Goal: Transaction & Acquisition: Book appointment/travel/reservation

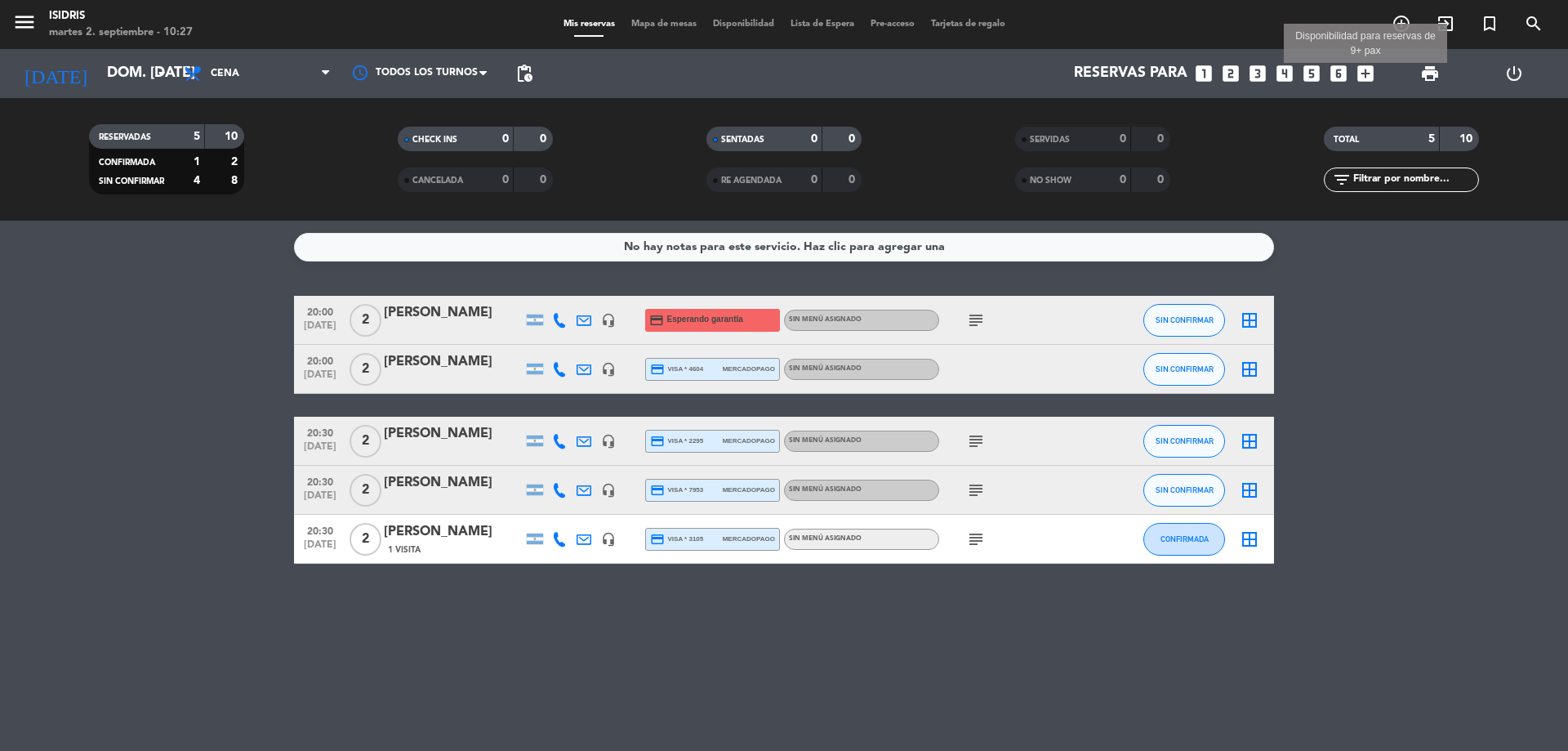
click at [1350, 72] on div "Reservas para looks_one looks_two looks_3 looks_4 looks_5 looks_6 add_box Dispo…" at bounding box center [961, 73] width 841 height 49
click at [1334, 71] on icon "looks_6" at bounding box center [1338, 74] width 22 height 22
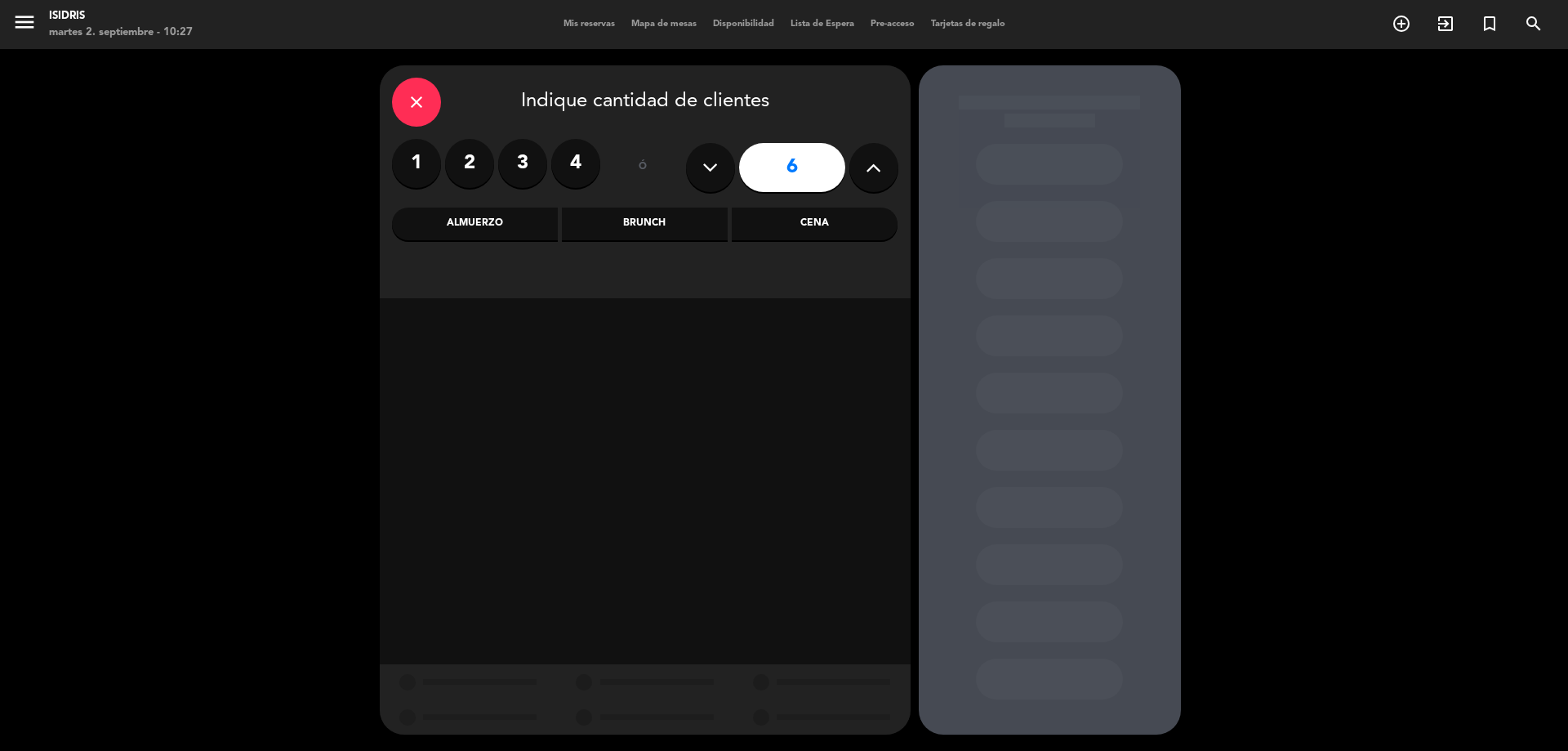
click at [428, 218] on div "Almuerzo" at bounding box center [475, 223] width 166 height 32
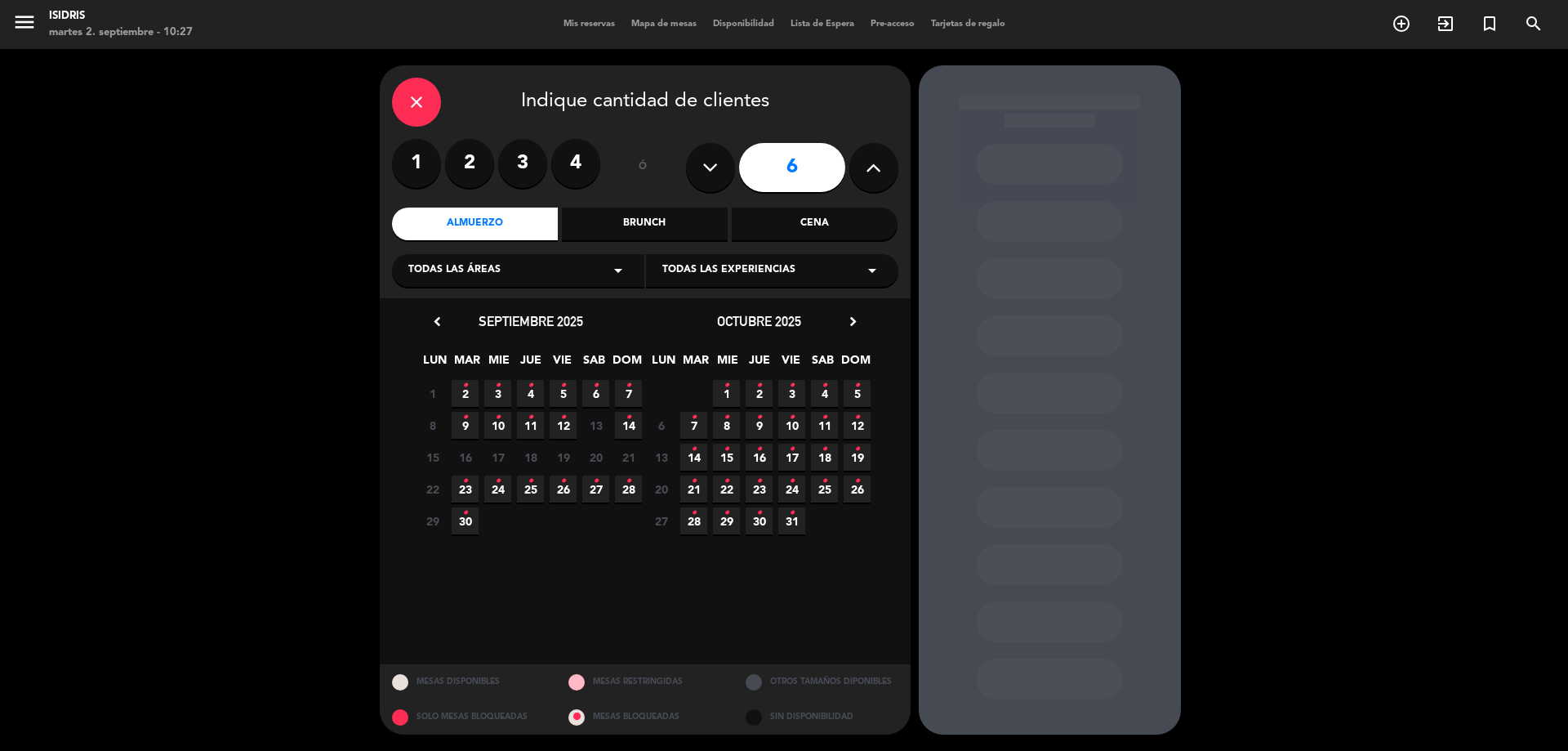
click at [627, 392] on icon "•" at bounding box center [628, 385] width 6 height 27
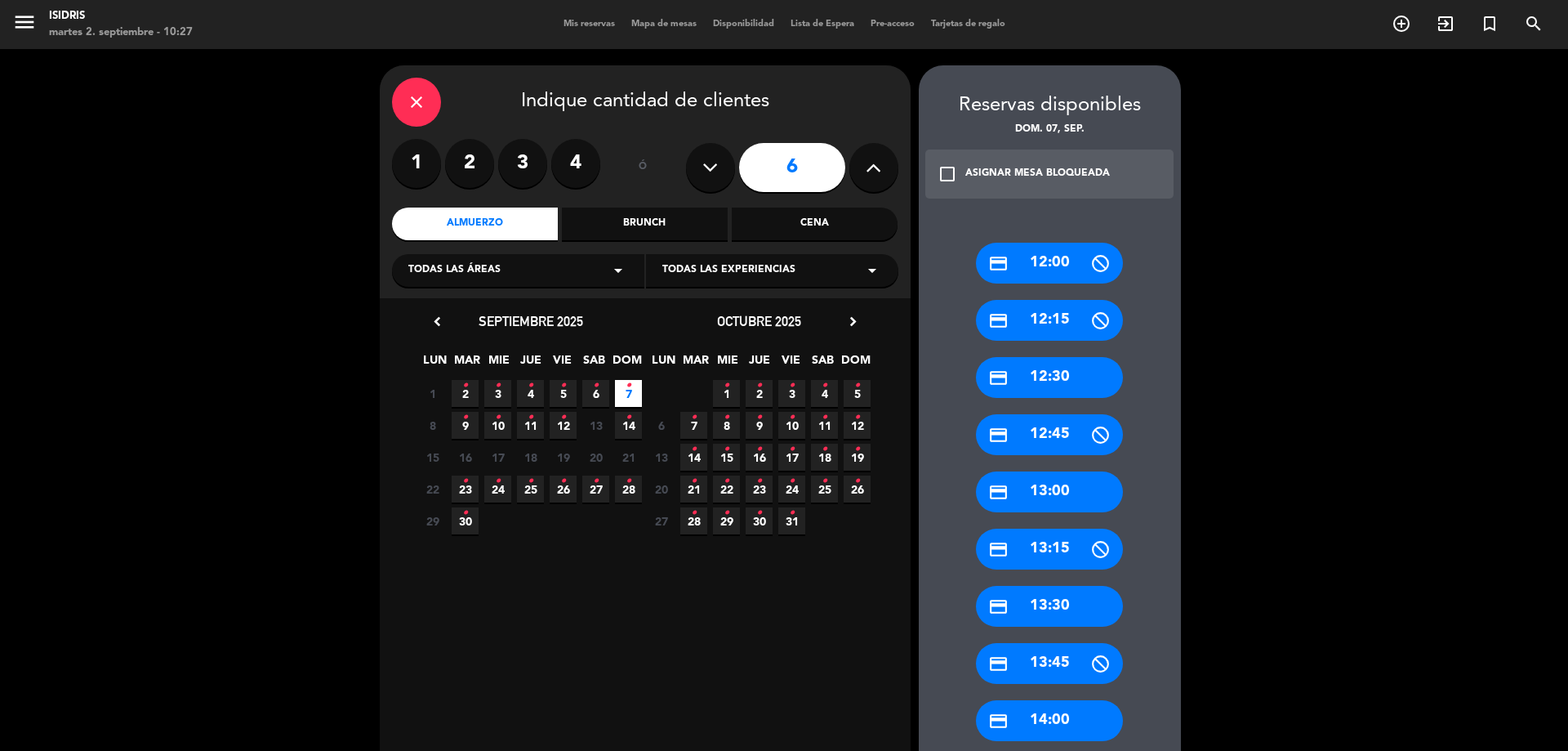
click at [1050, 482] on div "credit_card 13:00" at bounding box center [1049, 492] width 147 height 41
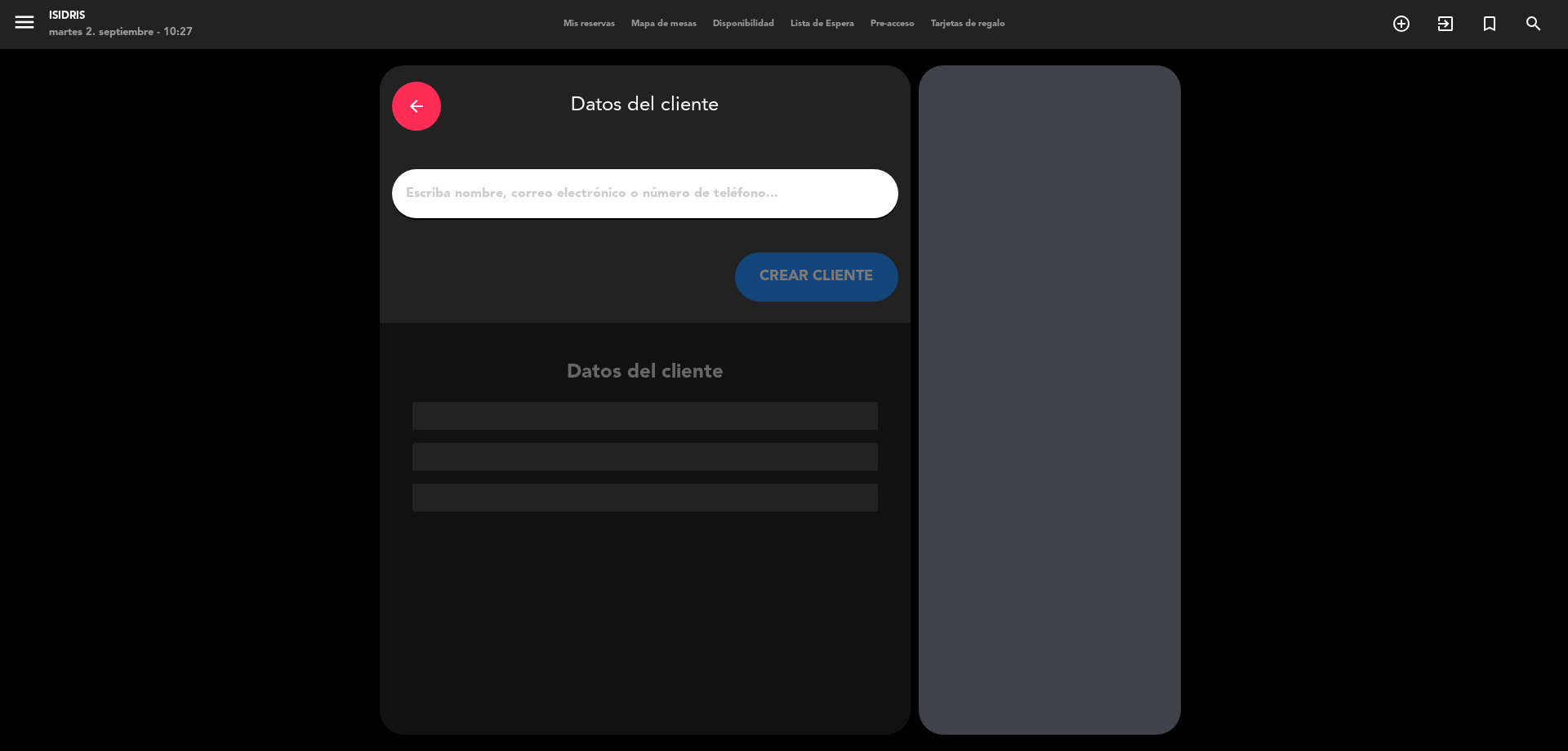
paste input "[PERSON_NAME]"
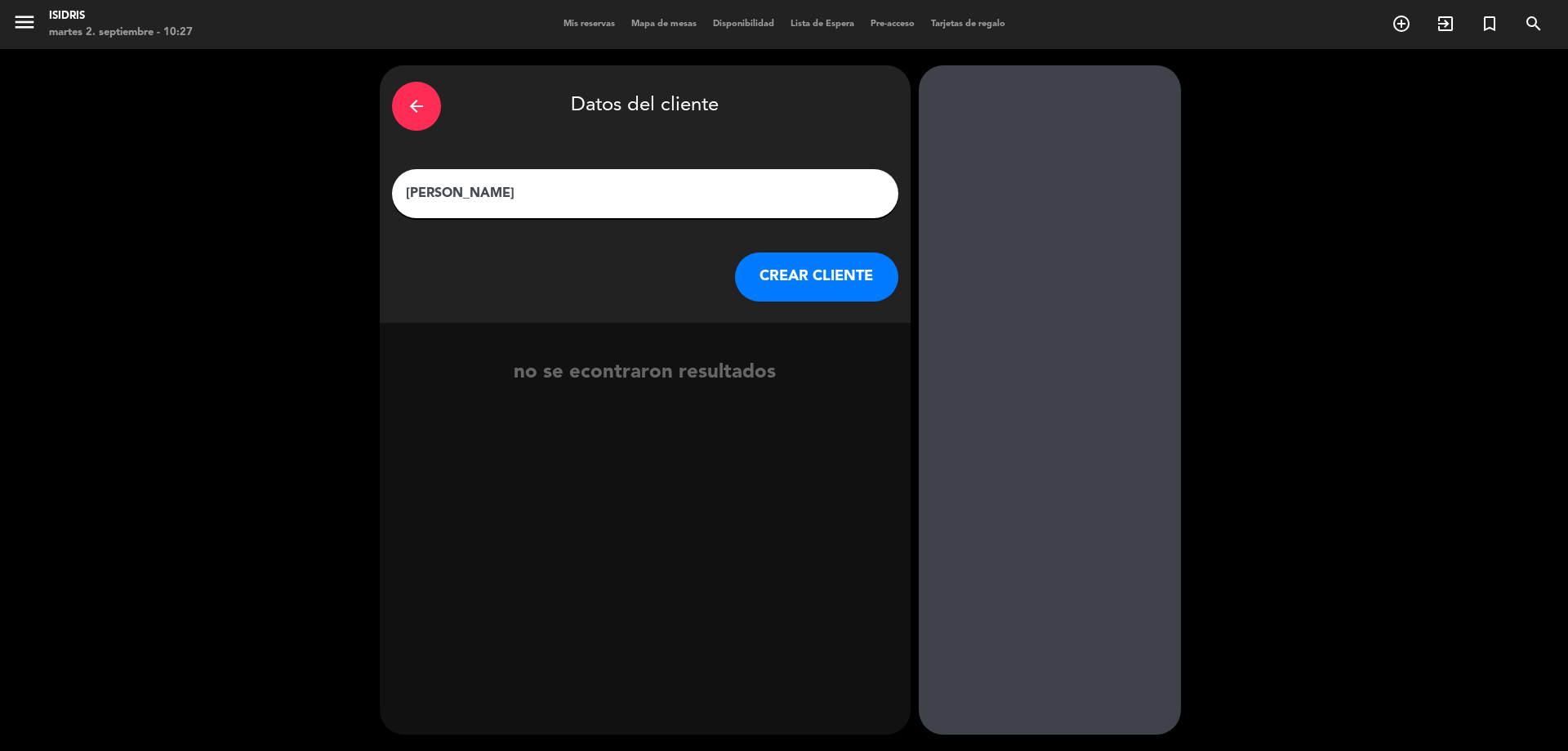
type input "[PERSON_NAME]"
click at [848, 277] on button "CREAR CLIENTE" at bounding box center [816, 276] width 163 height 49
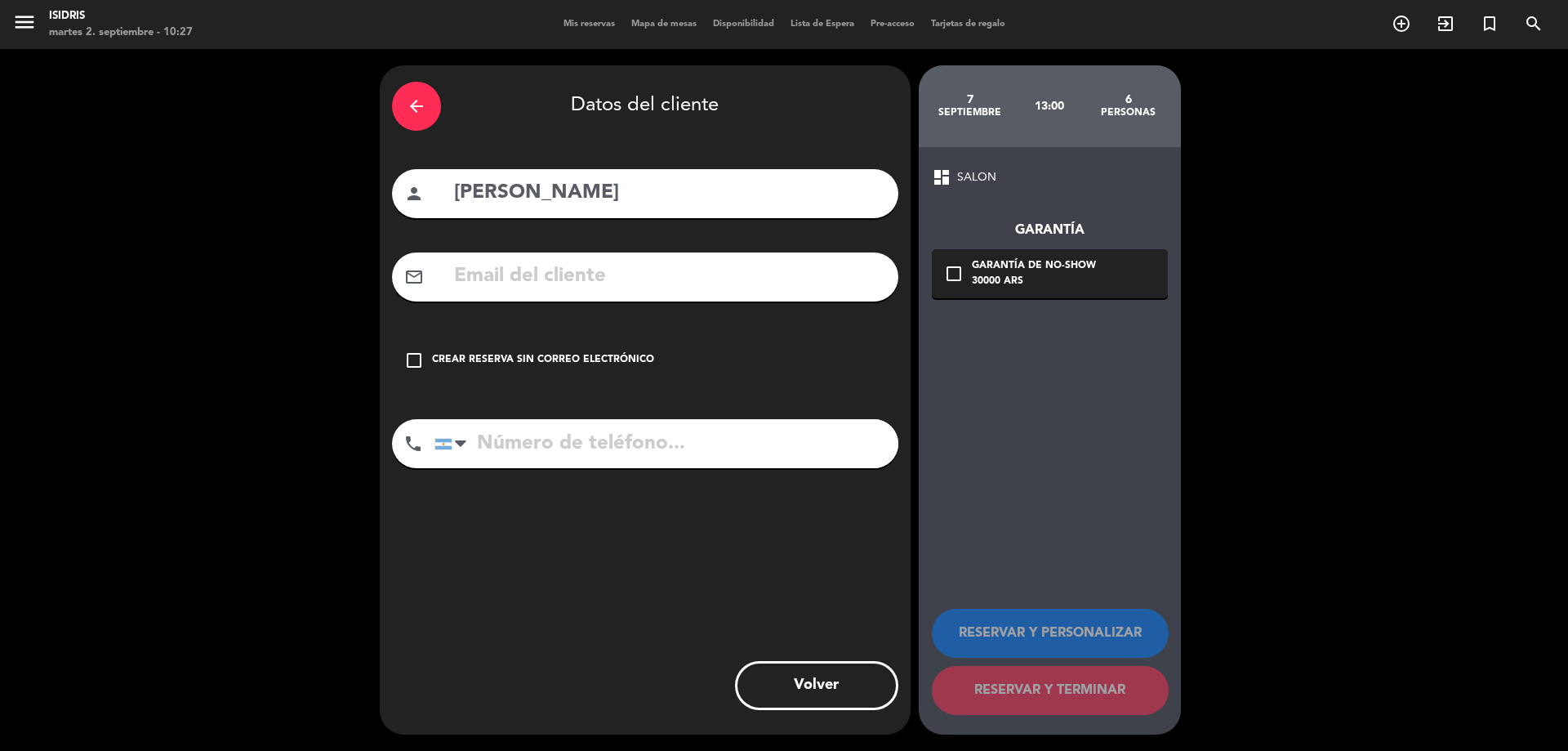
click at [519, 268] on input "text" at bounding box center [669, 276] width 433 height 33
paste input "[PHONE_NUMBER]"
type input "[PHONE_NUMBER]"
click at [586, 441] on input "tel" at bounding box center [666, 443] width 464 height 49
drag, startPoint x: 563, startPoint y: 273, endPoint x: 365, endPoint y: 288, distance: 198.6
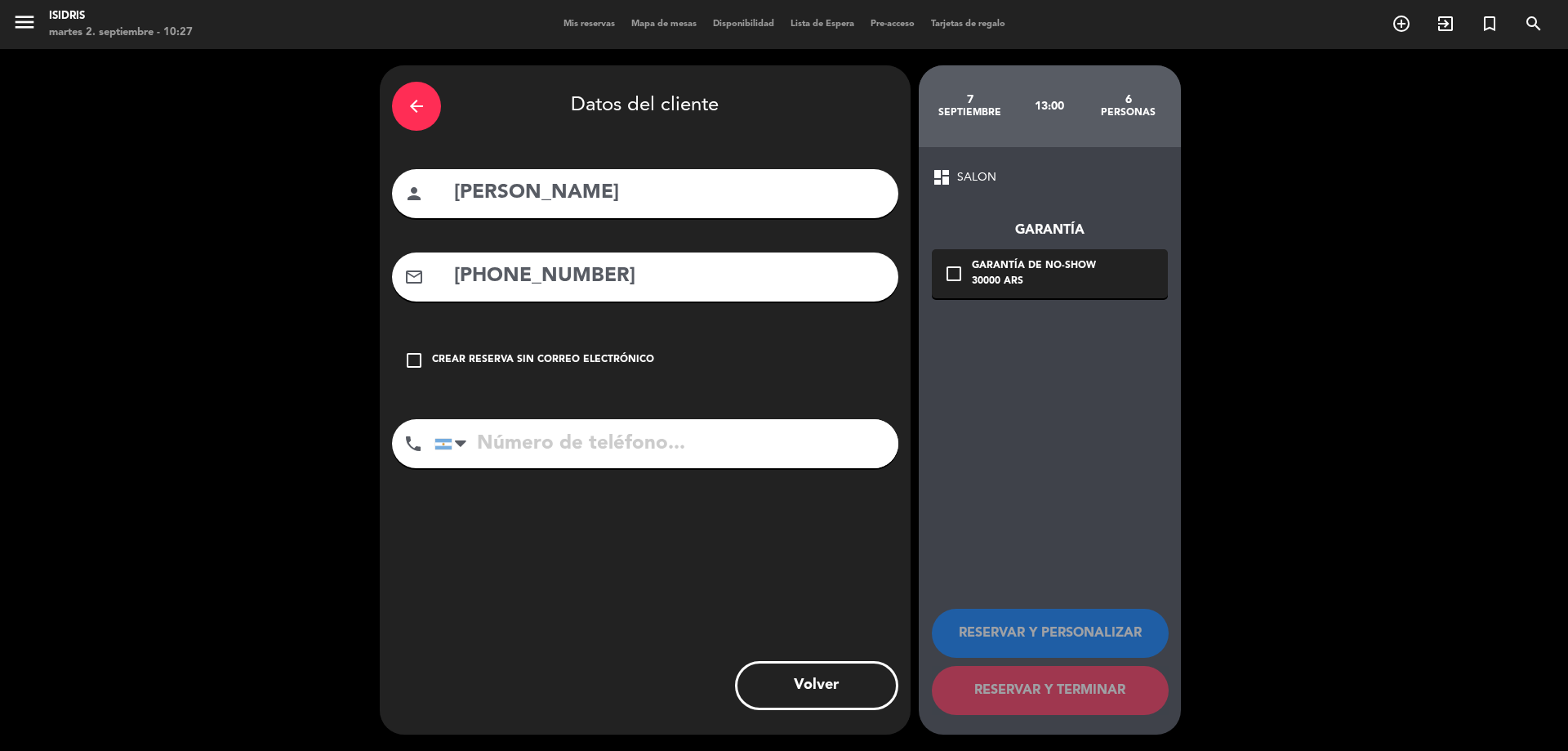
click at [365, 287] on div "arrow_back Datos del cliente person Carina pionetti mail_outline [PHONE_NUMBER]…" at bounding box center [784, 400] width 1568 height 701
paste input "[EMAIL_ADDRESS][DOMAIN_NAME]"
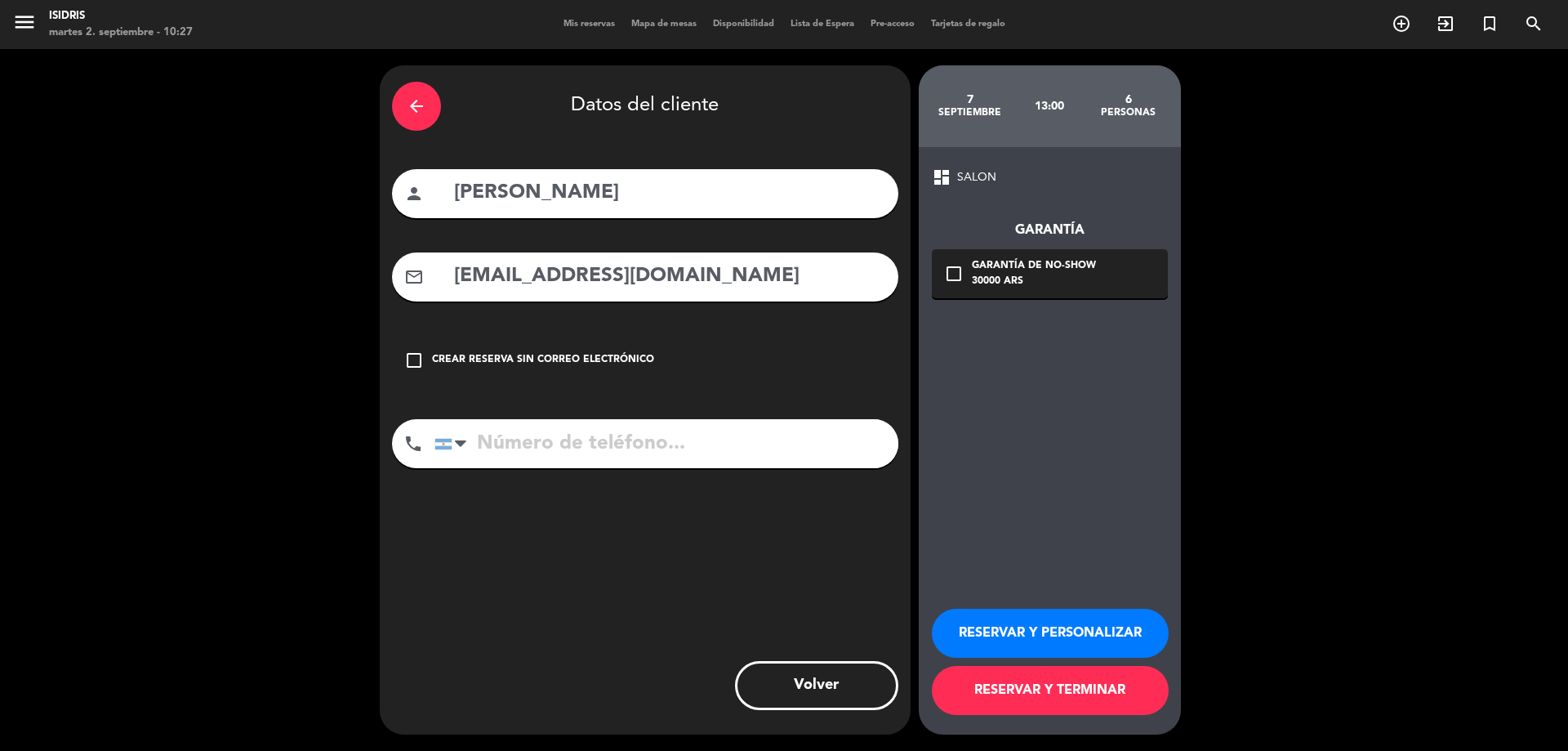
type input "[EMAIL_ADDRESS][DOMAIN_NAME]"
click at [535, 449] on input "tel" at bounding box center [666, 443] width 464 height 49
paste input "[PHONE_NUMBER]"
type input "[PHONE_NUMBER]"
click at [1073, 261] on div "Garantía de no-show" at bounding box center [1034, 266] width 124 height 17
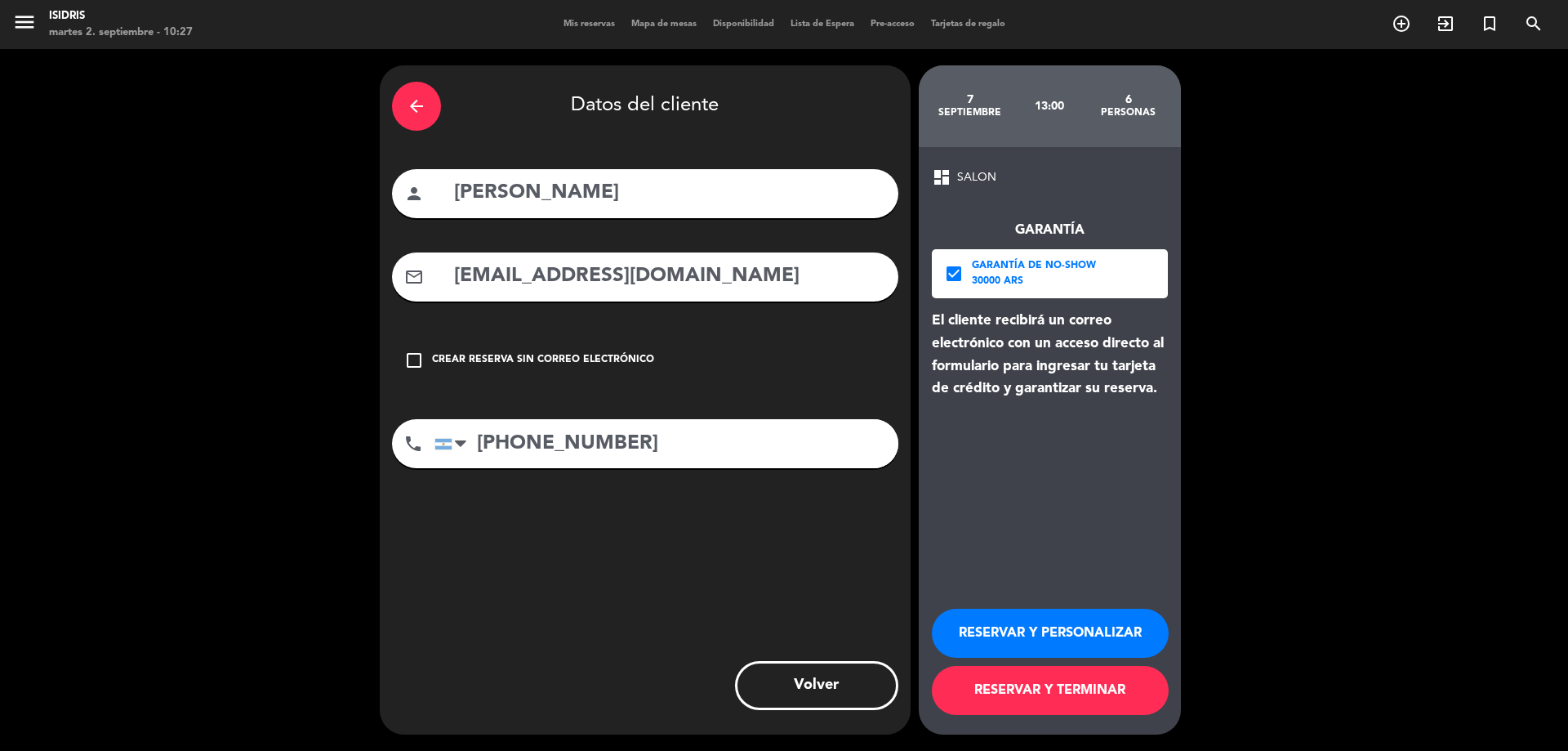
click at [1074, 704] on button "RESERVAR Y TERMINAR" at bounding box center [1050, 690] width 237 height 49
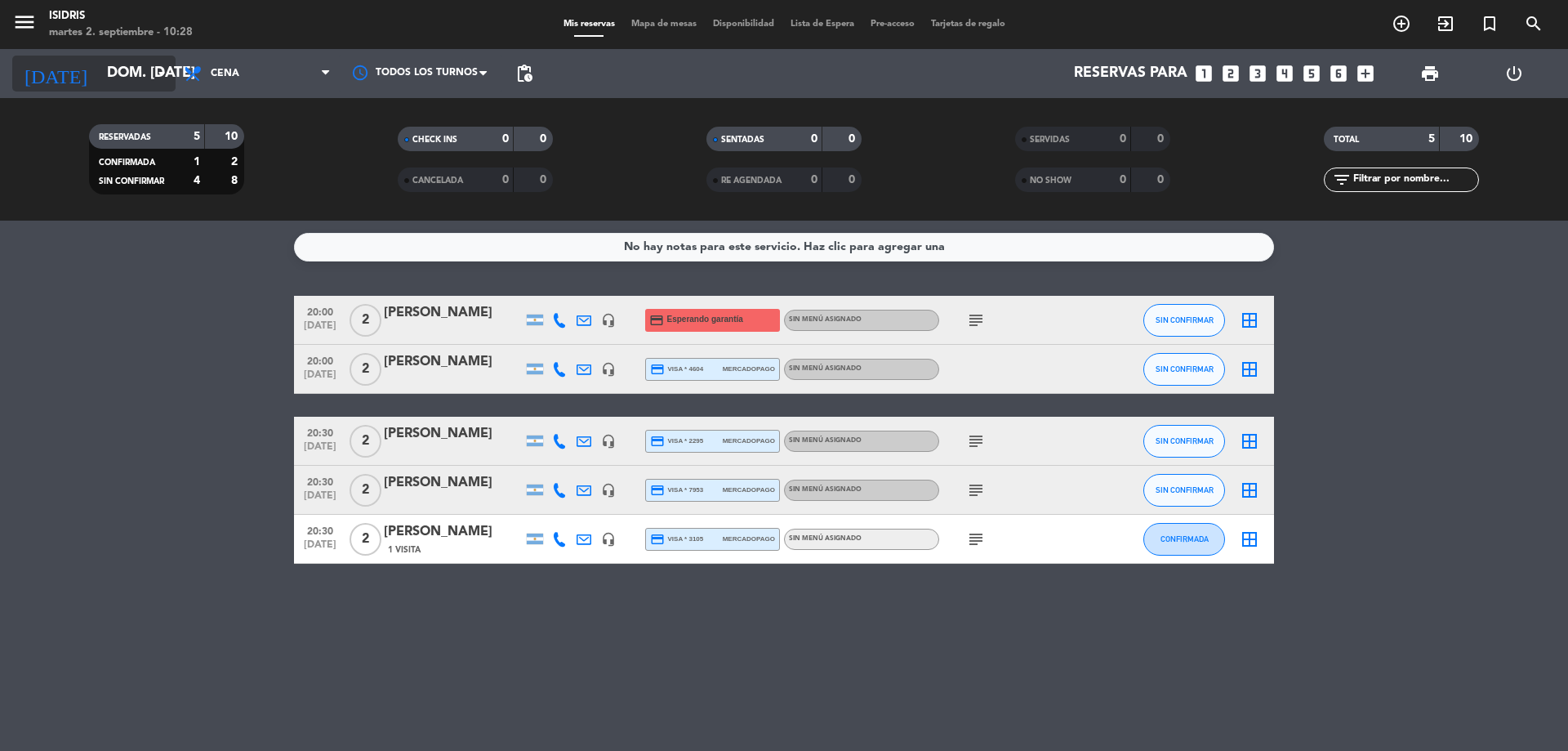
click at [120, 71] on input "dom. [DATE]" at bounding box center [193, 73] width 190 height 32
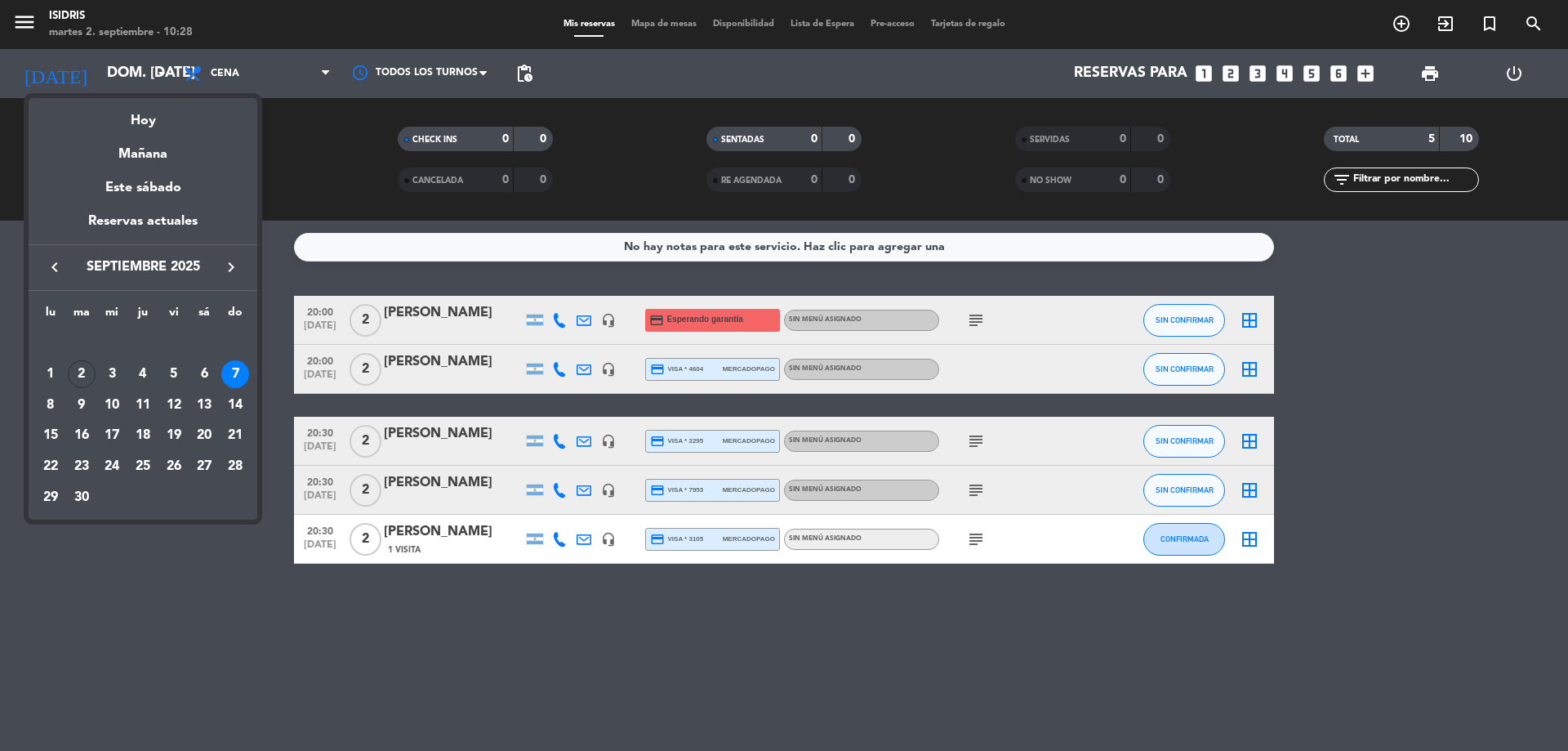
drag, startPoint x: 309, startPoint y: 176, endPoint x: 195, endPoint y: 17, distance: 195.6
click at [312, 174] on div at bounding box center [784, 376] width 1568 height 751
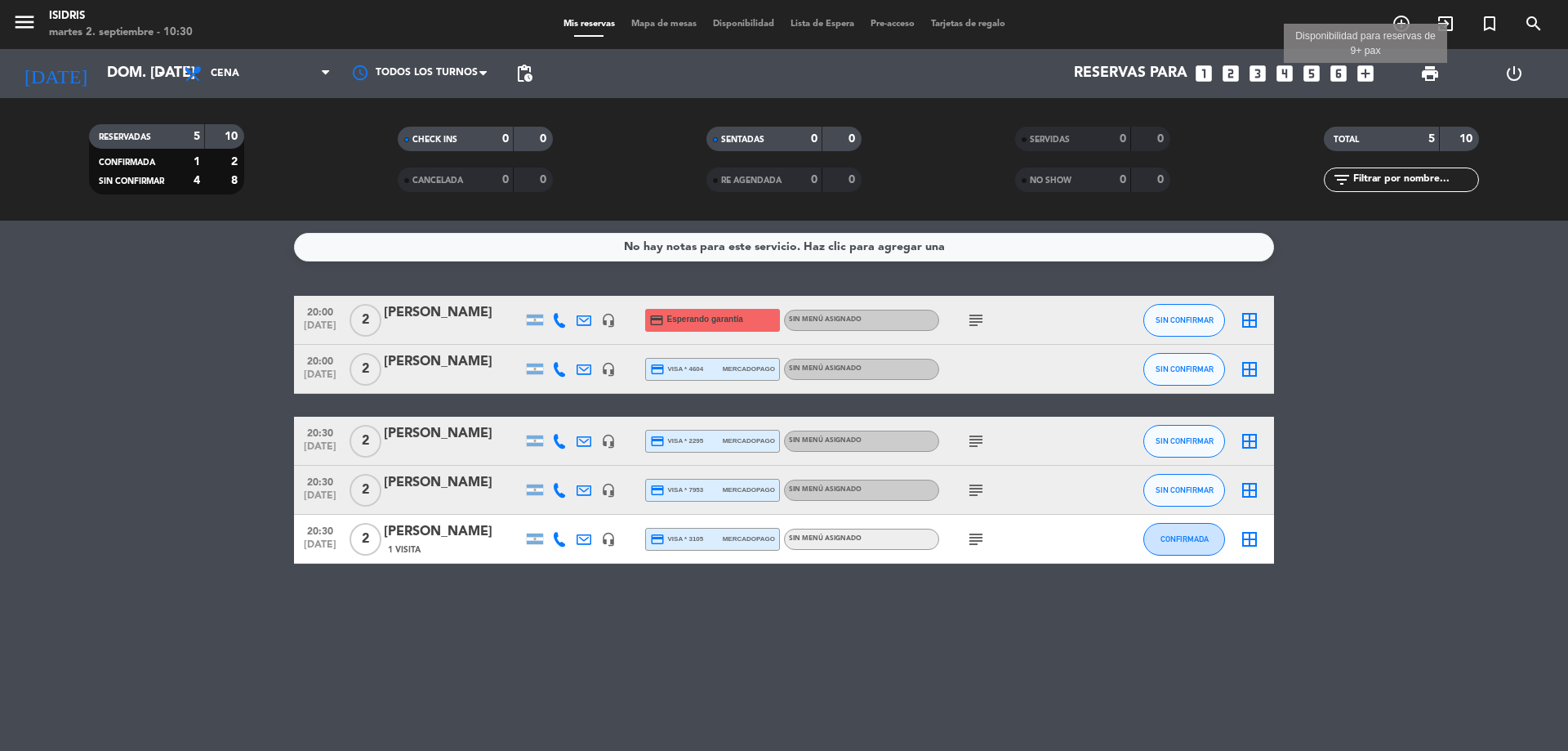
click at [1362, 68] on icon "add_box" at bounding box center [1366, 74] width 22 height 22
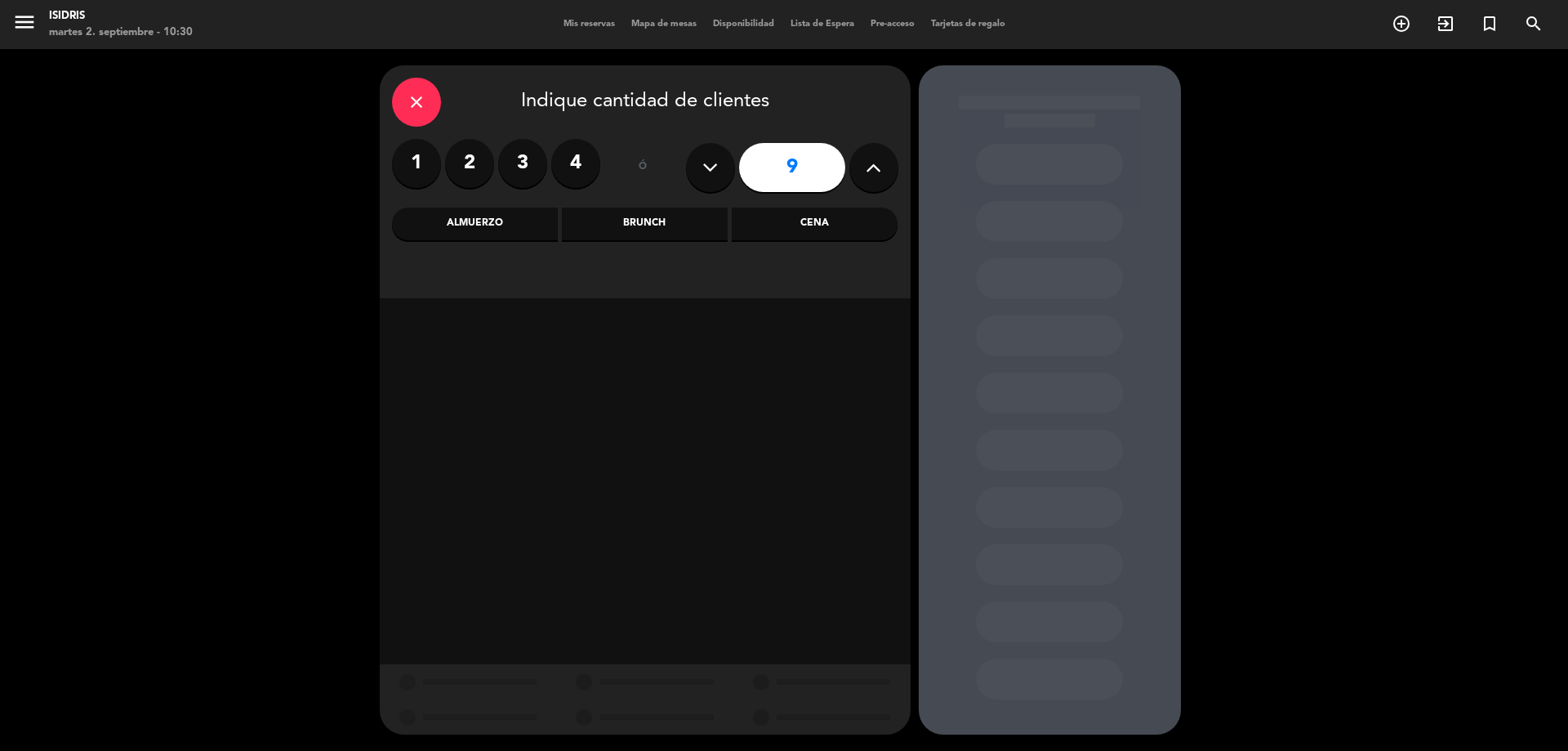
click at [724, 160] on button at bounding box center [710, 167] width 49 height 49
type input "8"
click at [809, 239] on div "Cena" at bounding box center [815, 223] width 166 height 32
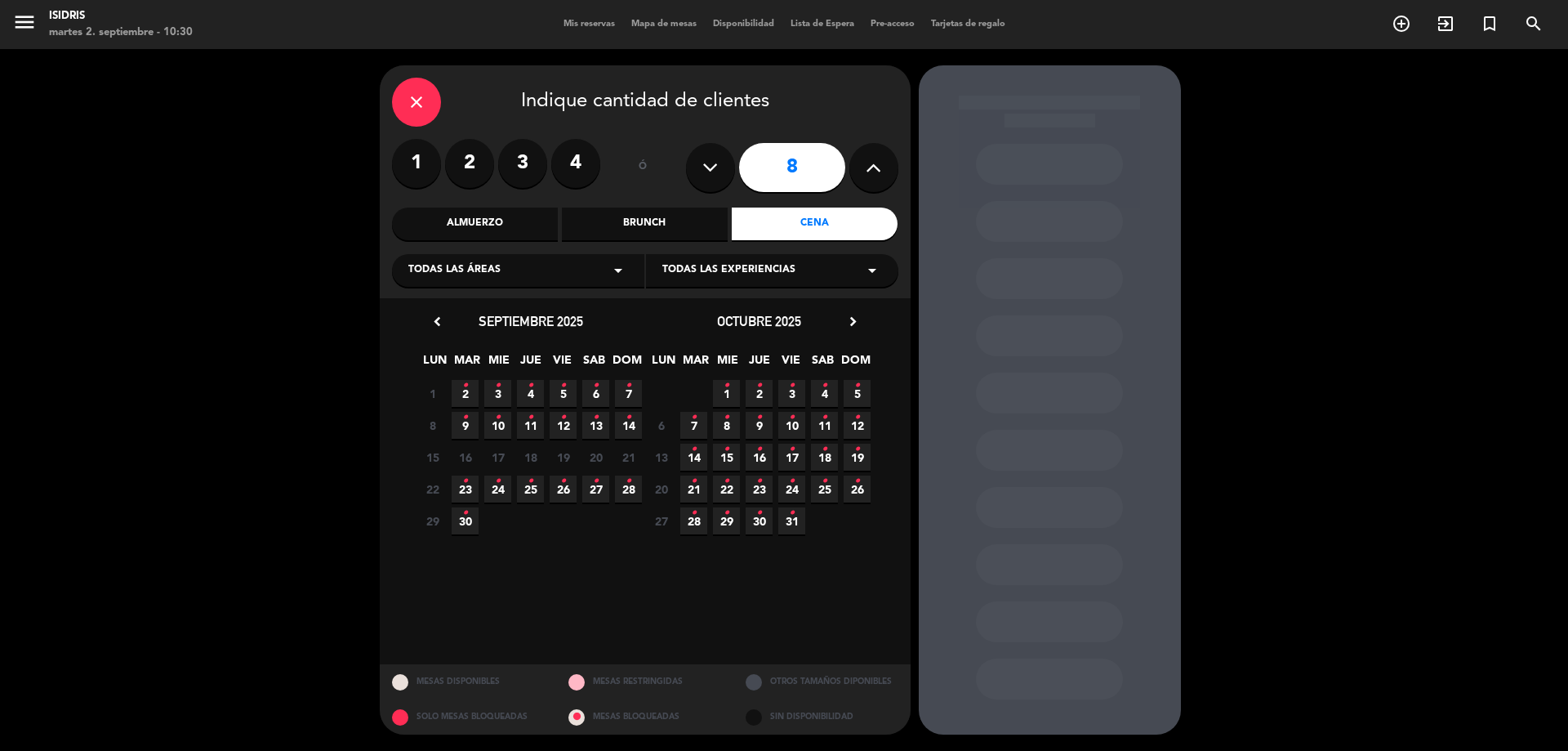
click at [560, 394] on icon "•" at bounding box center [563, 385] width 6 height 27
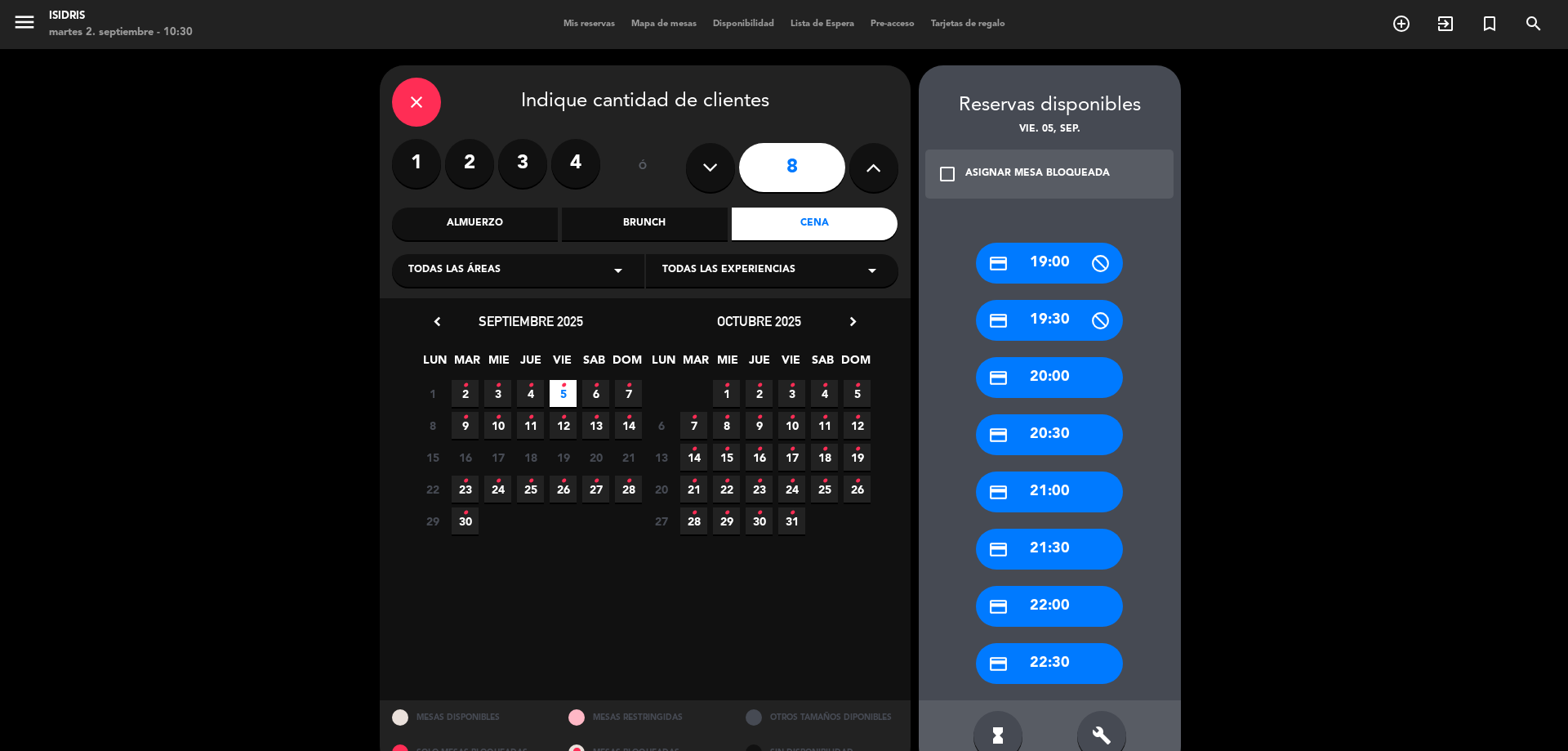
click at [1019, 591] on div "credit_card 22:00" at bounding box center [1049, 606] width 147 height 41
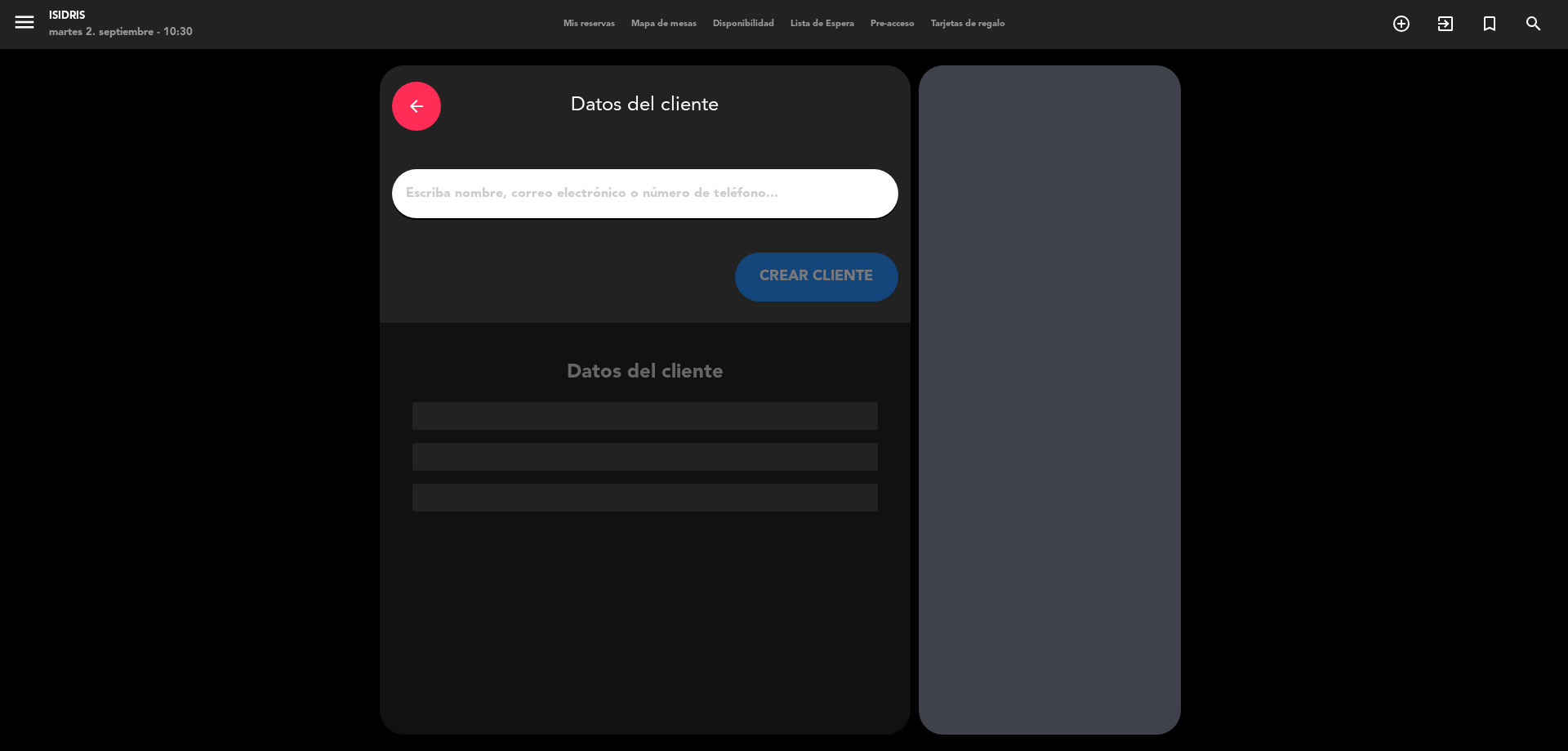
click at [575, 184] on input "1" at bounding box center [645, 194] width 482 height 23
paste input "[PERSON_NAME]"
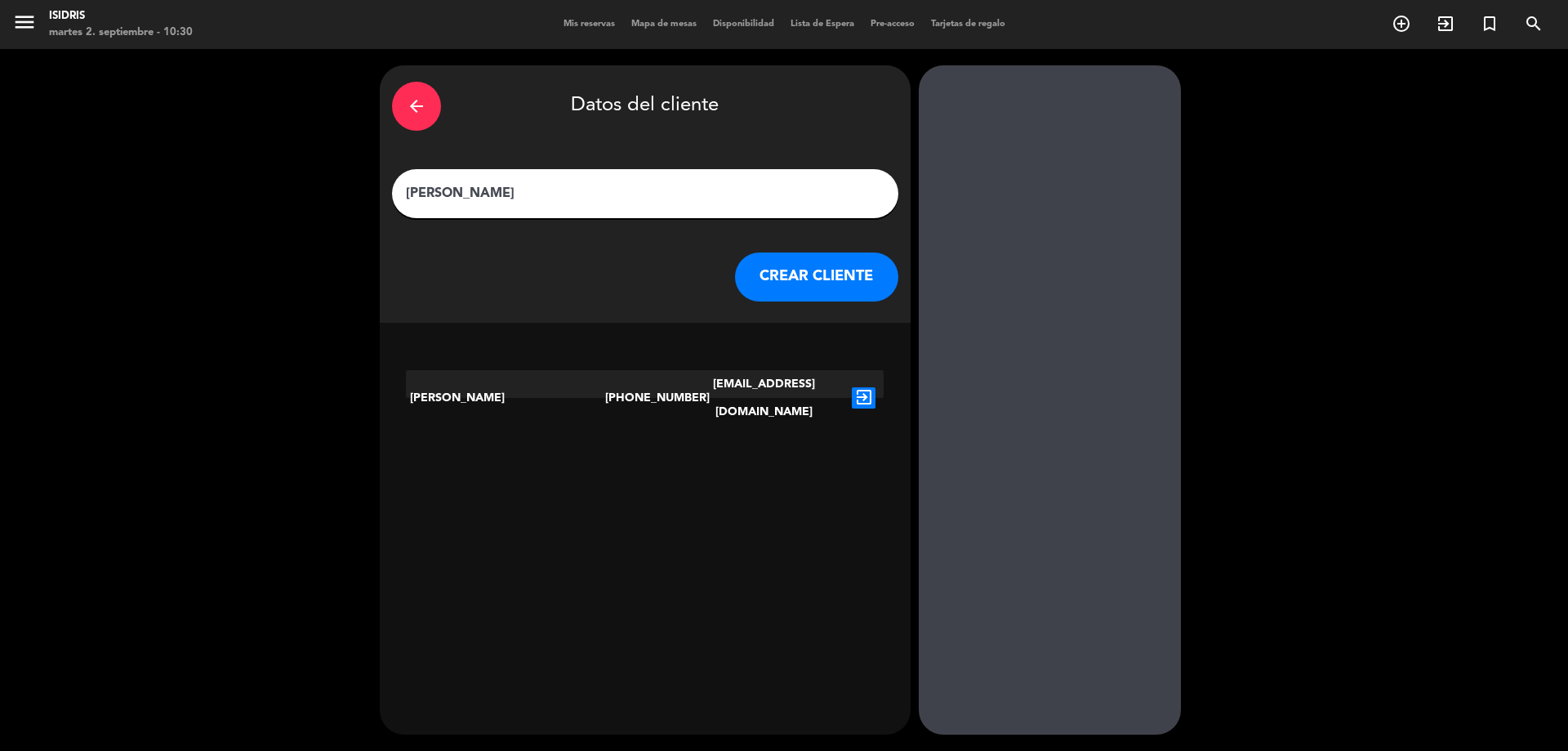
type input "[PERSON_NAME]"
click at [864, 387] on icon "exit_to_app" at bounding box center [864, 398] width 24 height 22
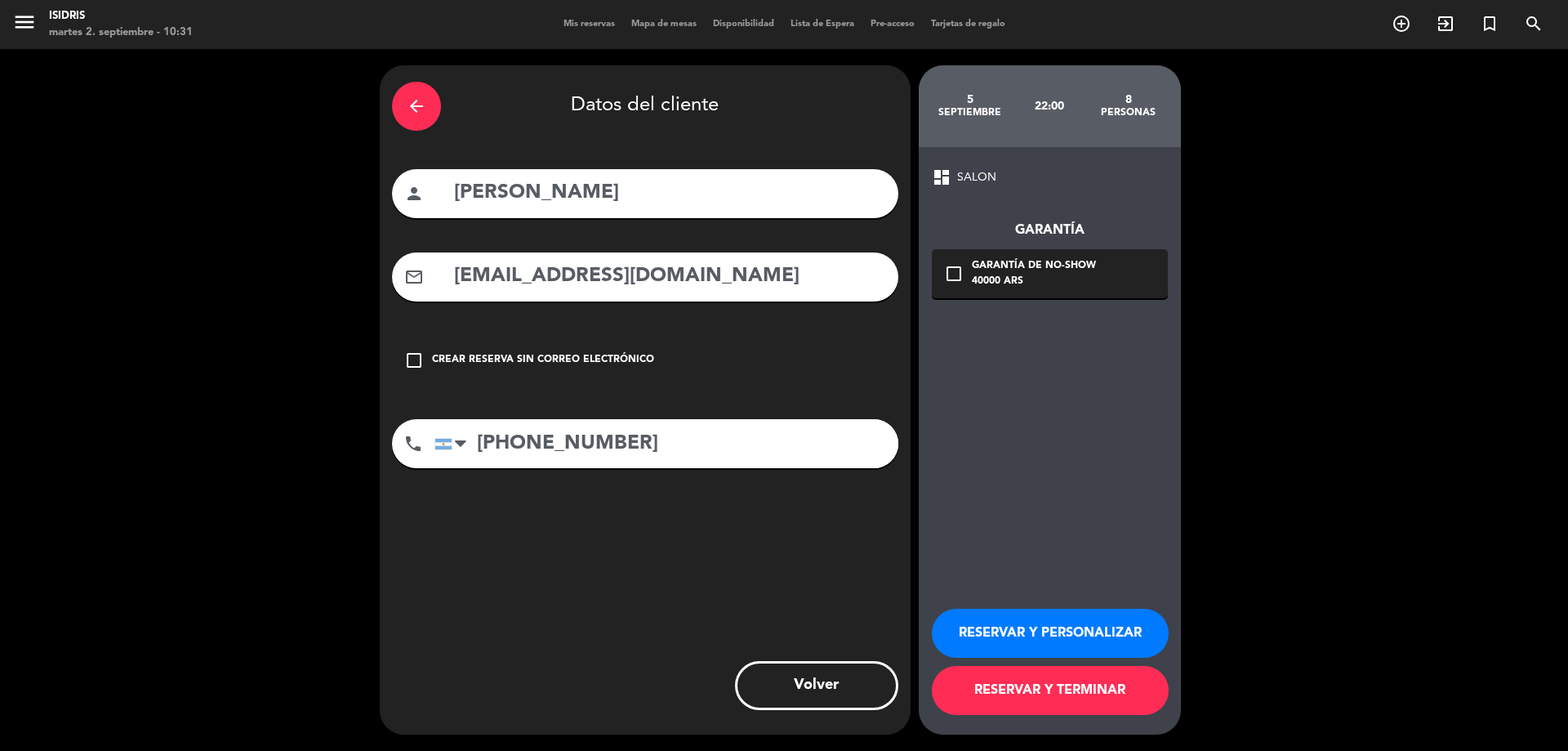
click at [1045, 250] on div "Garantía check_box_outline_blank Garantía de no-show 40000 ARS" at bounding box center [1049, 243] width 236 height 111
click at [1045, 280] on div "40000 ARS" at bounding box center [1034, 282] width 124 height 17
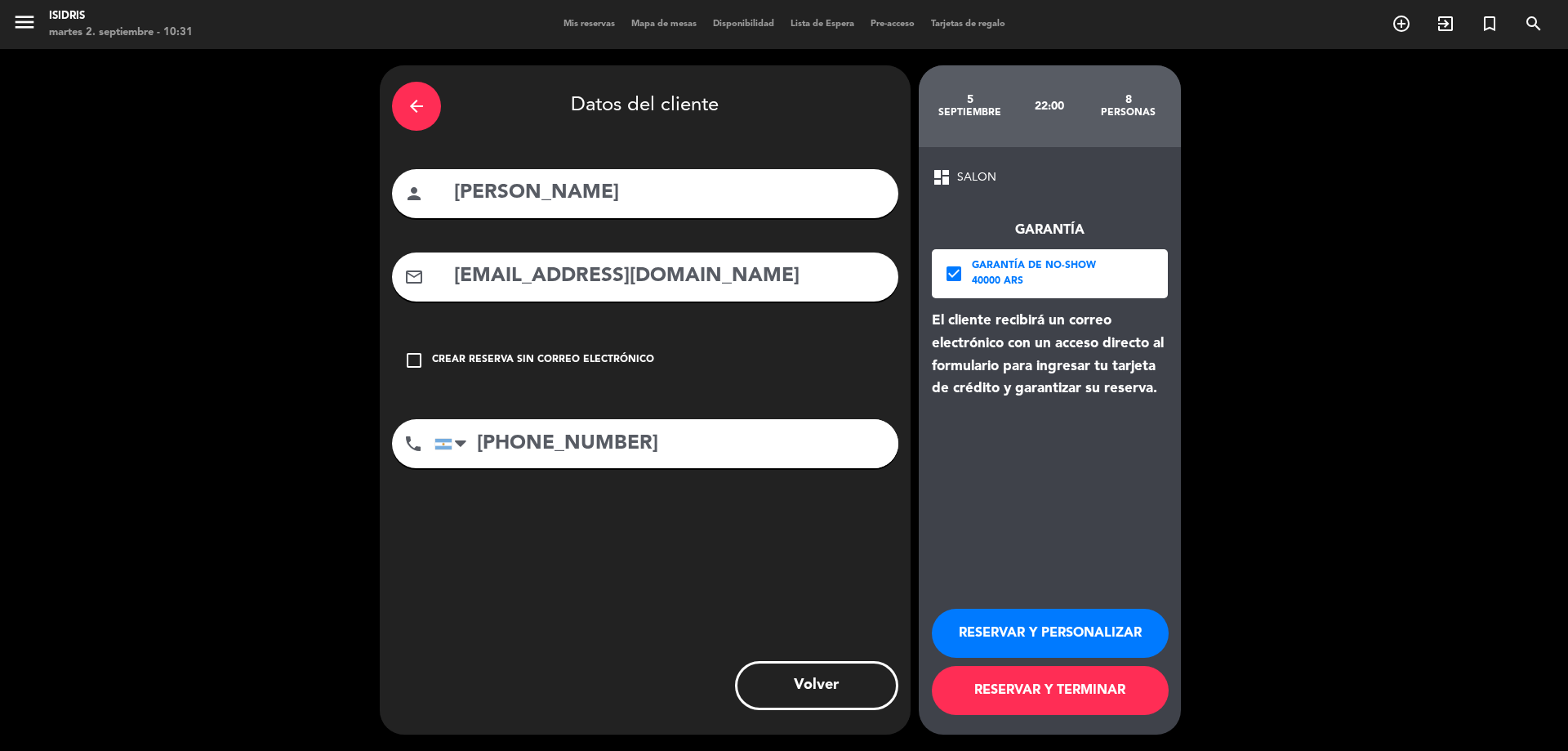
click at [1080, 628] on button "RESERVAR Y PERSONALIZAR" at bounding box center [1050, 632] width 237 height 49
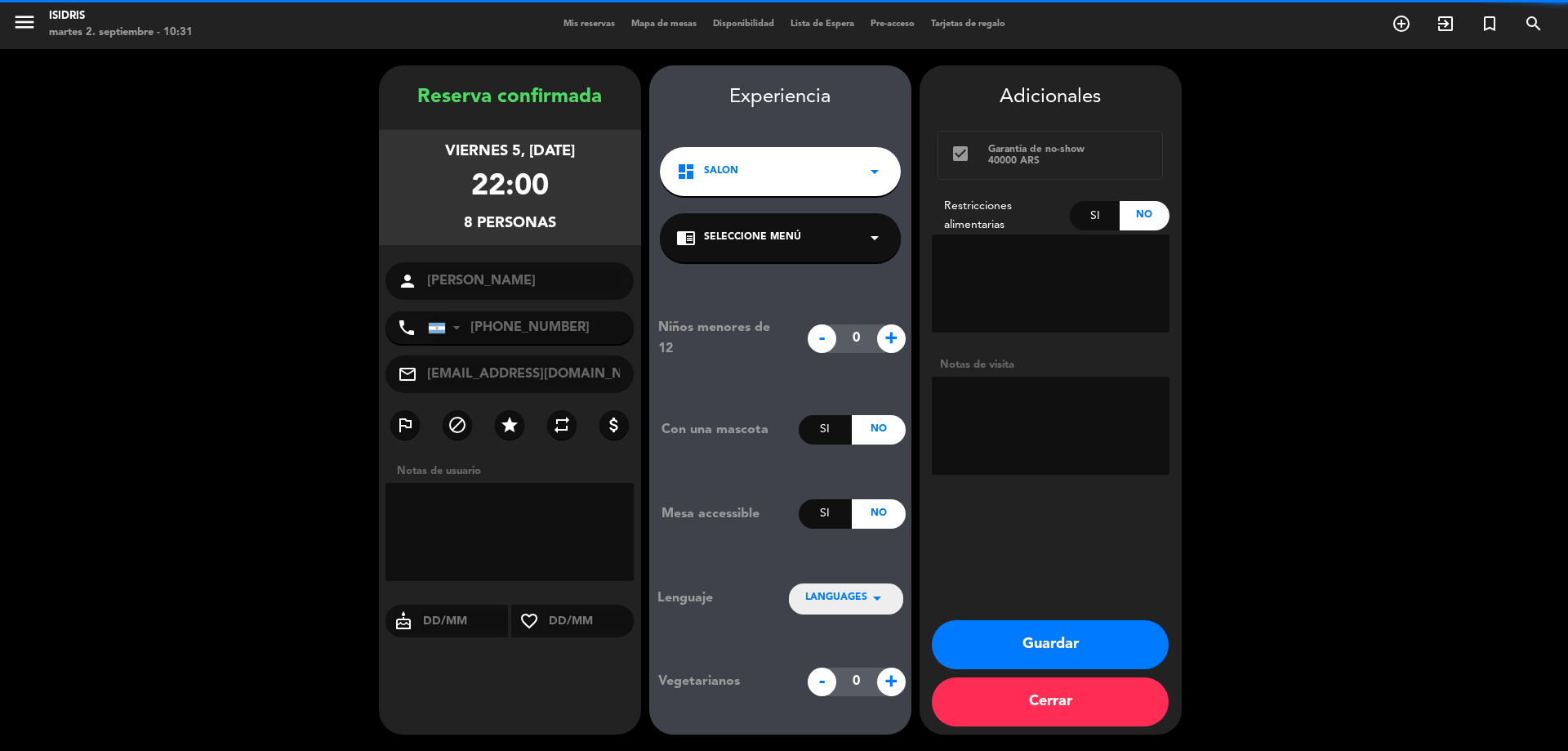
click at [1050, 414] on textarea at bounding box center [1050, 425] width 238 height 98
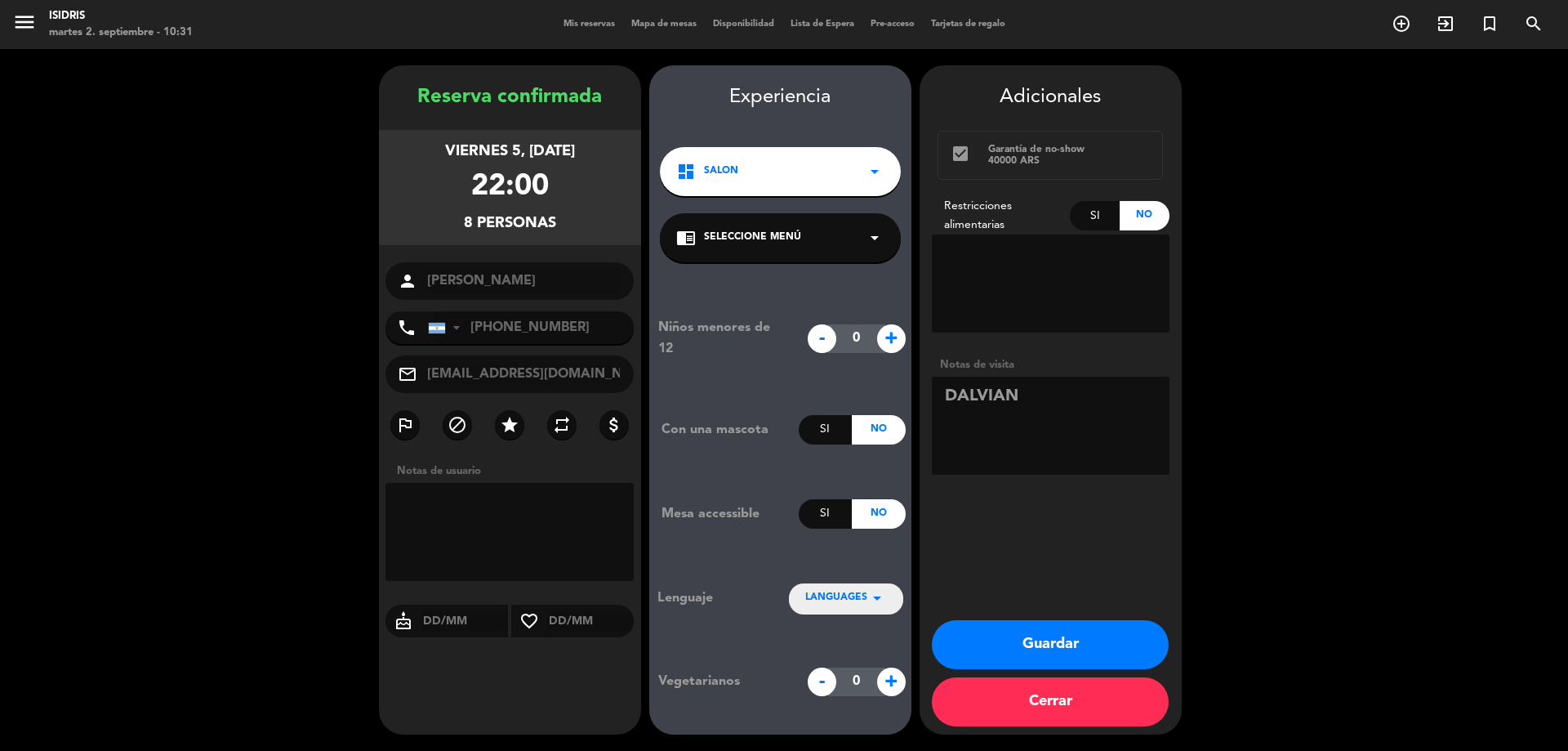
type textarea "DALVIAN"
click at [1029, 627] on button "Guardar" at bounding box center [1050, 644] width 237 height 49
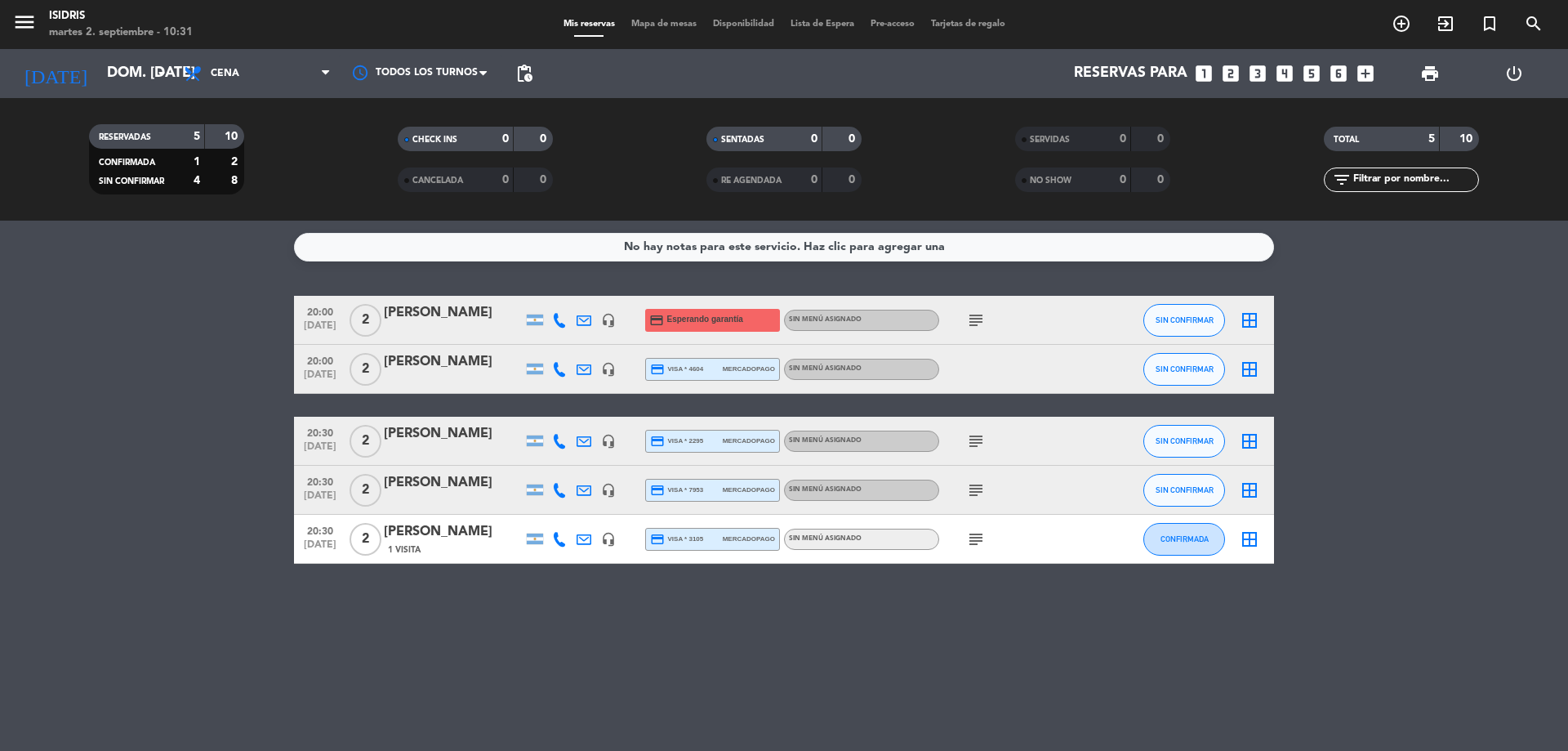
click at [1238, 74] on icon "looks_two" at bounding box center [1231, 74] width 22 height 22
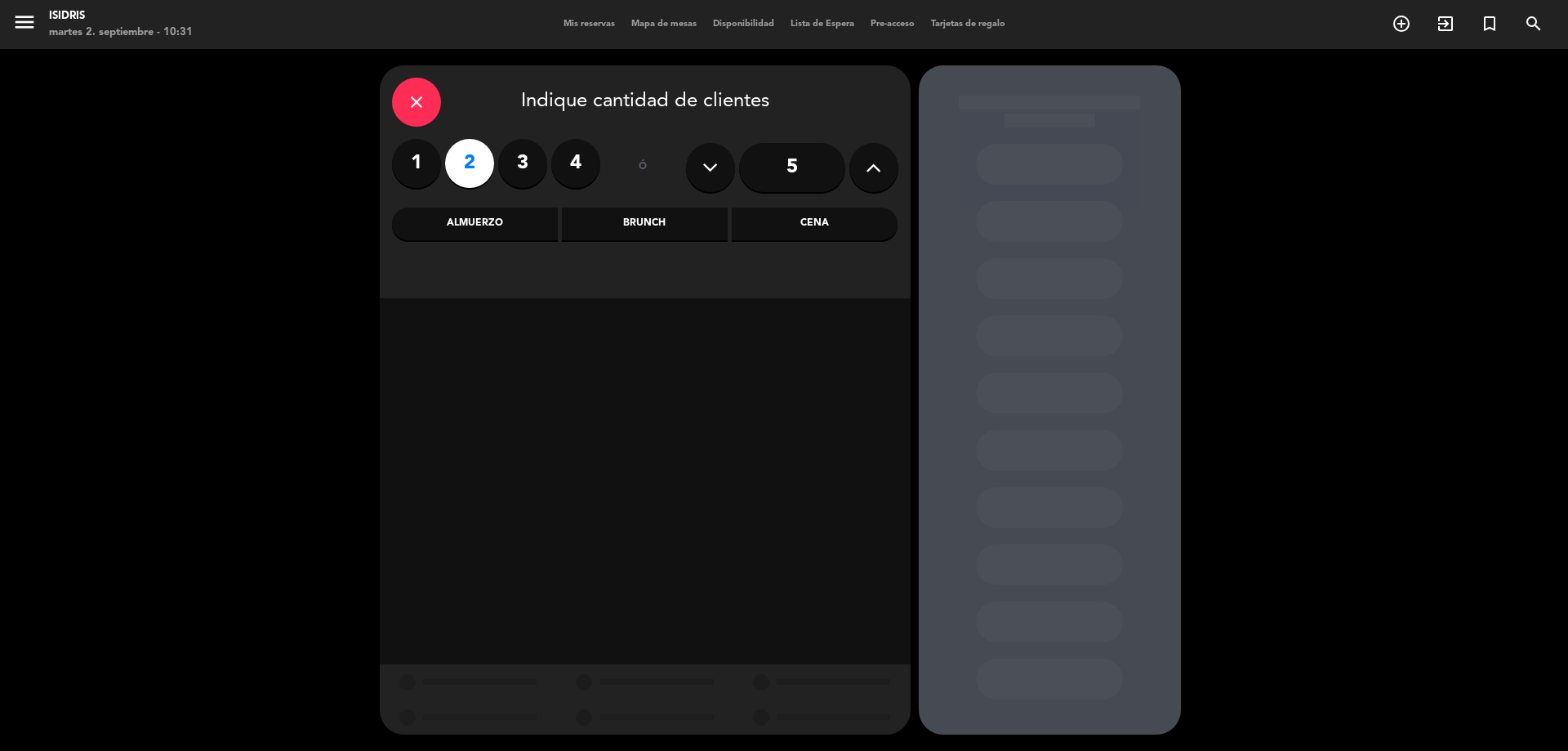
click at [540, 224] on div "Almuerzo" at bounding box center [475, 223] width 166 height 32
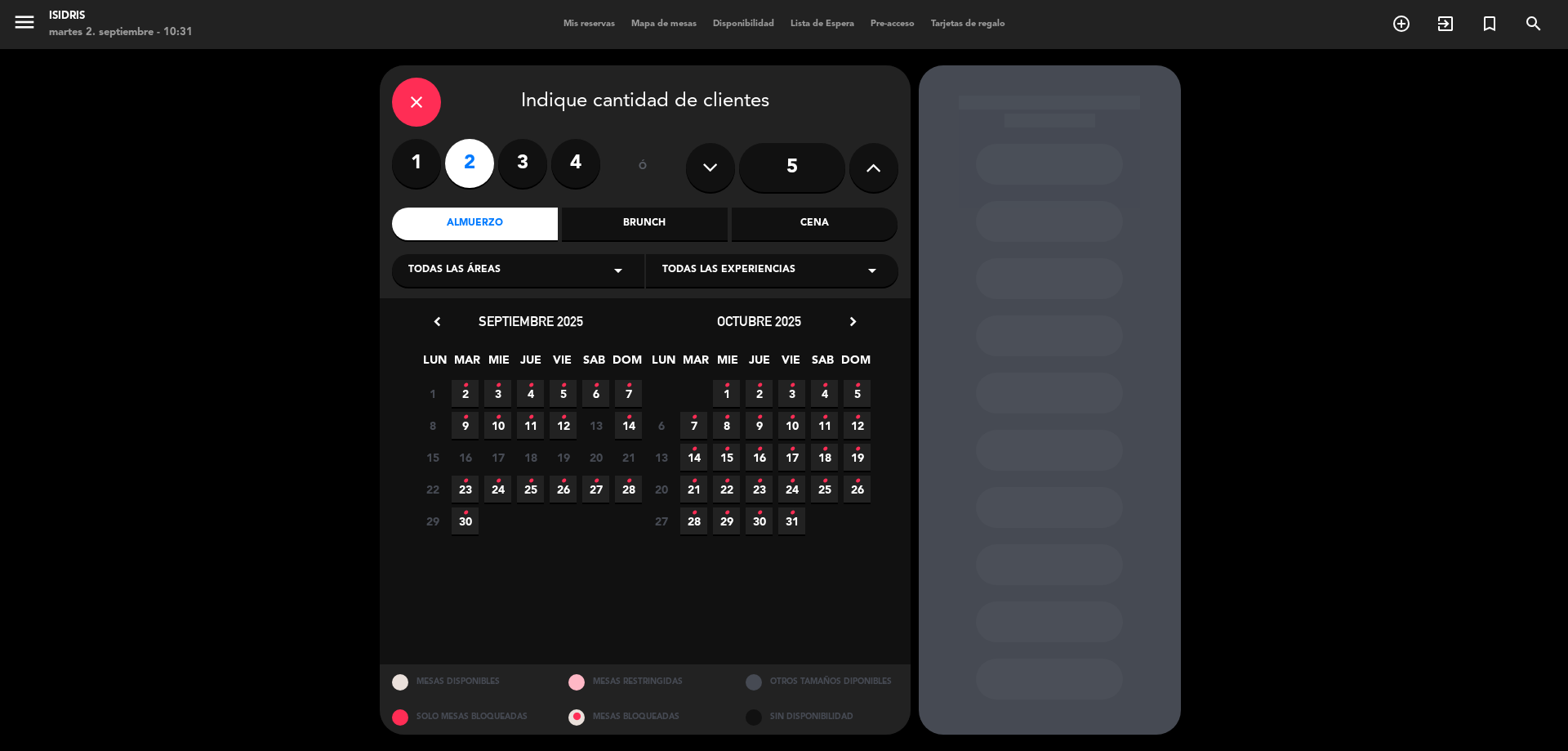
click at [466, 397] on icon "•" at bounding box center [465, 385] width 6 height 27
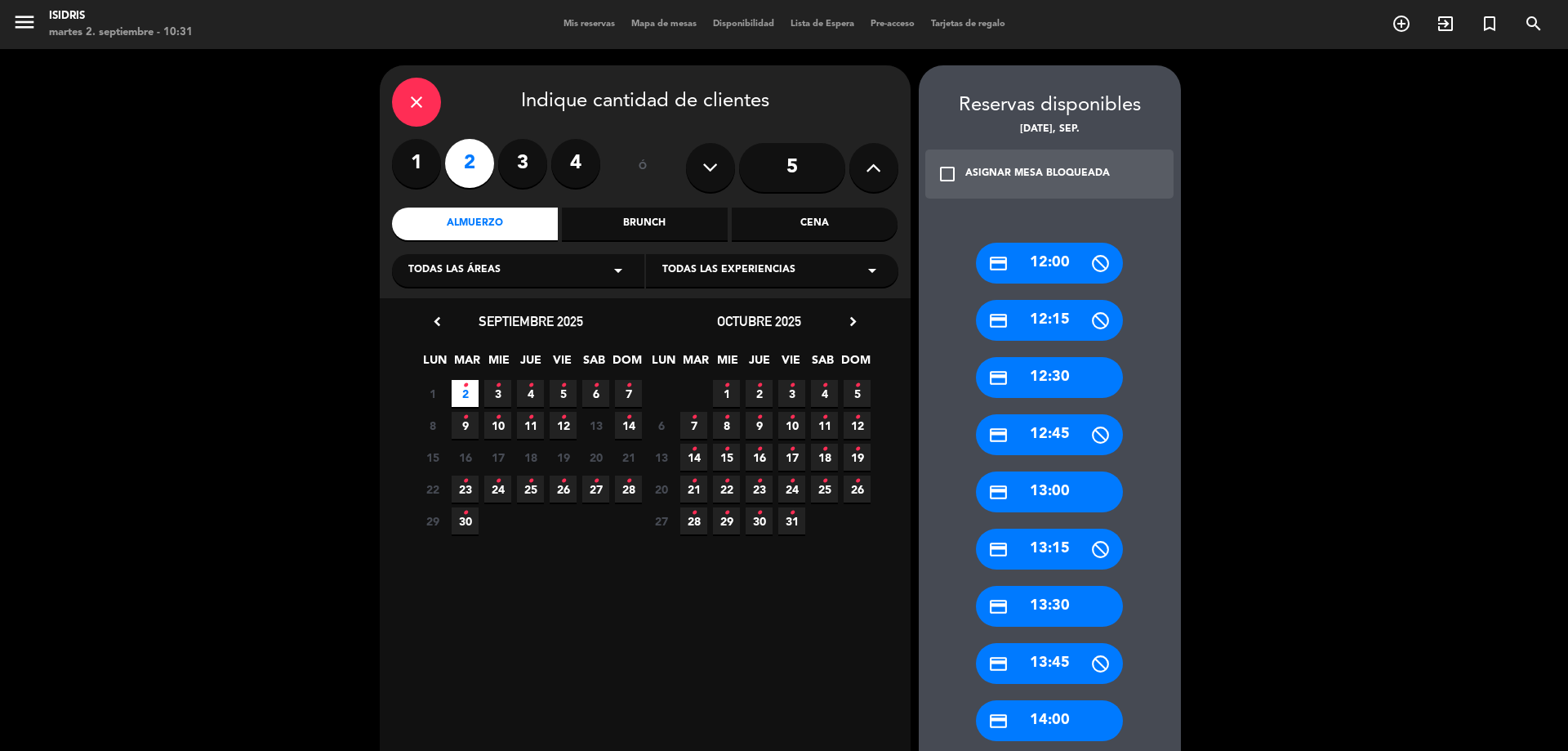
click at [1025, 603] on div "credit_card 13:30" at bounding box center [1049, 606] width 147 height 41
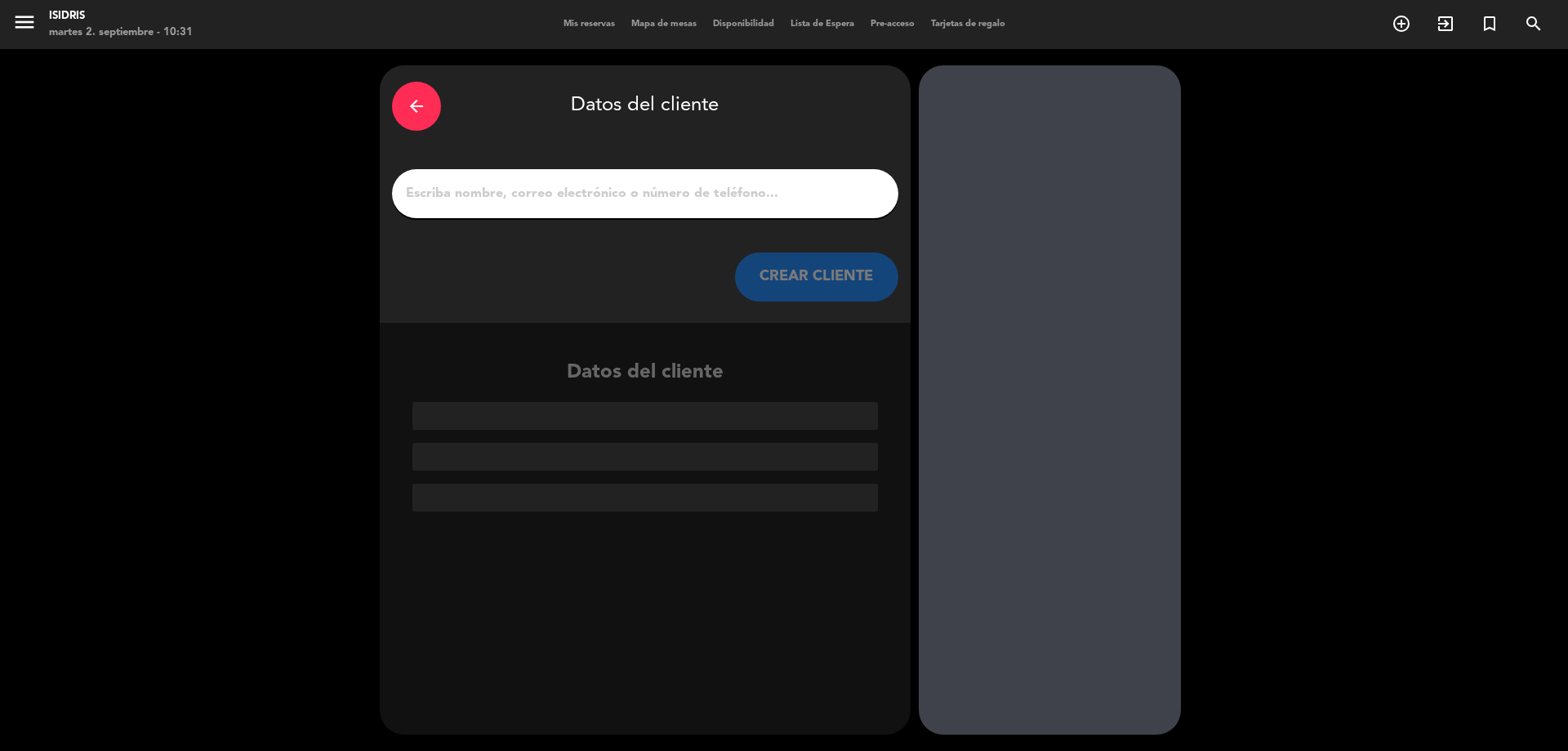
click at [600, 196] on input "1" at bounding box center [645, 194] width 482 height 23
paste input "[PERSON_NAME]"
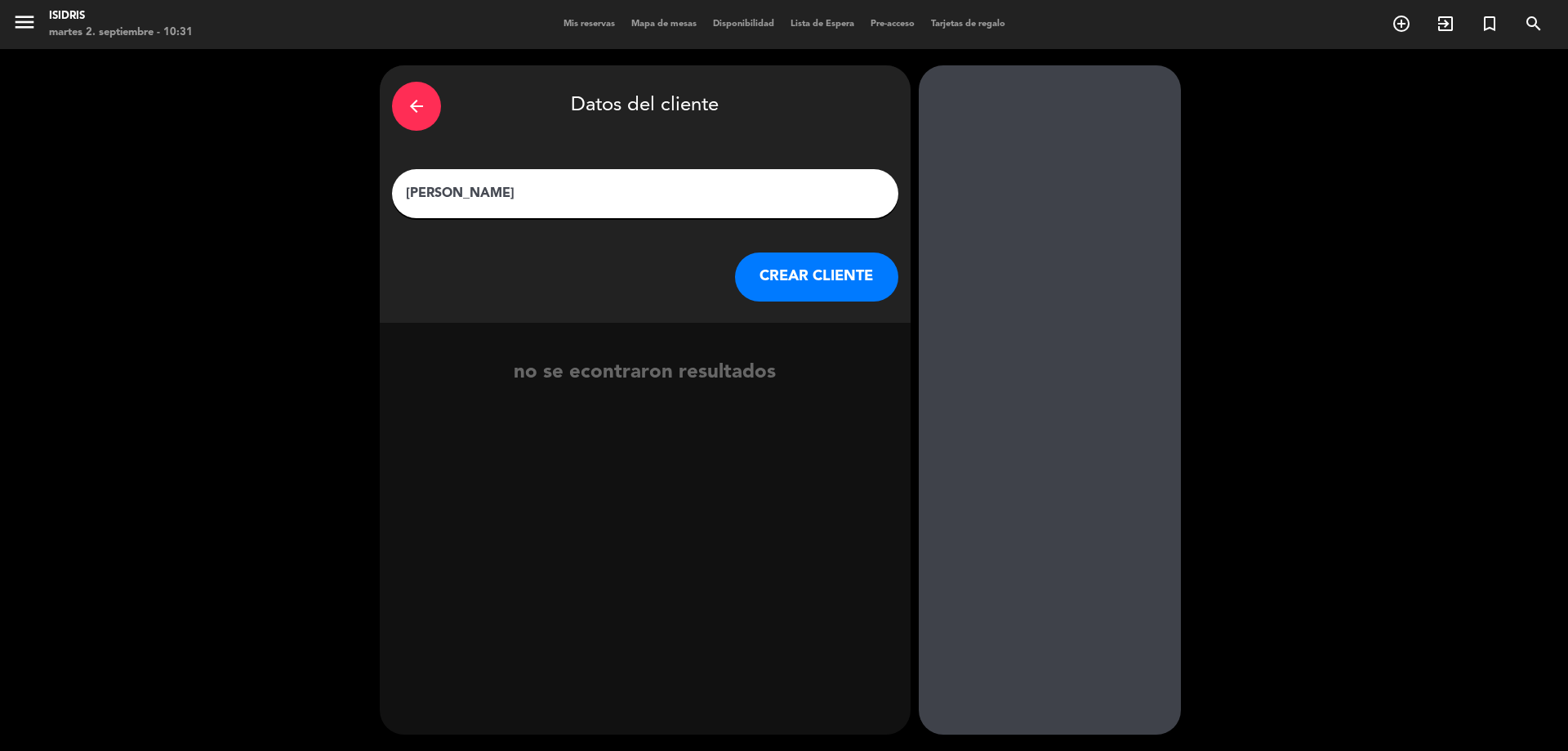
type input "[PERSON_NAME]"
click at [833, 283] on button "CREAR CLIENTE" at bounding box center [816, 276] width 163 height 49
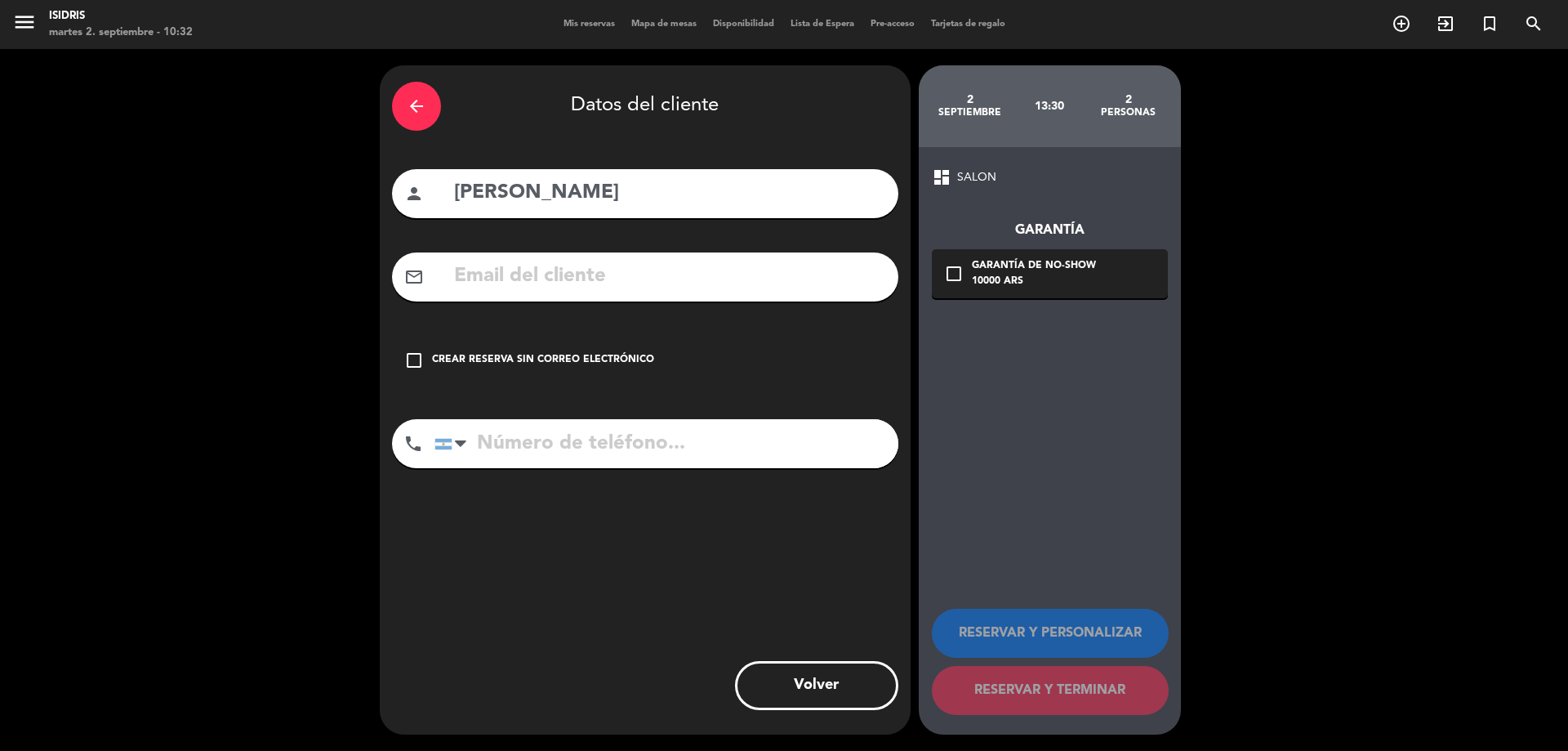
click at [552, 444] on input "tel" at bounding box center [666, 443] width 464 height 49
paste input "[PHONE_NUMBER]"
type input "[PHONE_NUMBER]"
click at [575, 360] on div "Crear reserva sin correo electrónico" at bounding box center [543, 361] width 222 height 17
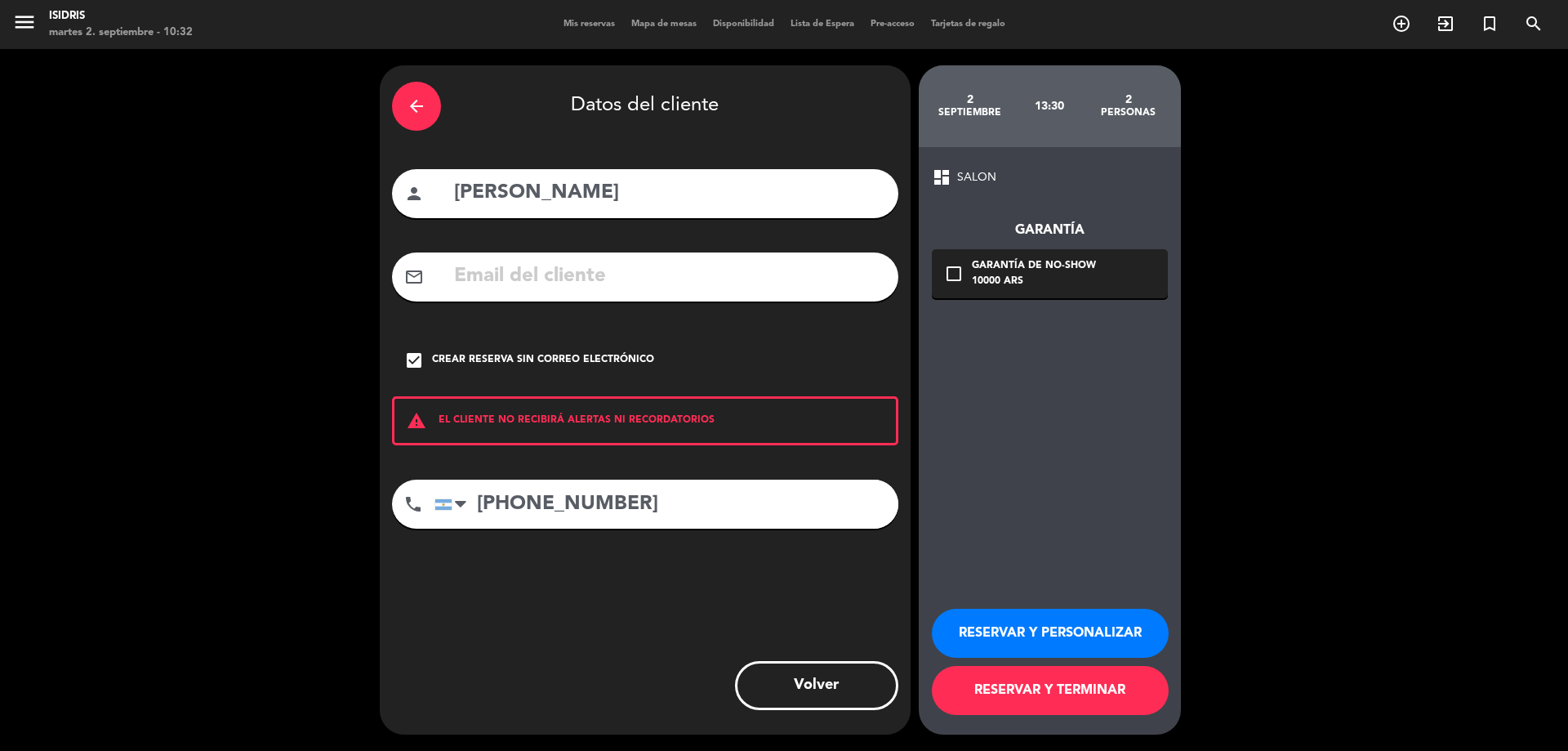
click at [1086, 690] on button "RESERVAR Y TERMINAR" at bounding box center [1050, 690] width 237 height 49
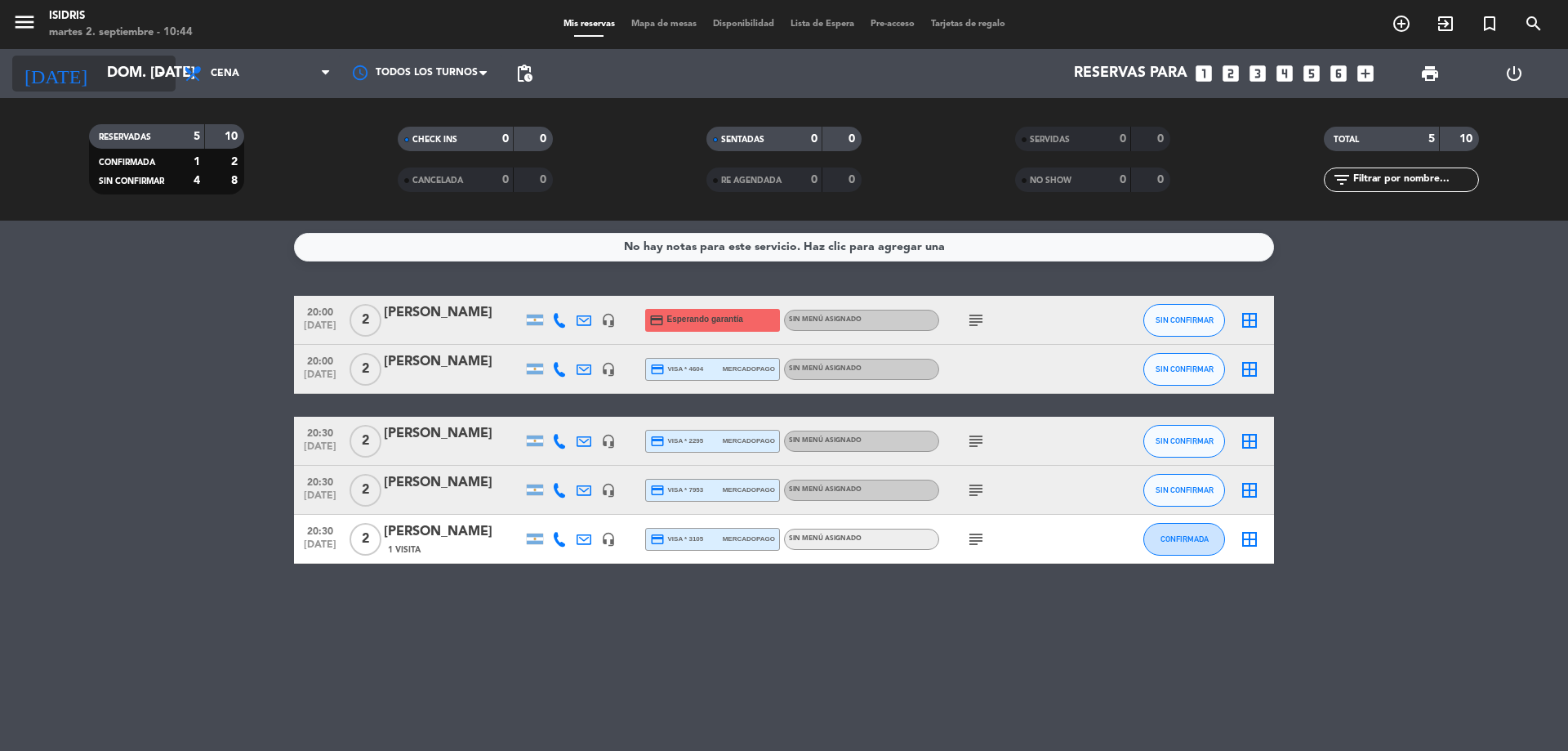
click at [128, 78] on input "dom. [DATE]" at bounding box center [193, 73] width 190 height 32
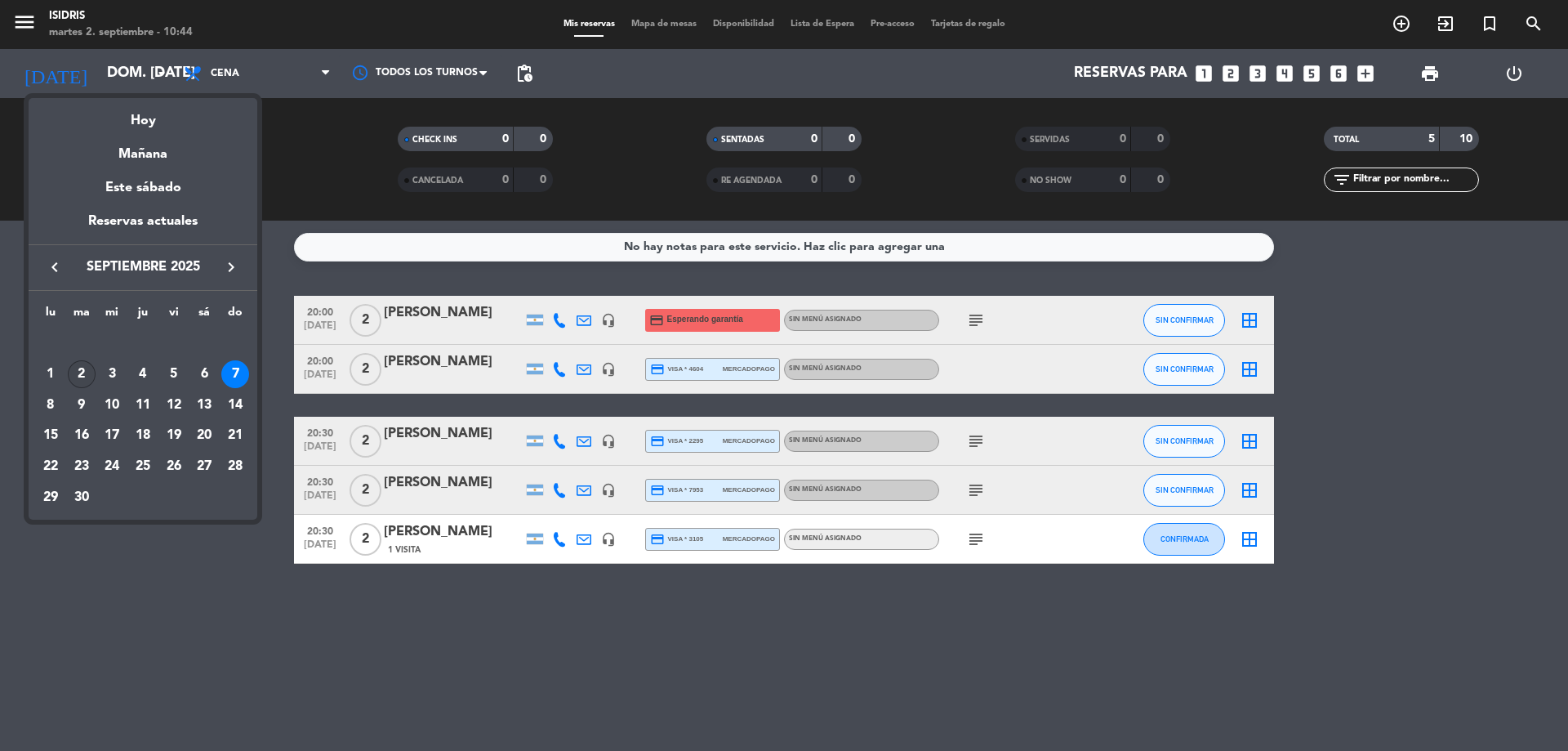
click at [76, 374] on div "2" at bounding box center [82, 375] width 28 height 28
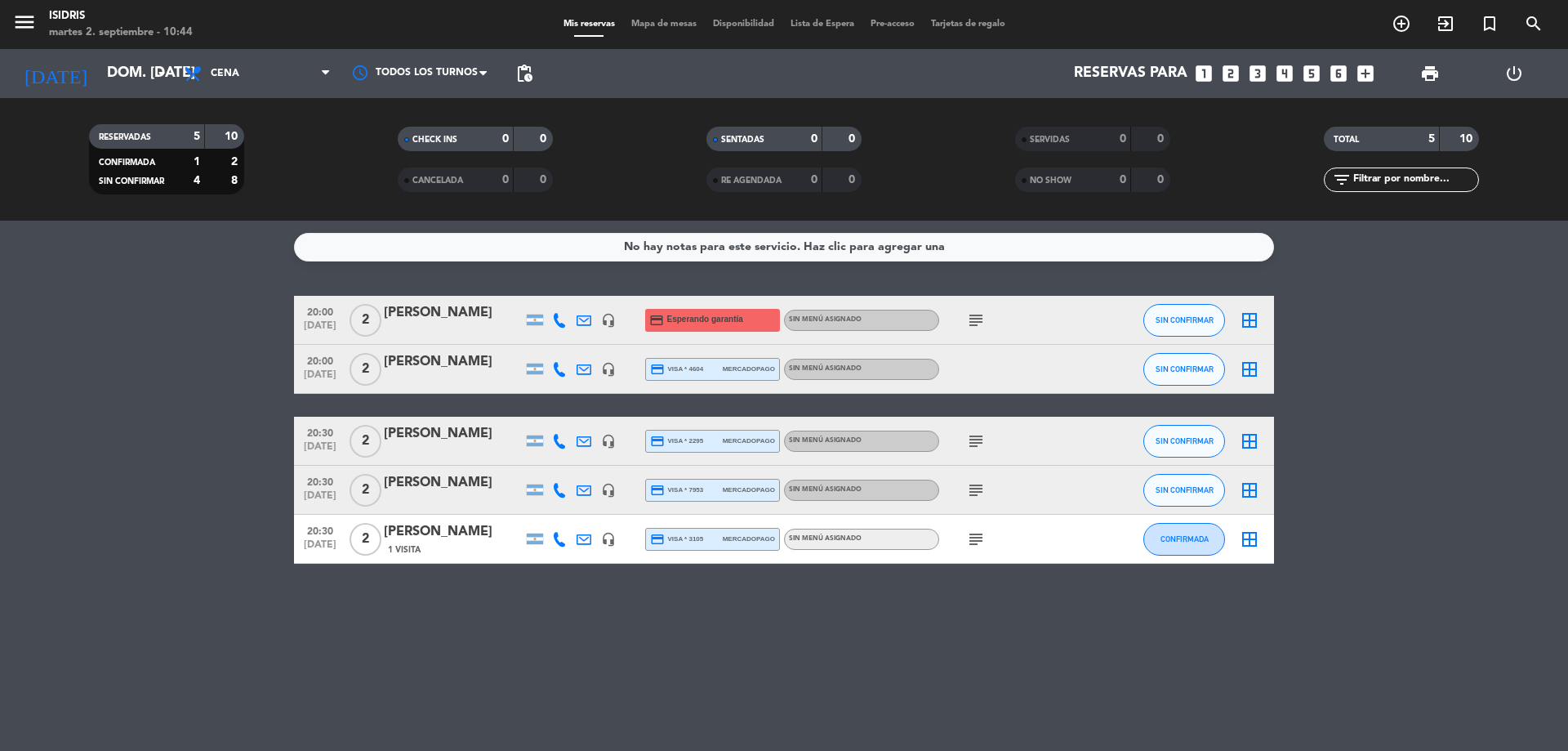
type input "[DATE] sep."
click at [235, 70] on span "Cena" at bounding box center [225, 74] width 28 height 12
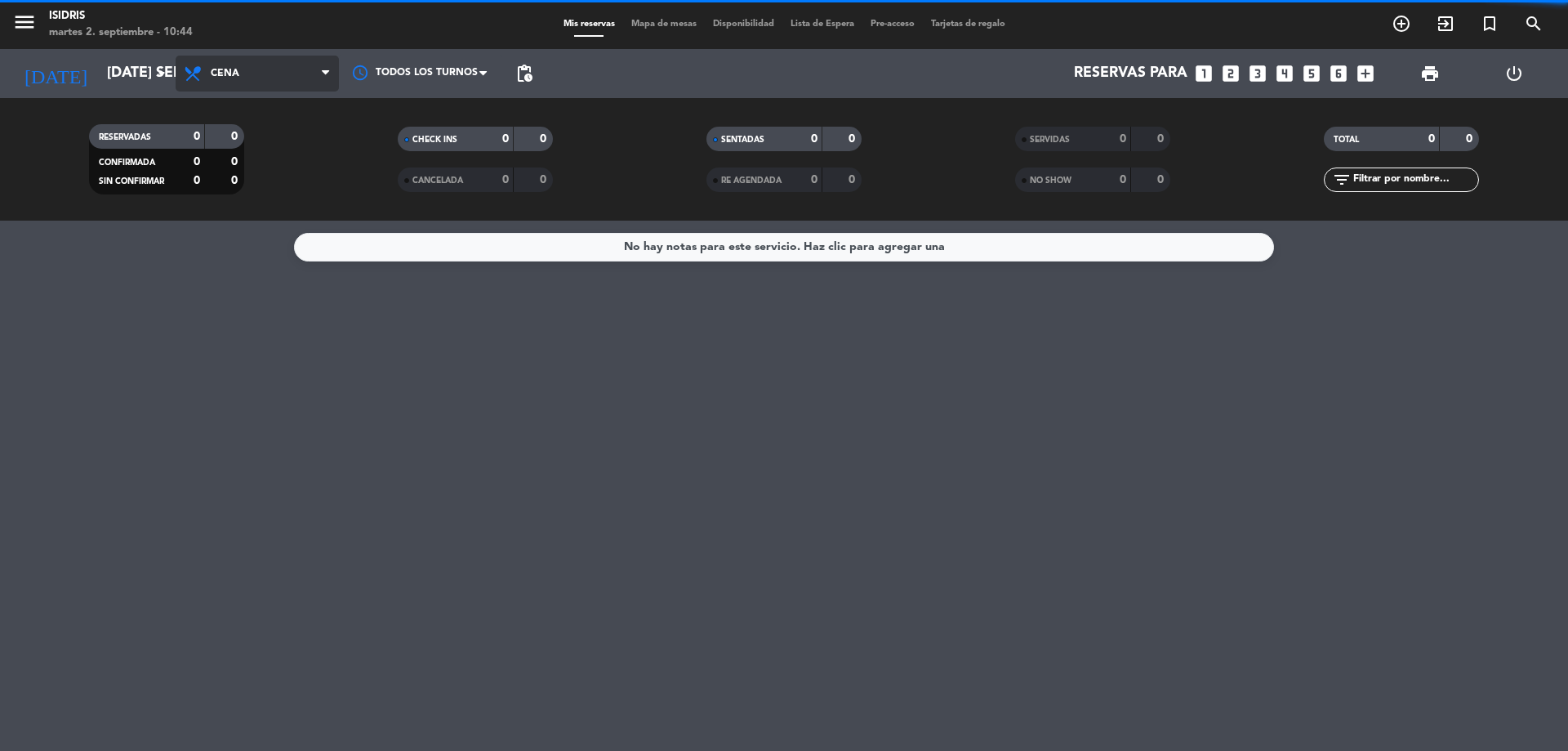
click at [236, 70] on span "Cena" at bounding box center [225, 74] width 28 height 12
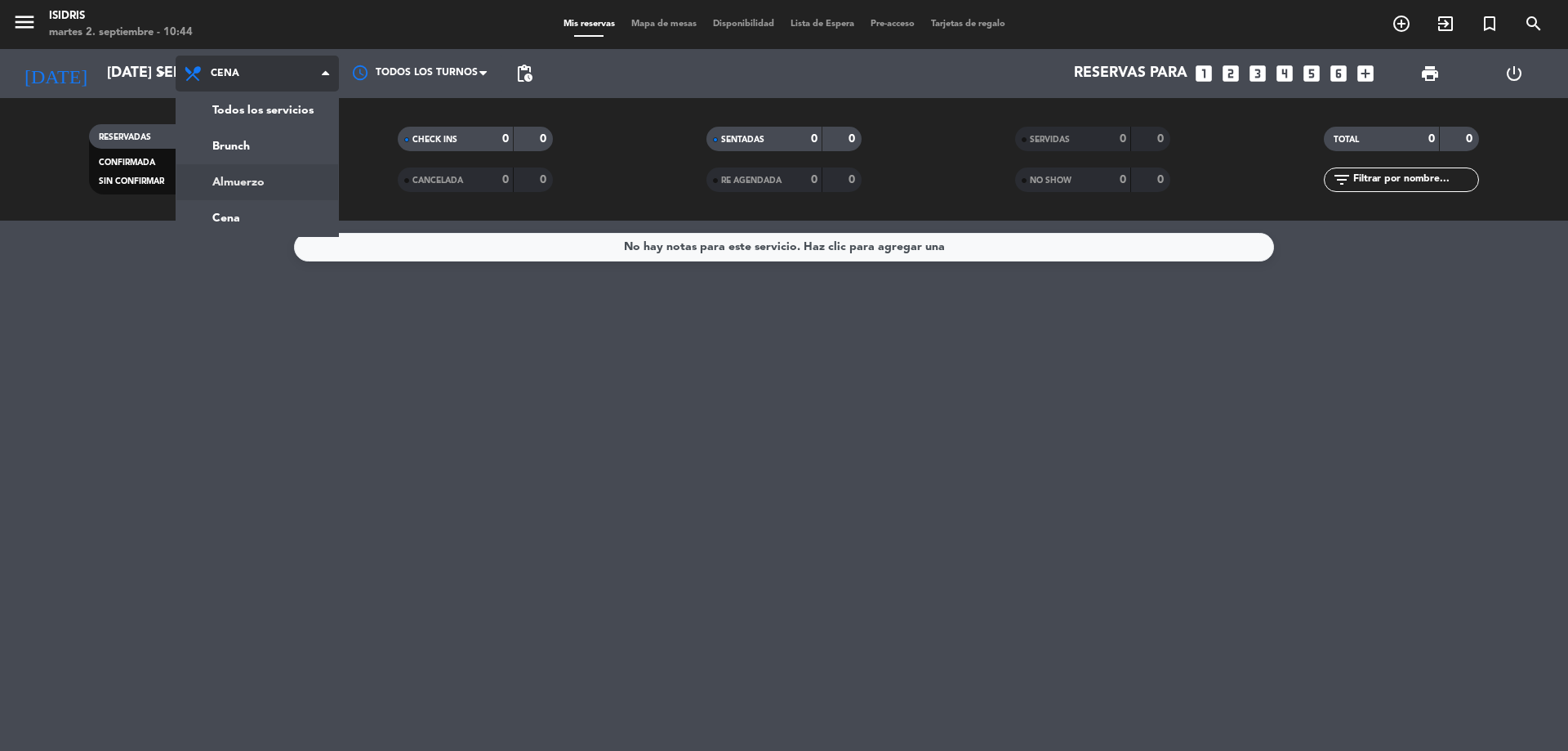
click at [251, 183] on div "menu isidris martes 2. septiembre - 10:44 Mis reservas Mapa de mesas Disponibil…" at bounding box center [784, 110] width 1568 height 220
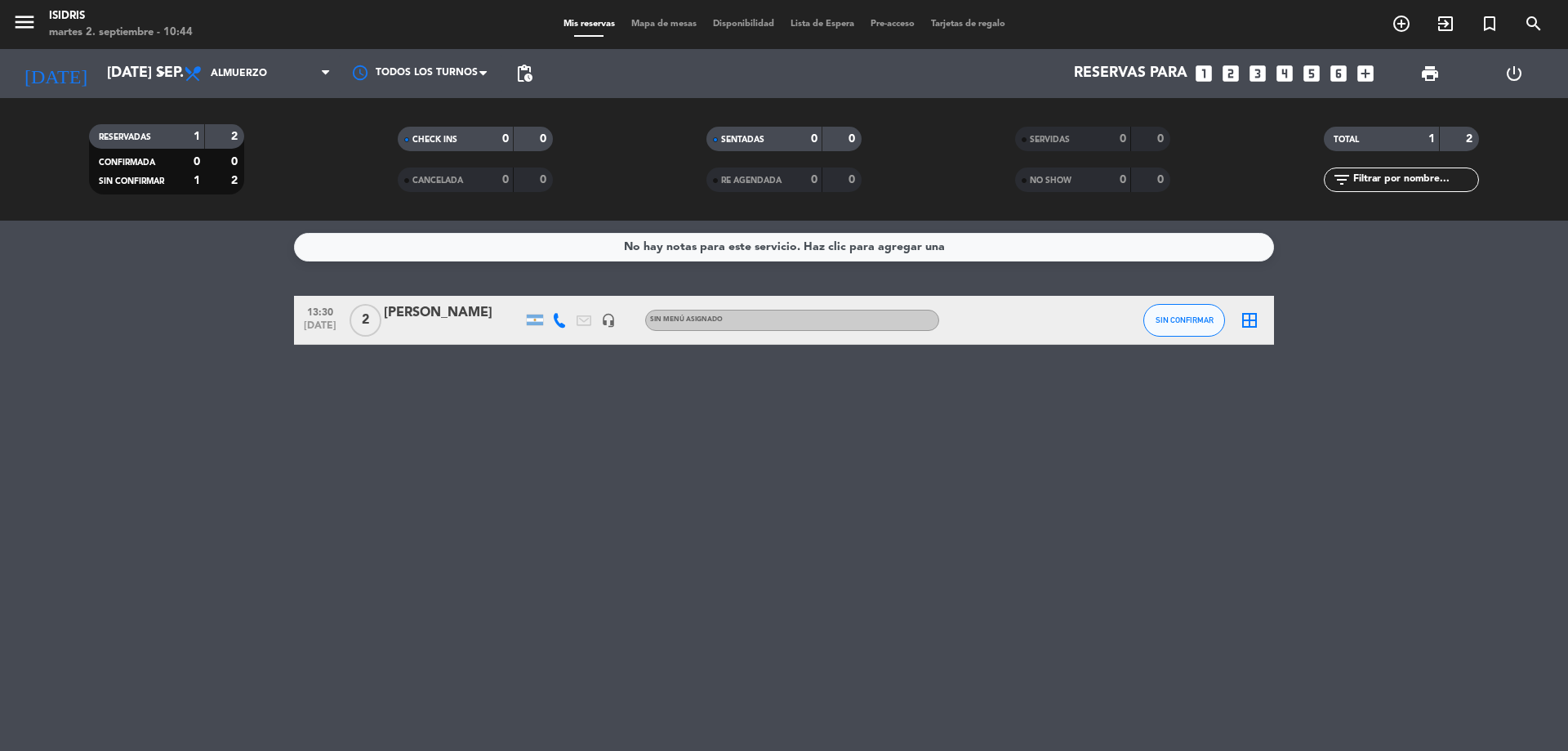
click at [483, 324] on div at bounding box center [453, 331] width 139 height 13
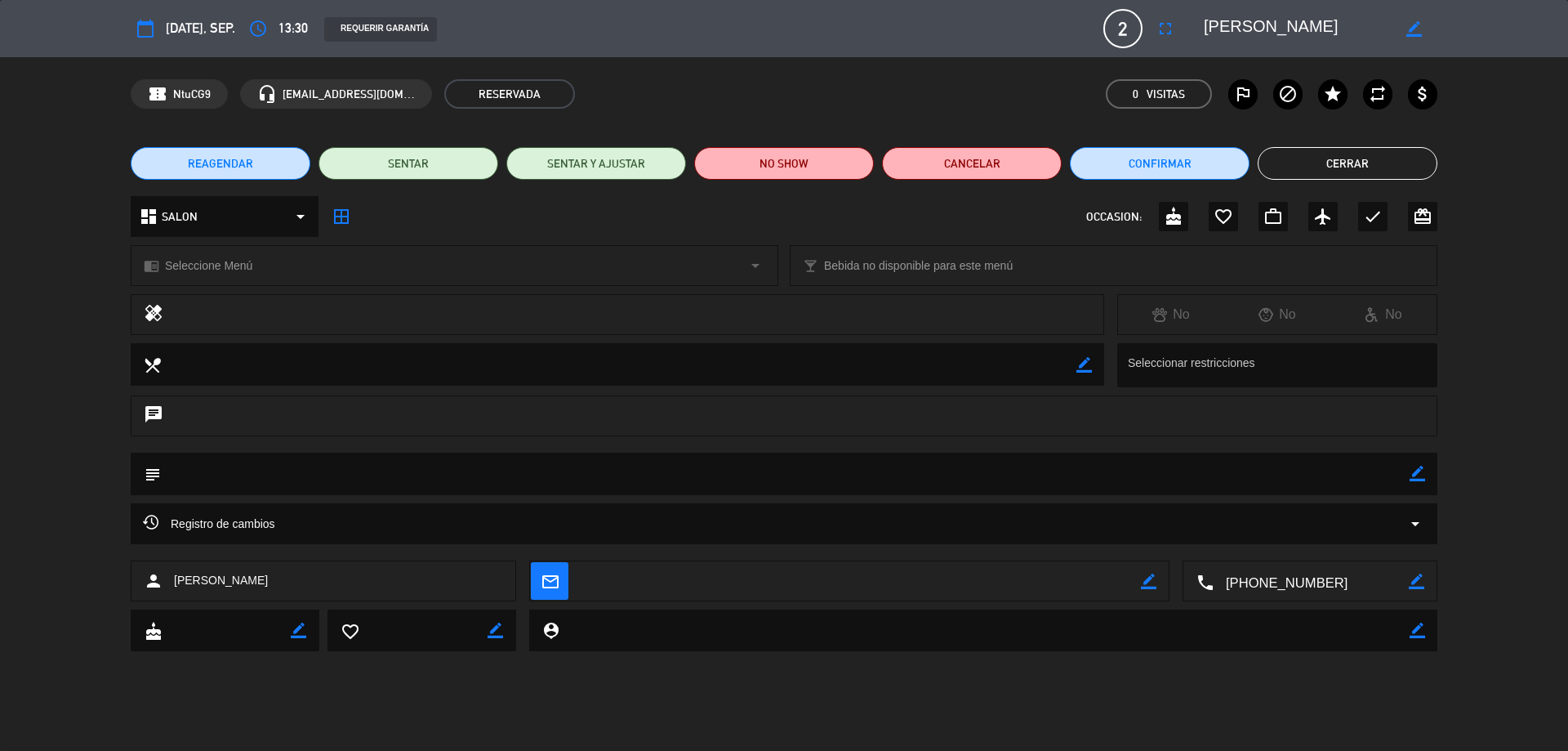
click at [1149, 582] on icon "border_color" at bounding box center [1149, 581] width 16 height 16
click at [1089, 586] on textarea at bounding box center [860, 581] width 561 height 41
paste textarea "[EMAIL_ADDRESS][DOMAIN_NAME]"
type textarea "[EMAIL_ADDRESS][DOMAIN_NAME]"
click at [1144, 581] on icon at bounding box center [1149, 581] width 16 height 16
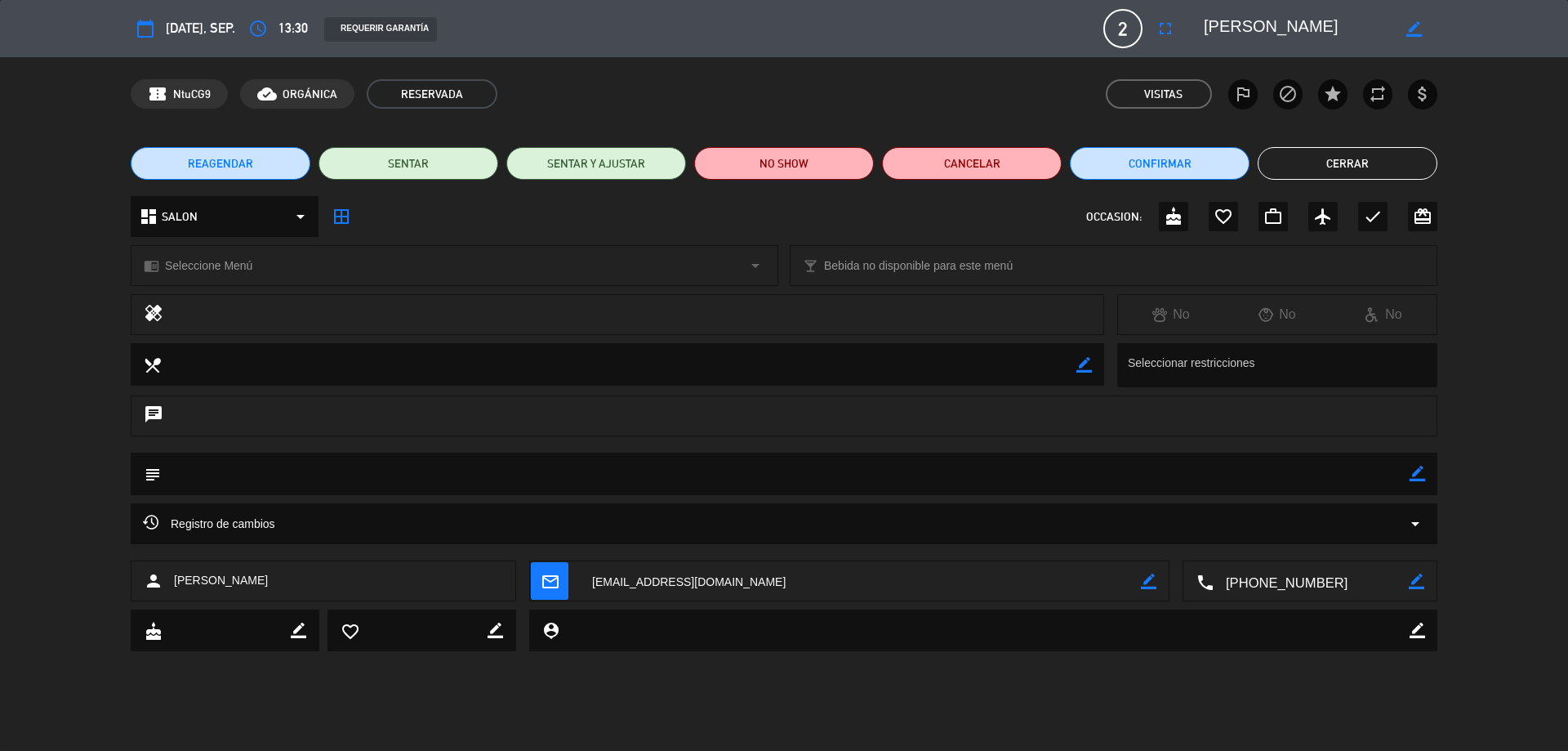
click at [361, 27] on div "REQUERIR GARANTÍA" at bounding box center [380, 30] width 113 height 25
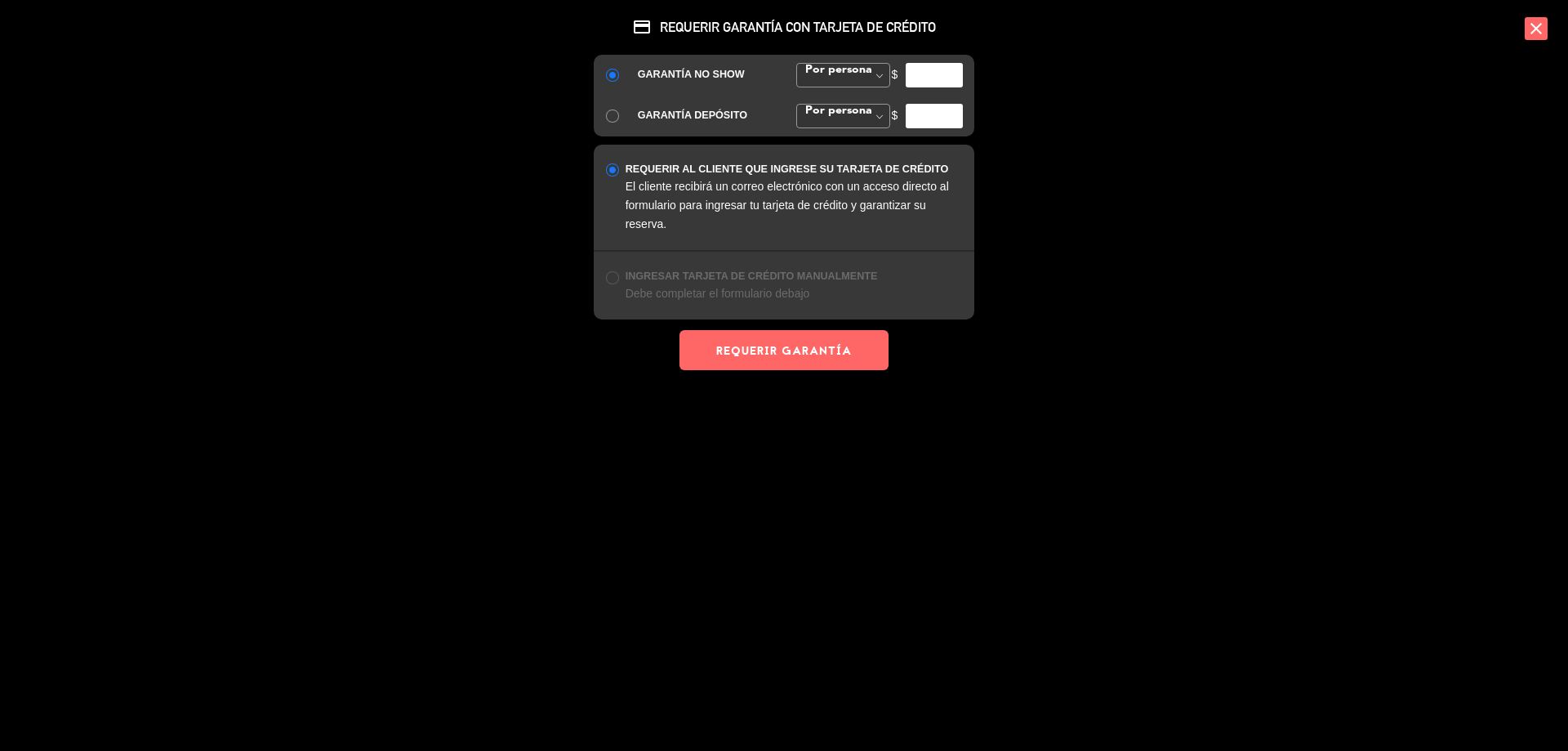
click at [922, 75] on input "number" at bounding box center [934, 75] width 57 height 25
type input "5000"
click at [792, 341] on button "REQUERIR GARANTÍA" at bounding box center [784, 350] width 209 height 40
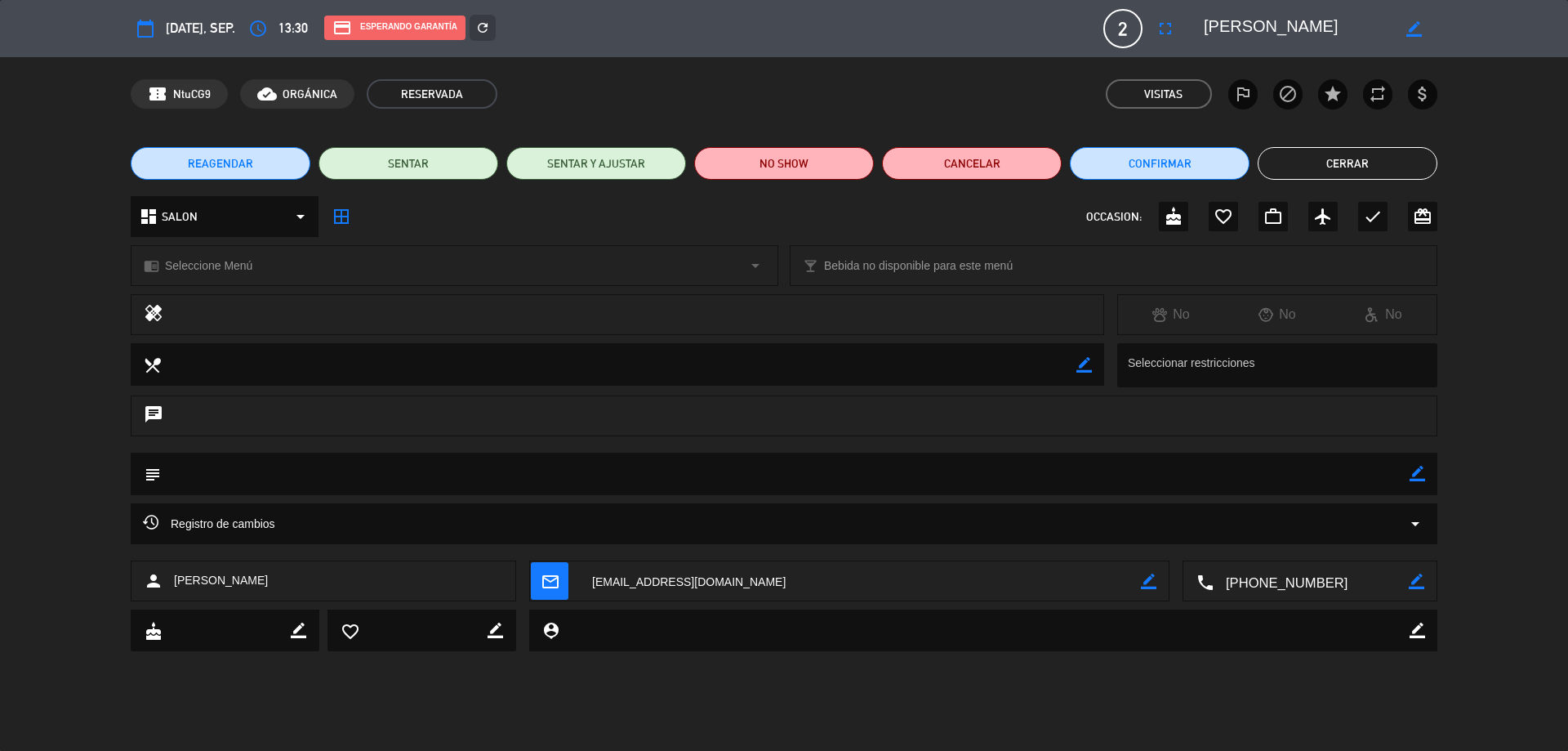
click at [1358, 167] on button "Cerrar" at bounding box center [1347, 162] width 180 height 32
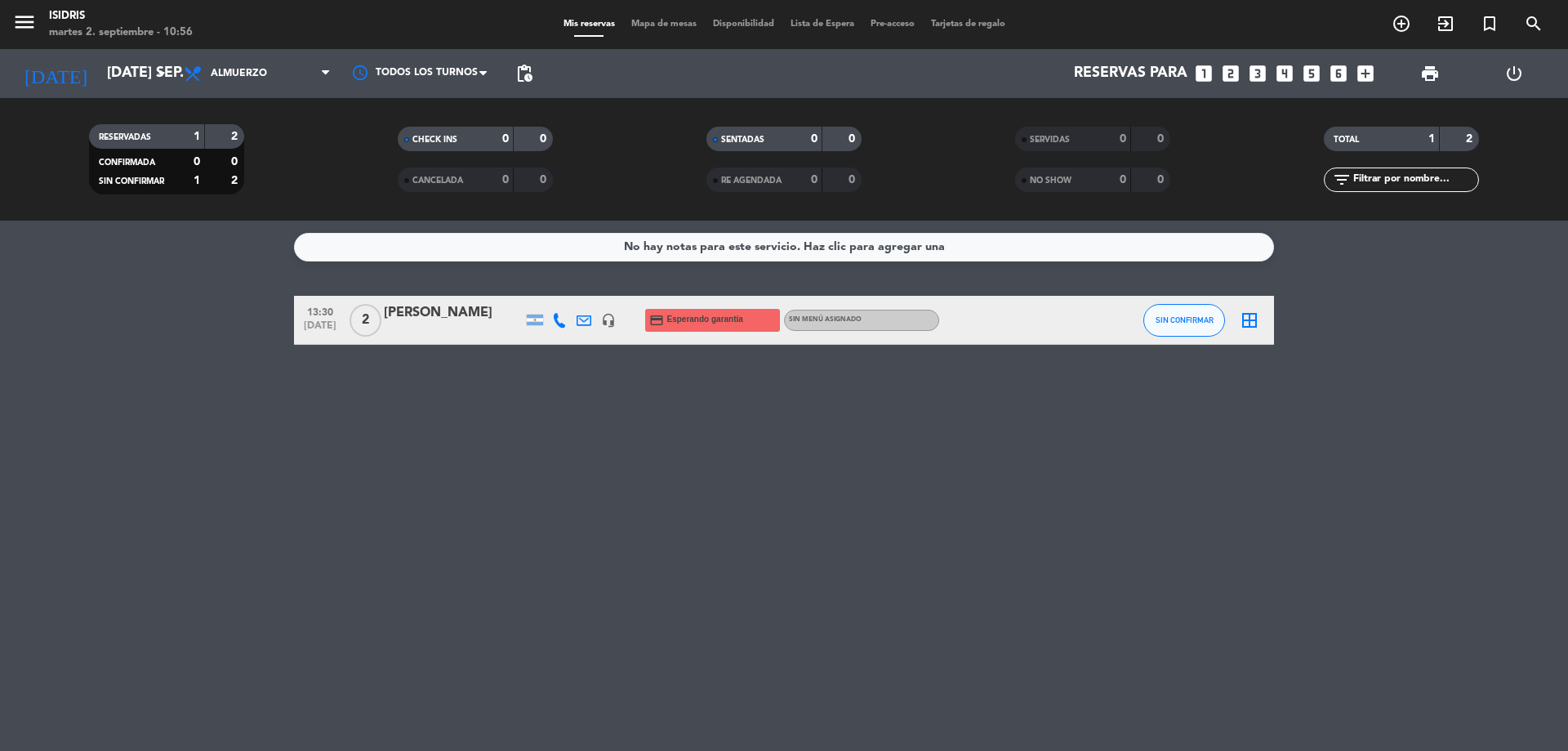
click at [1261, 75] on icon "looks_3" at bounding box center [1258, 74] width 22 height 22
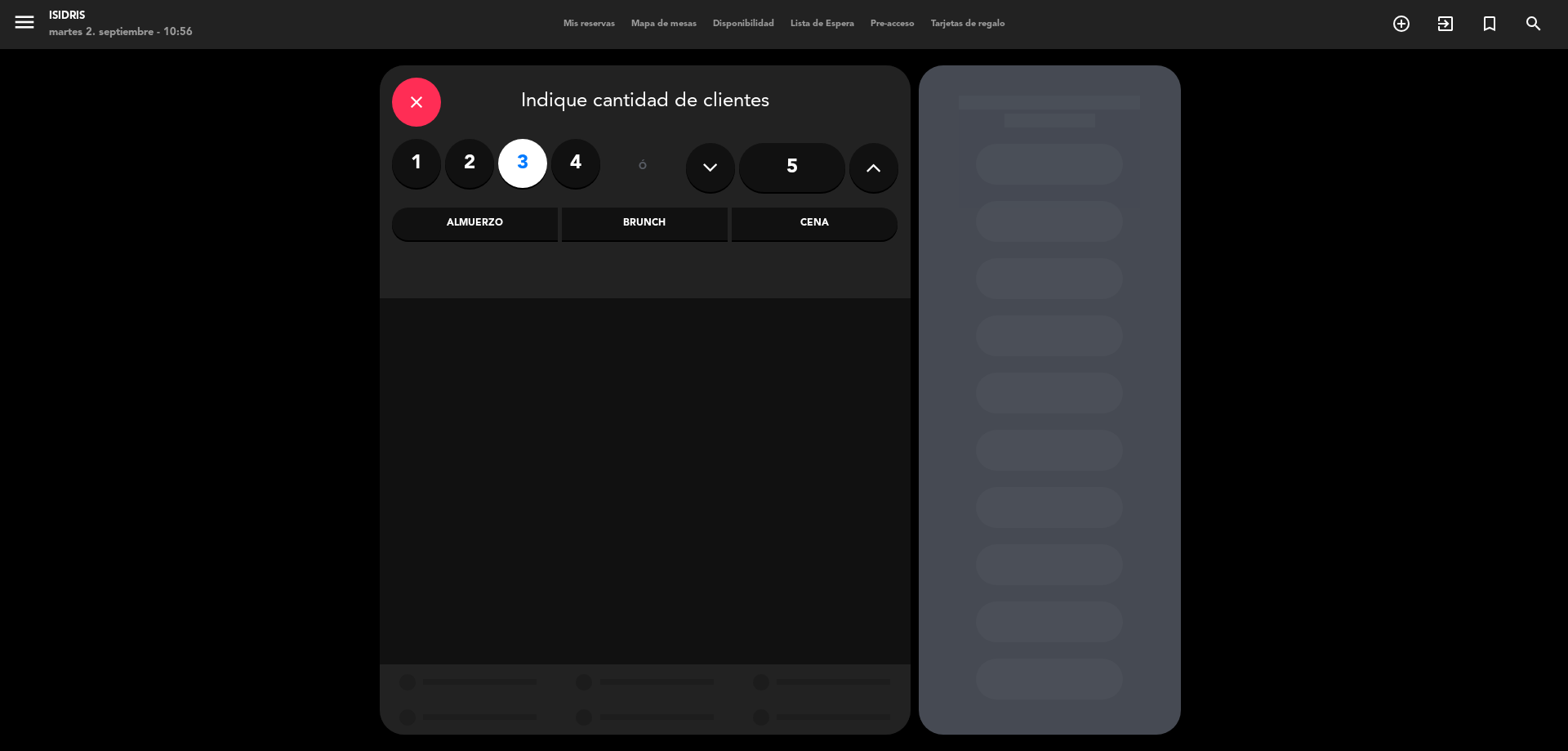
click at [477, 221] on div "Almuerzo" at bounding box center [475, 223] width 166 height 32
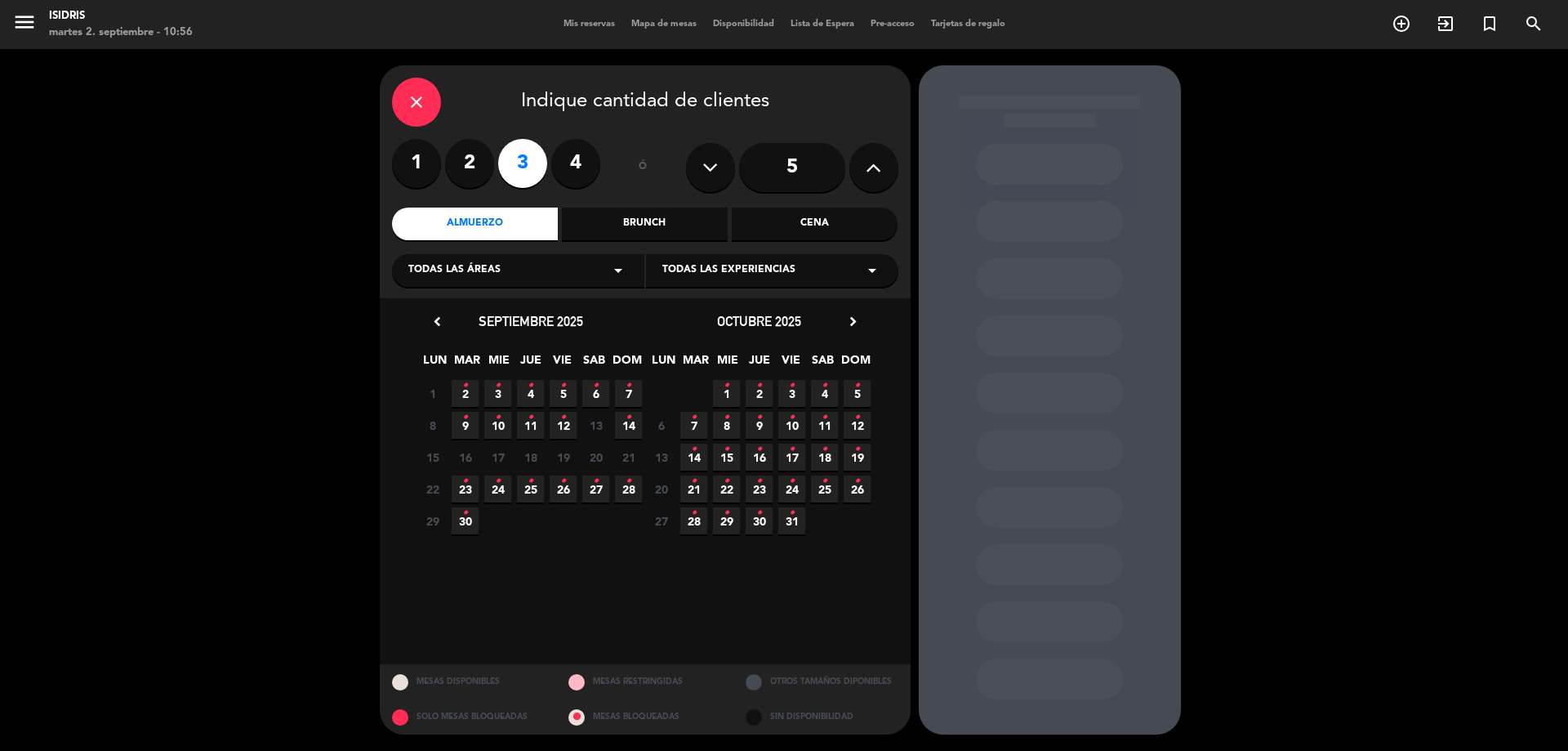
click at [467, 397] on icon "•" at bounding box center [465, 385] width 6 height 27
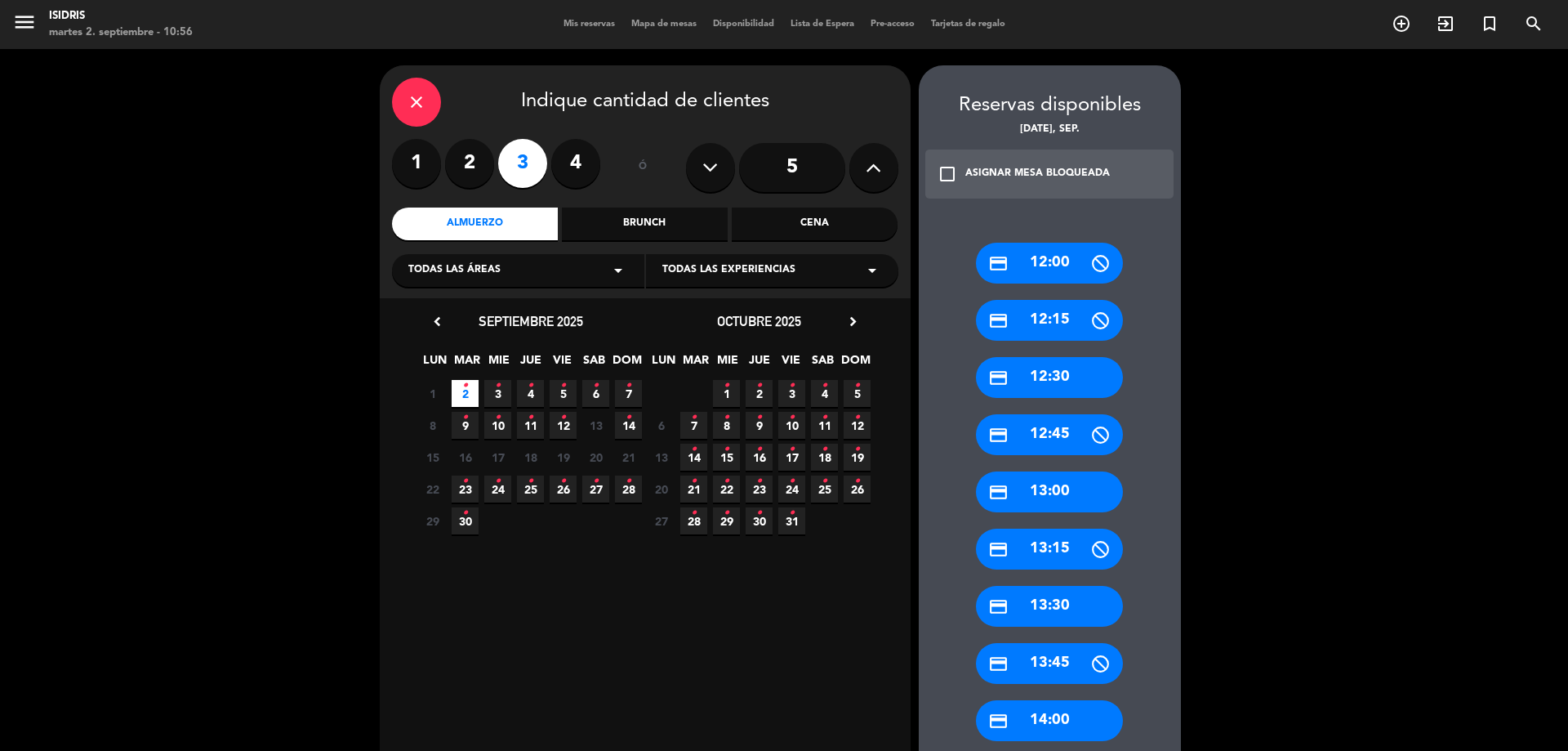
click at [1024, 720] on div "credit_card 14:00" at bounding box center [1049, 720] width 147 height 41
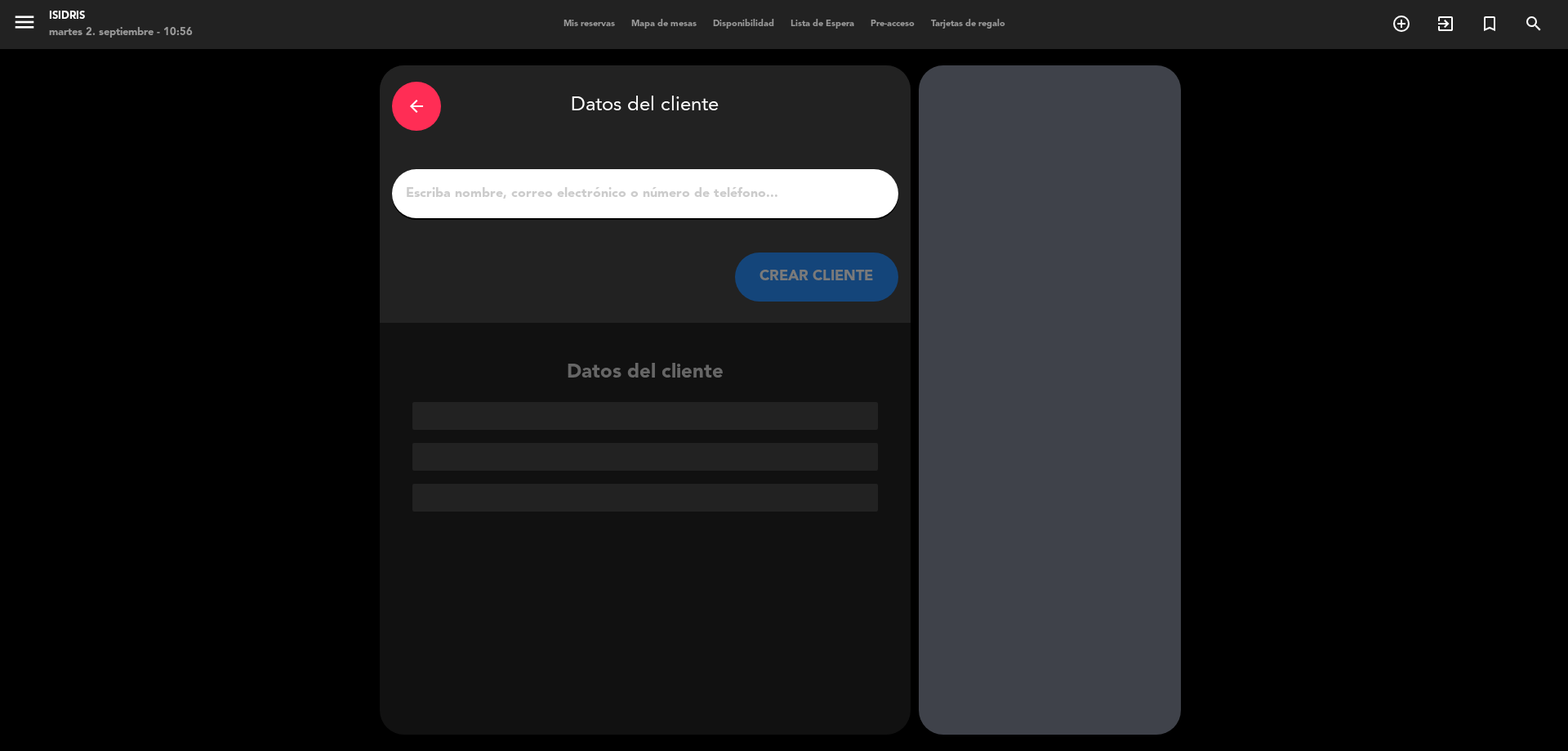
paste input "[EMAIL_ADDRESS][DOMAIN_NAME]"
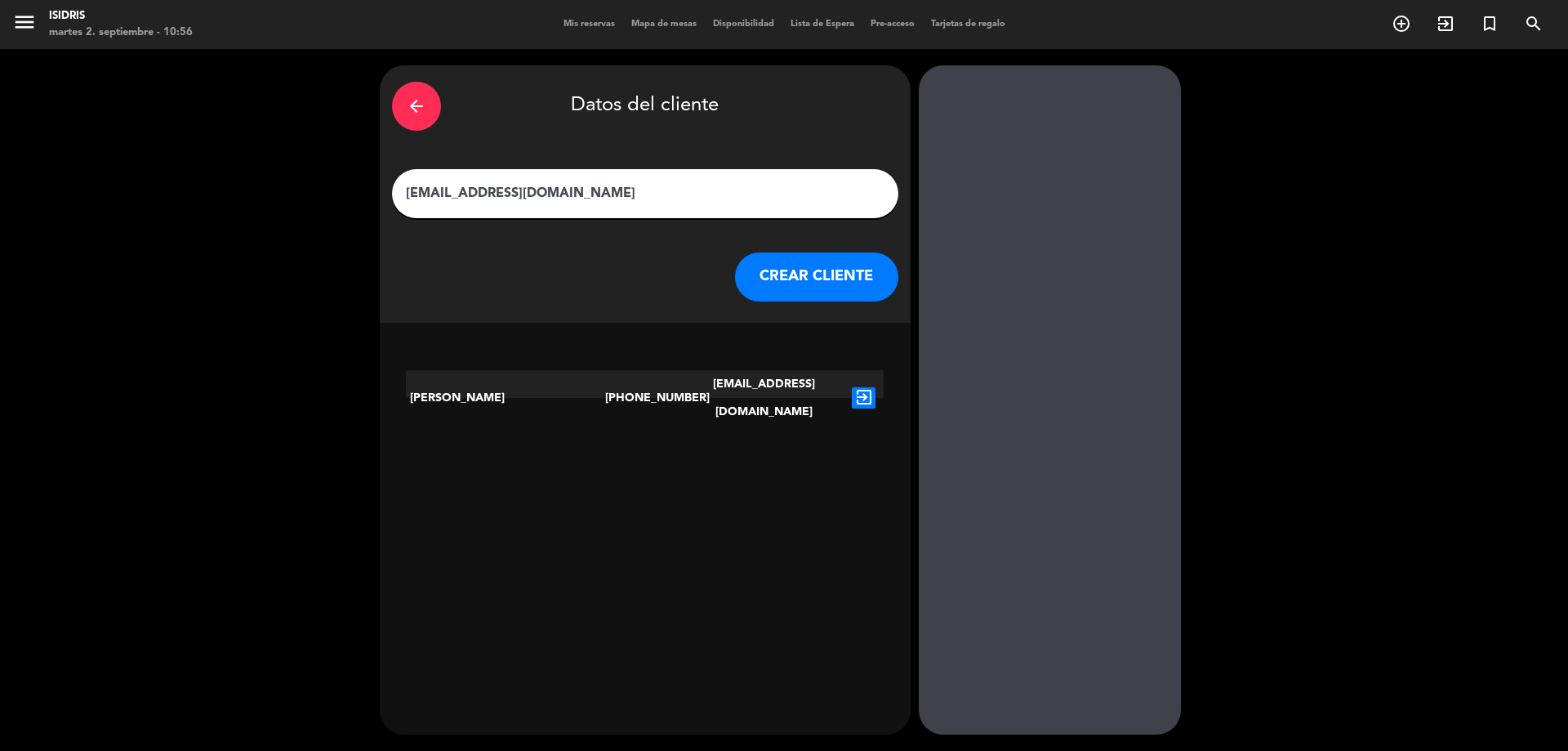
type input "[EMAIL_ADDRESS][DOMAIN_NAME]"
click at [857, 387] on icon "exit_to_app" at bounding box center [864, 398] width 24 height 22
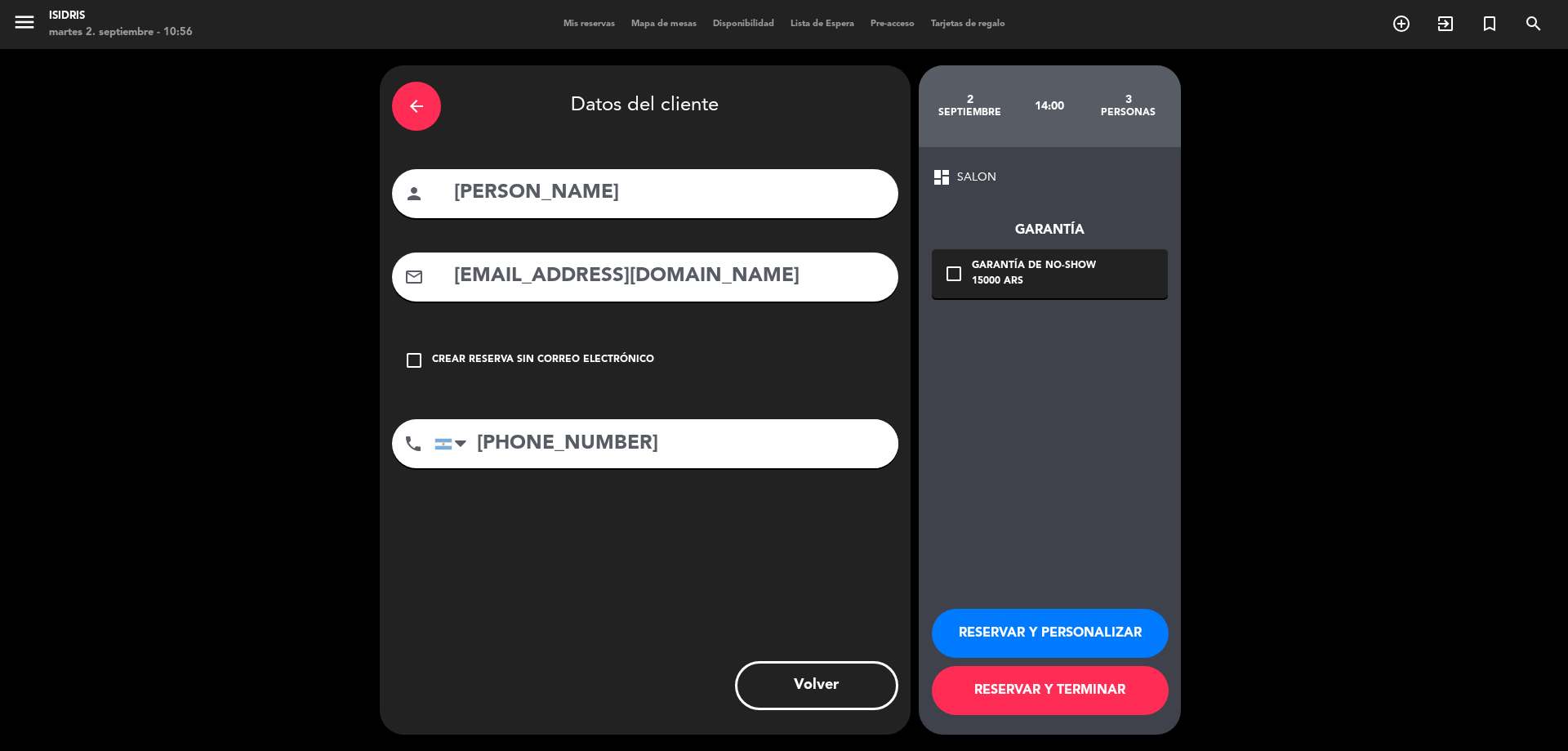
click at [1052, 256] on div "check_box_outline_blank Garantía de no-show 15000 ARS" at bounding box center [1049, 274] width 236 height 49
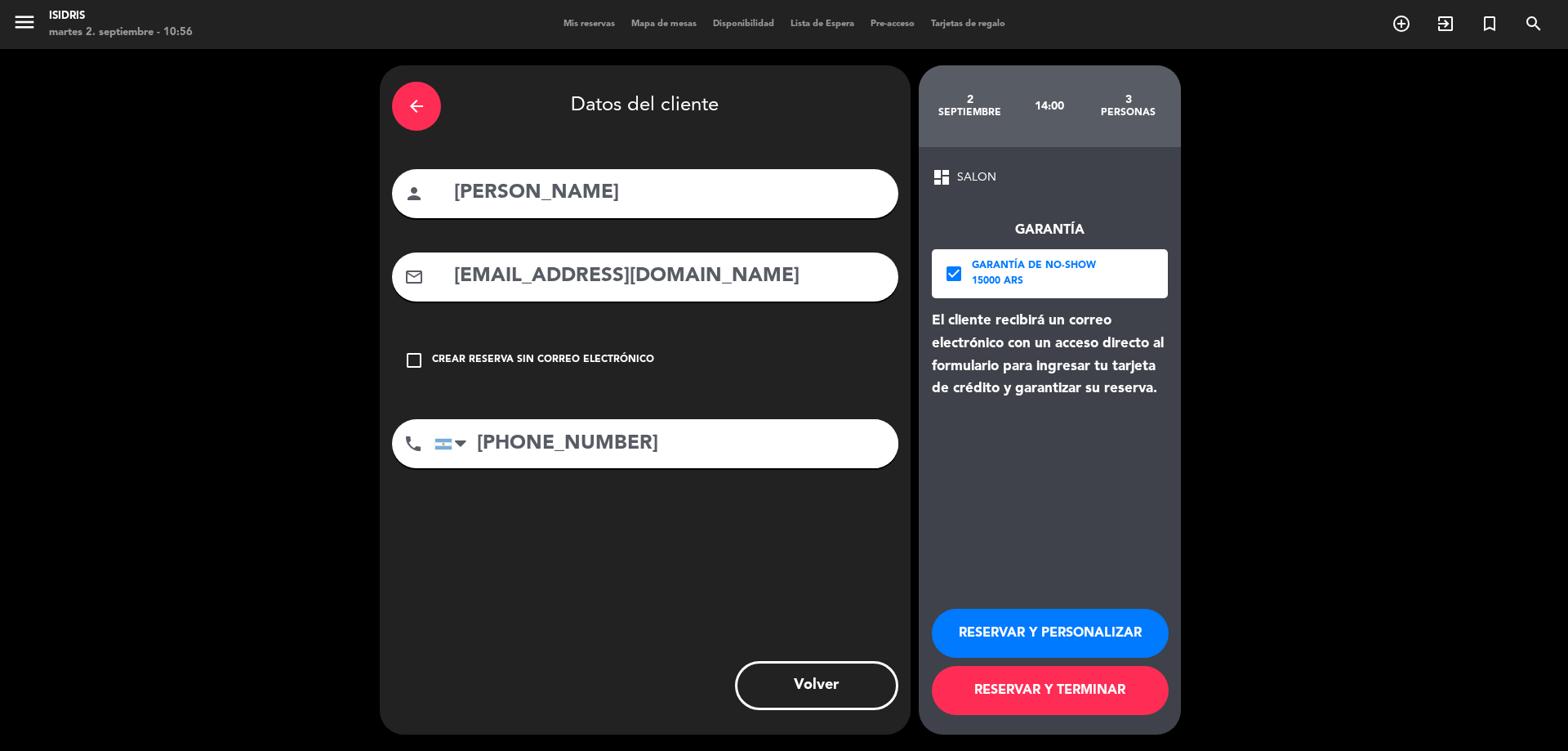
click at [1046, 695] on button "RESERVAR Y TERMINAR" at bounding box center [1050, 690] width 237 height 49
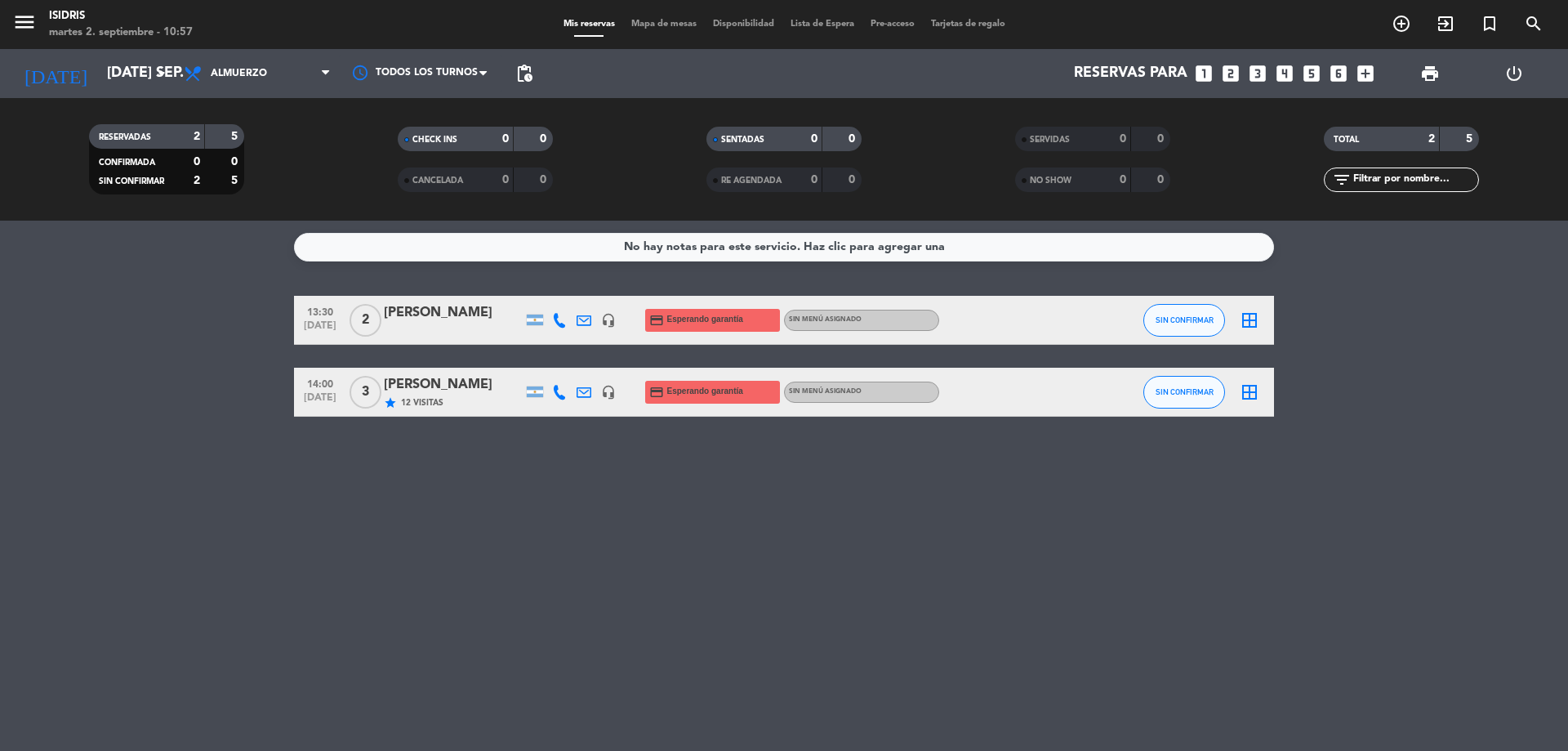
click at [670, 22] on span "Mapa de mesas" at bounding box center [664, 24] width 82 height 9
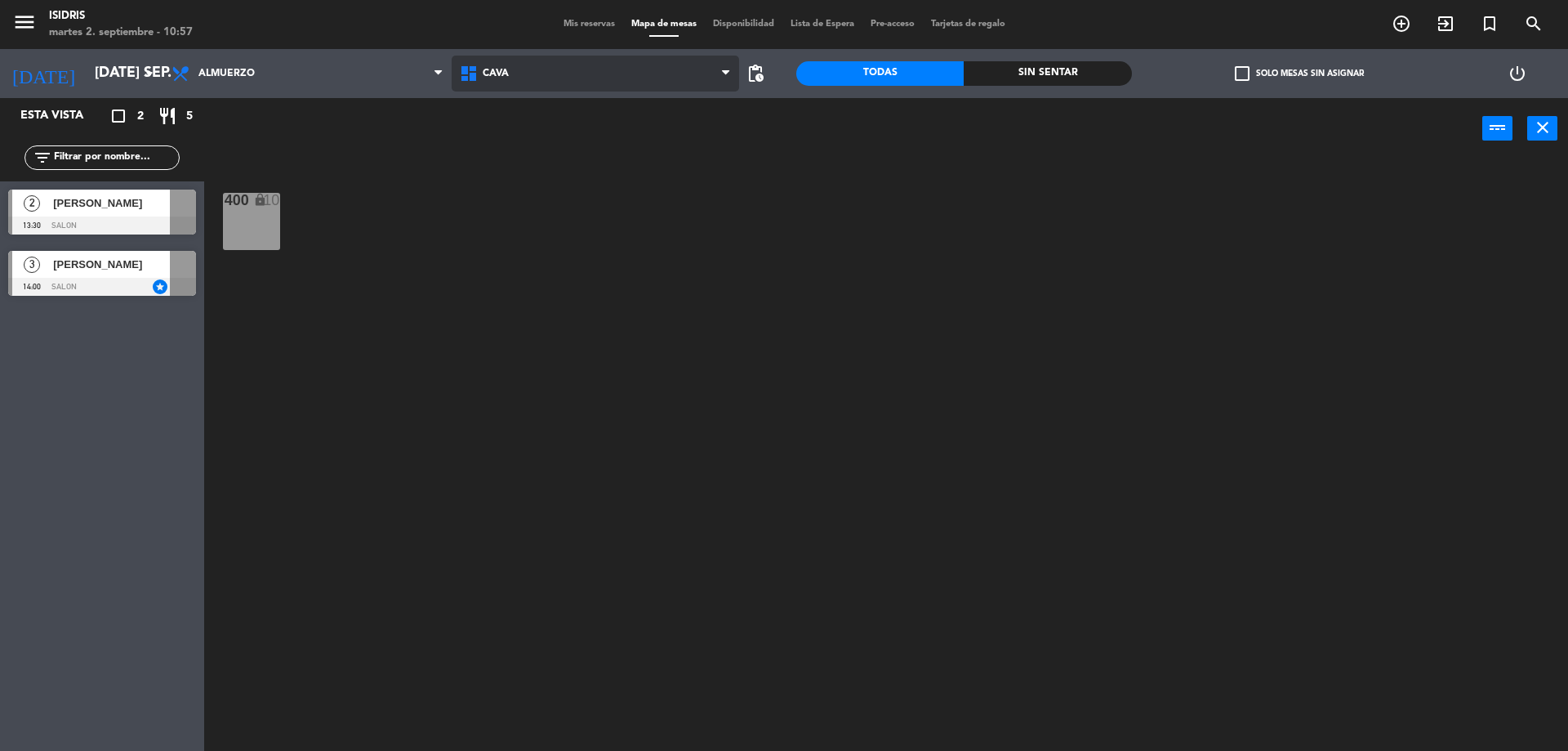
click at [552, 75] on span "CAVA" at bounding box center [596, 73] width 288 height 36
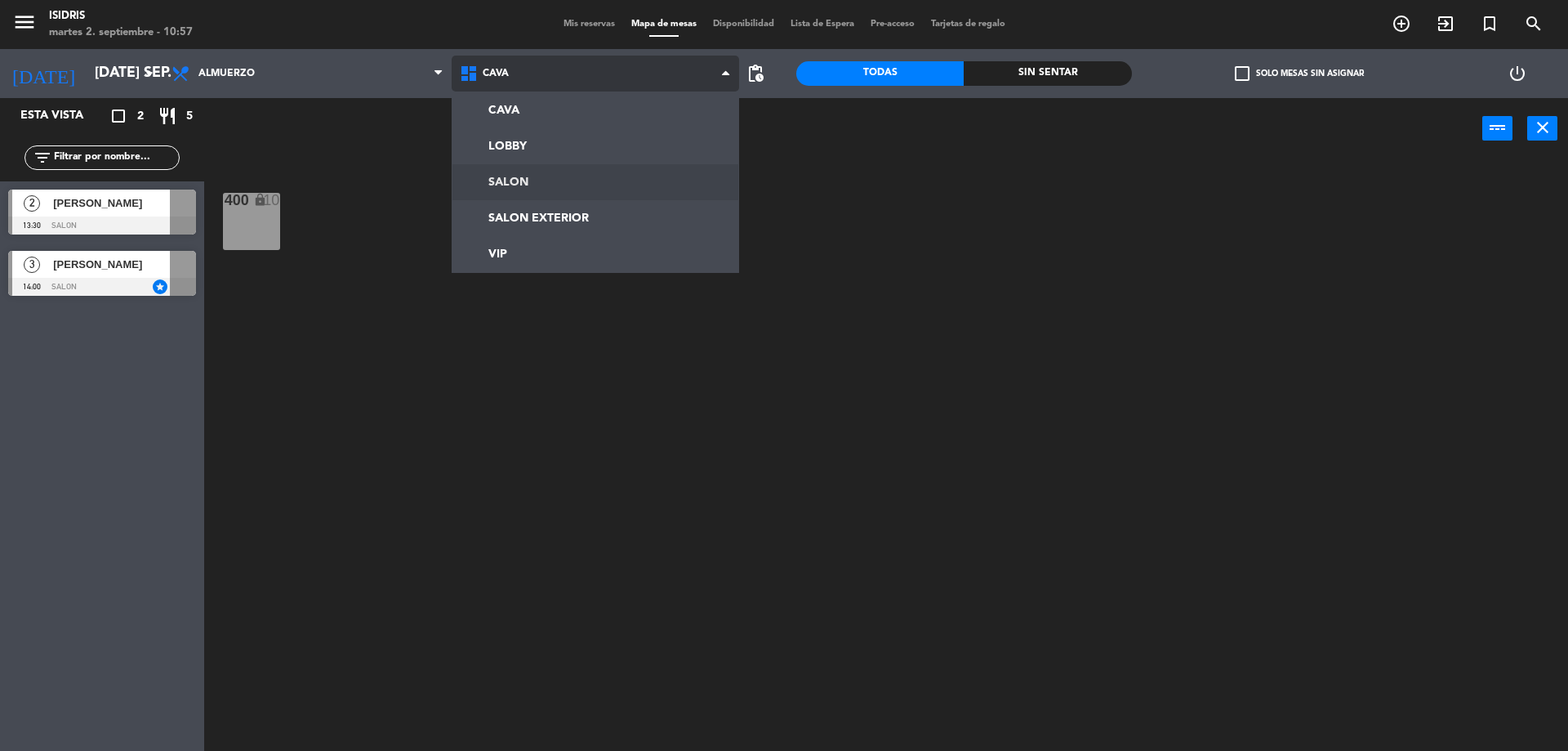
click at [550, 177] on ng-component "menu isidris martes 2. septiembre - 10:57 Mis reservas Mapa de mesas Disponibil…" at bounding box center [784, 377] width 1568 height 754
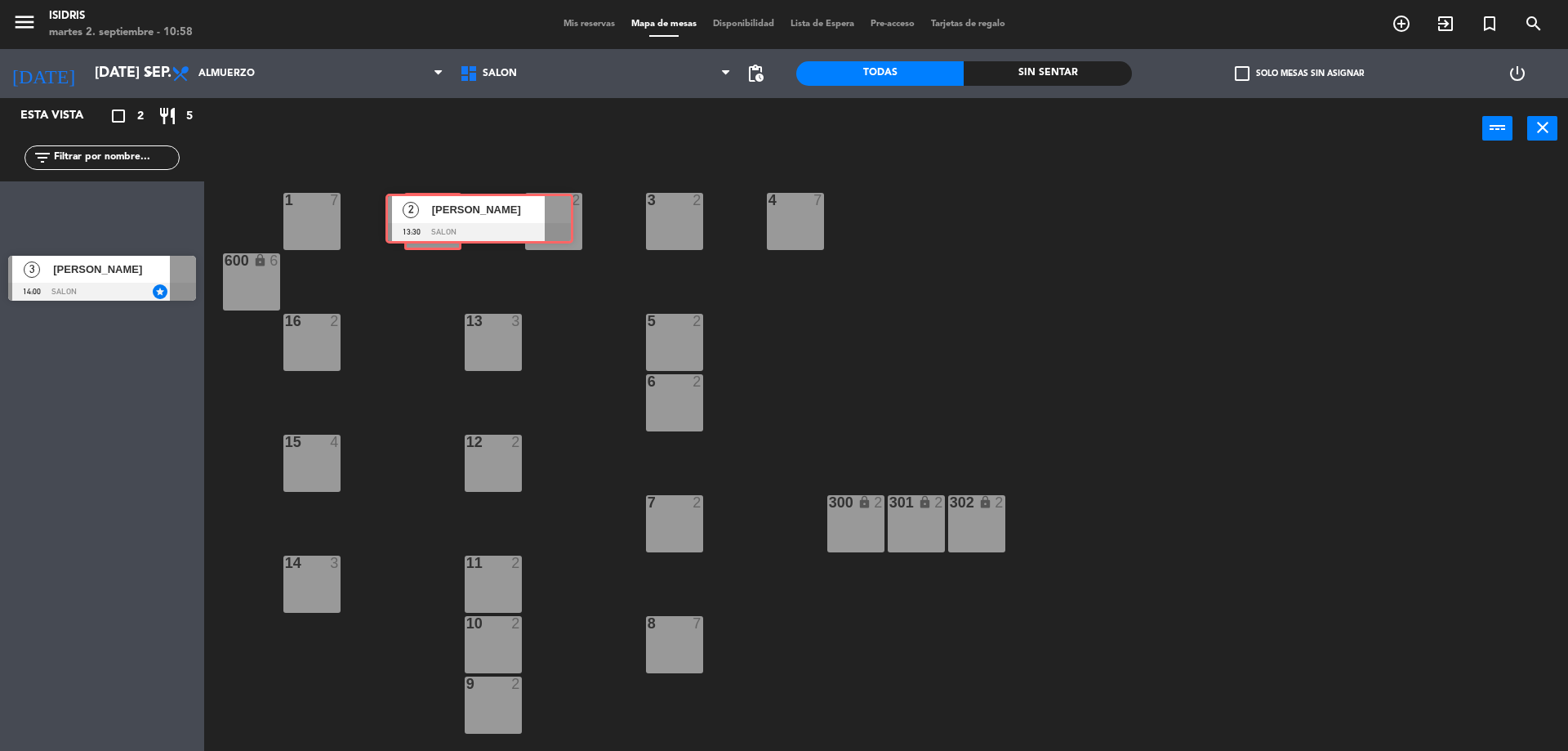
drag, startPoint x: 47, startPoint y: 206, endPoint x: 423, endPoint y: 211, distance: 376.0
click at [423, 211] on div "Esta vista crop_square 2 restaurant 5 filter_list 2 [PERSON_NAME] 13:30 SALON 2…" at bounding box center [784, 426] width 1568 height 657
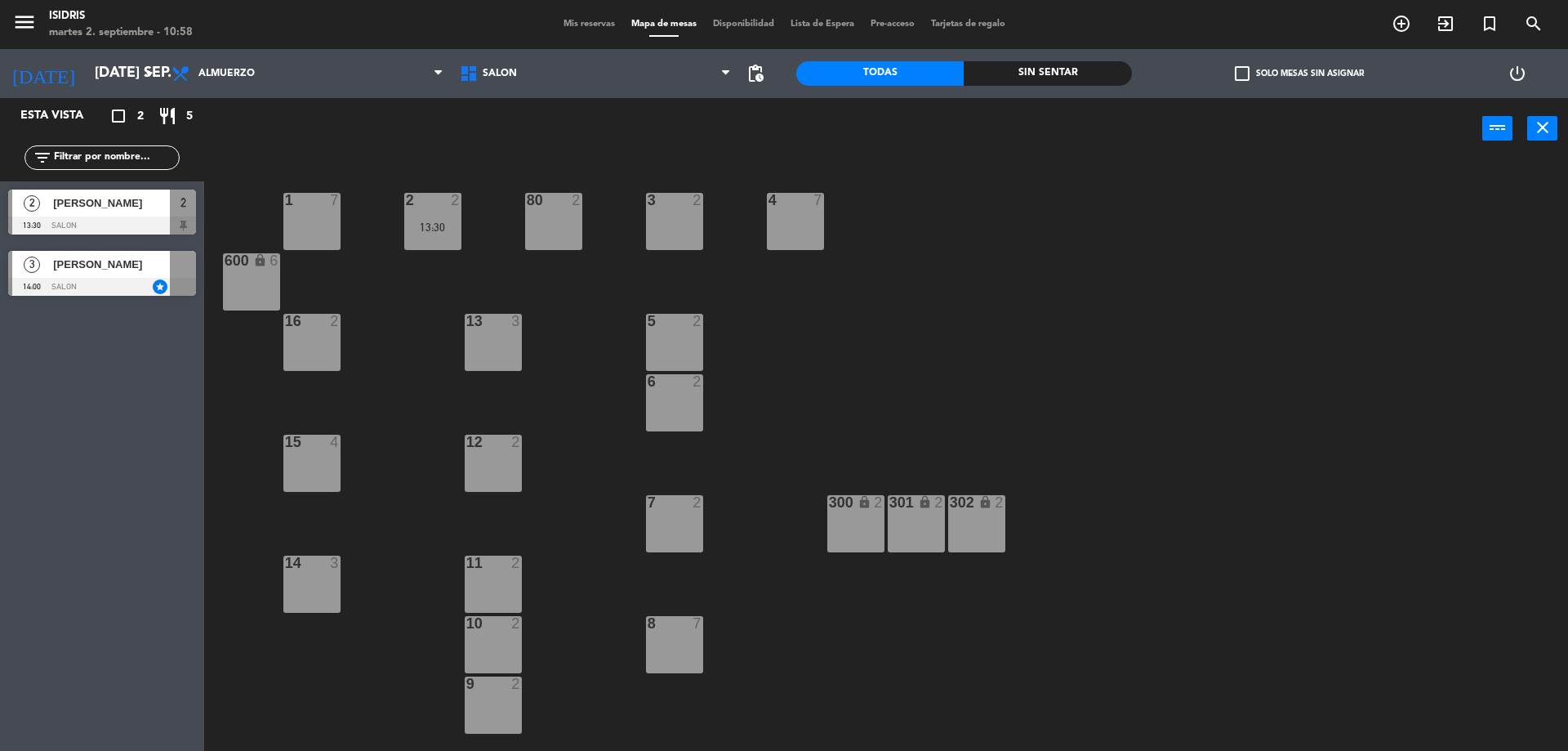
click at [697, 333] on div "5 2" at bounding box center [674, 342] width 57 height 57
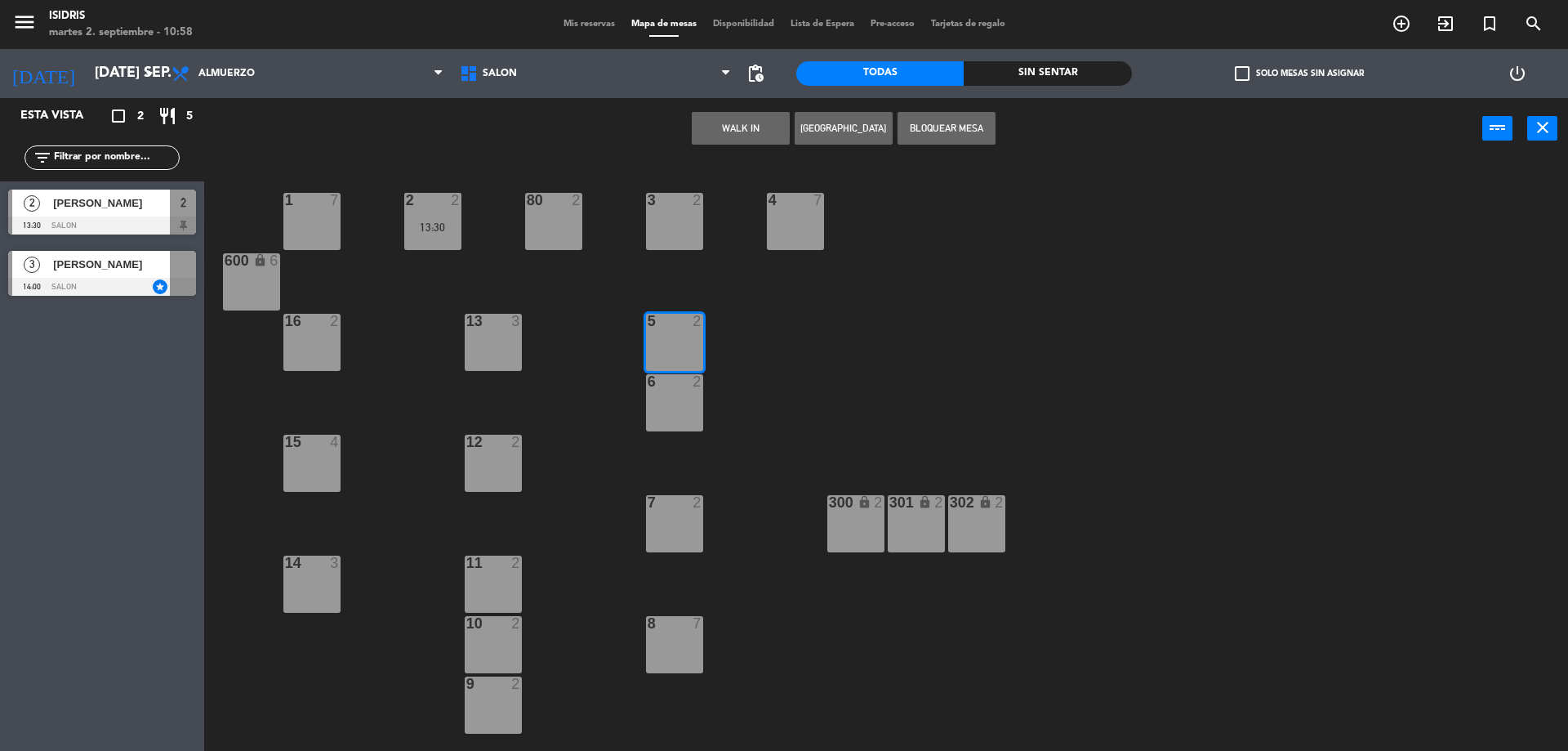
click at [700, 411] on div "6 2" at bounding box center [674, 402] width 57 height 57
click at [86, 274] on div "3 [PERSON_NAME] 14:00 SALON star" at bounding box center [102, 274] width 204 height 61
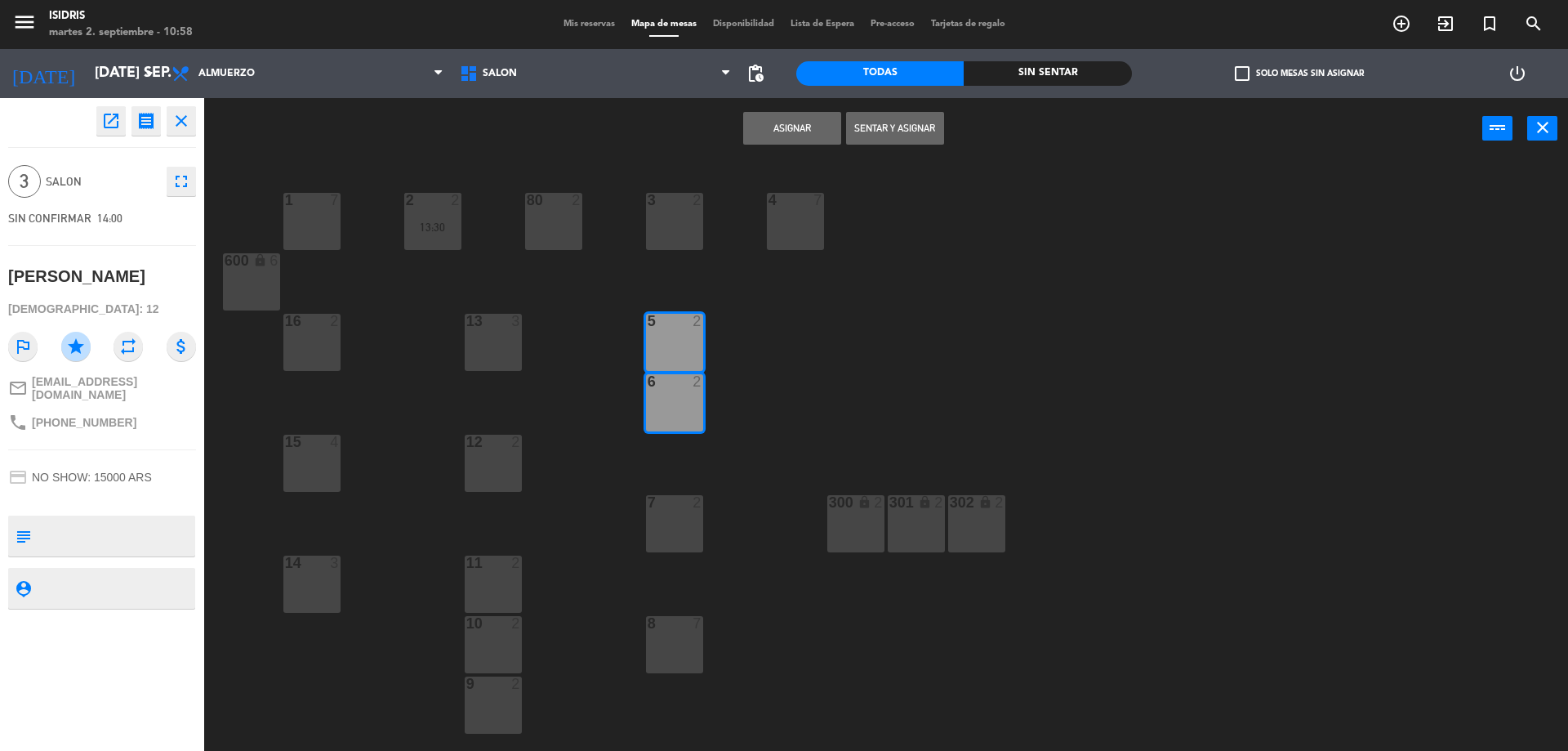
click at [690, 340] on div "5 2" at bounding box center [674, 342] width 57 height 57
click at [690, 395] on div "6 2" at bounding box center [674, 402] width 57 height 57
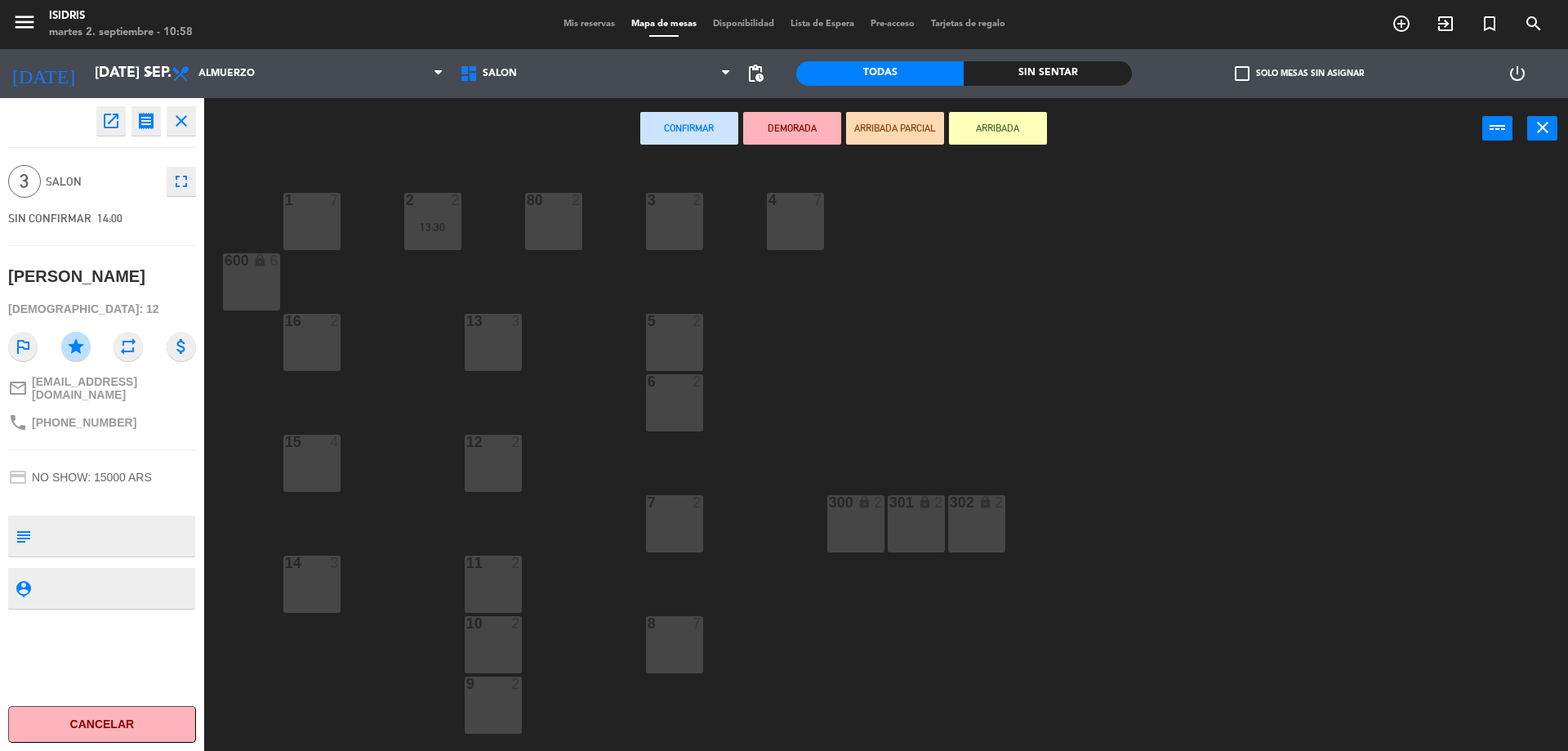
click at [683, 345] on div "5 2" at bounding box center [674, 342] width 57 height 57
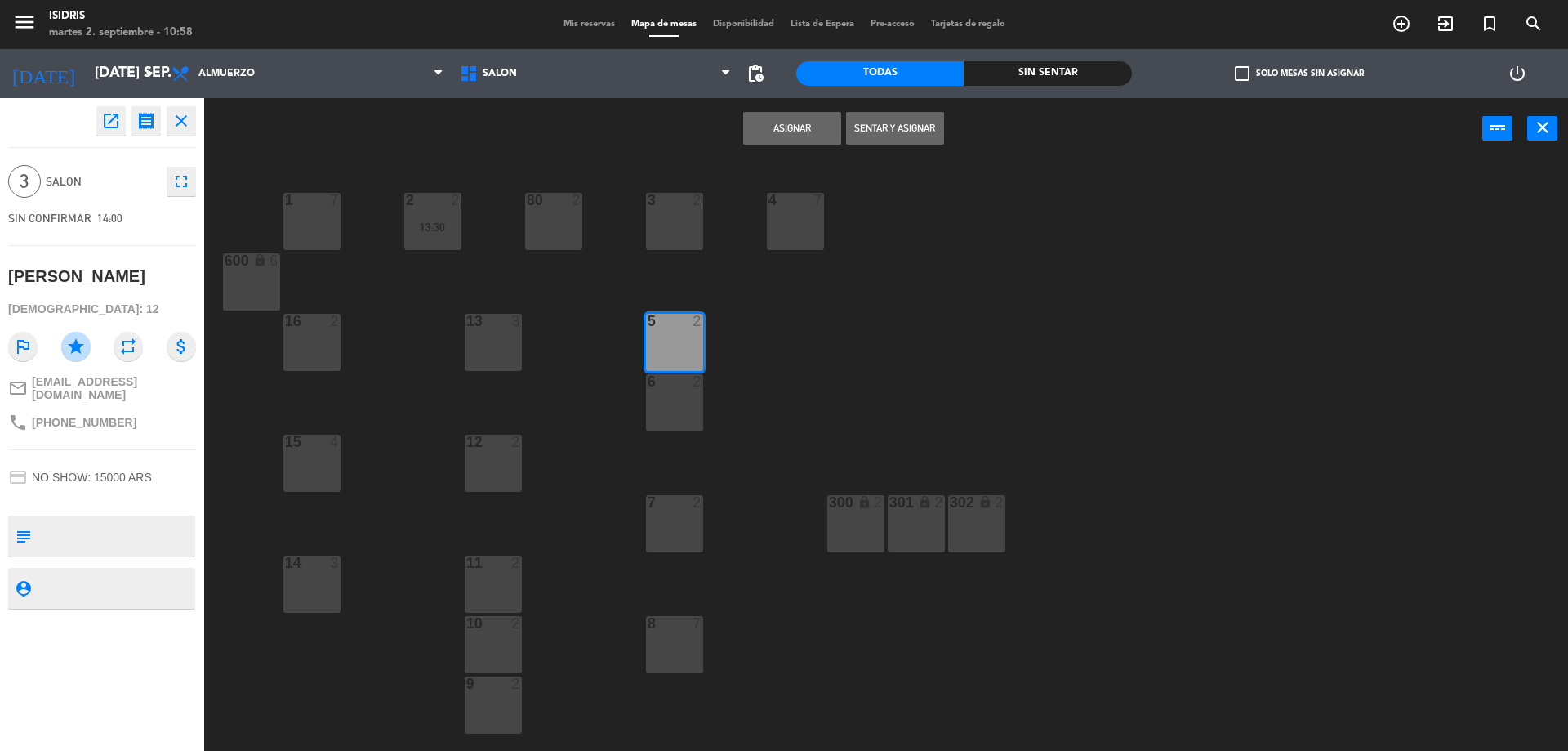
click at [683, 416] on div "6 2" at bounding box center [674, 402] width 57 height 57
click at [816, 118] on button "Asignar" at bounding box center [792, 128] width 98 height 32
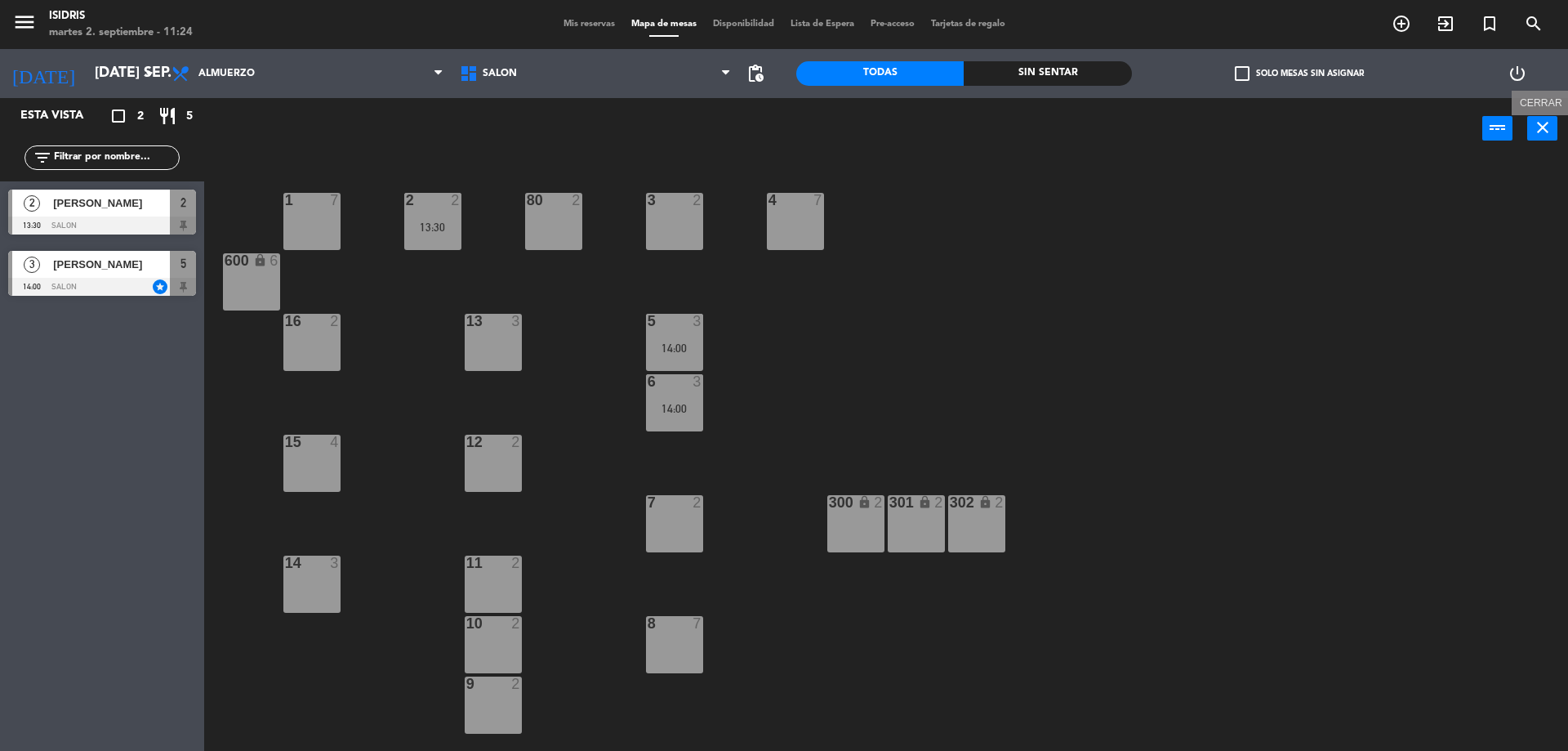
click at [1538, 126] on icon "close" at bounding box center [1543, 128] width 20 height 20
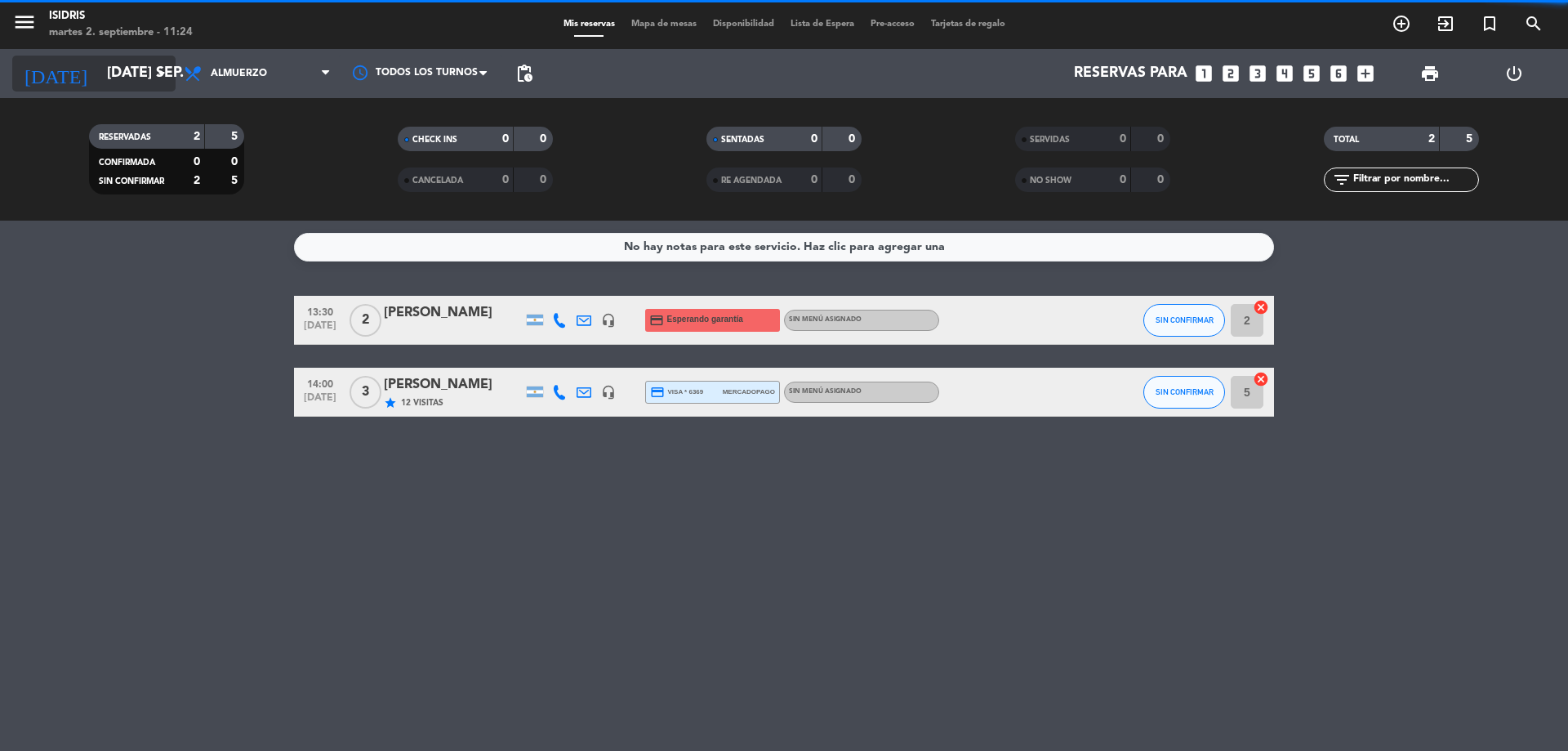
click at [117, 75] on input "[DATE] sep." at bounding box center [193, 73] width 190 height 32
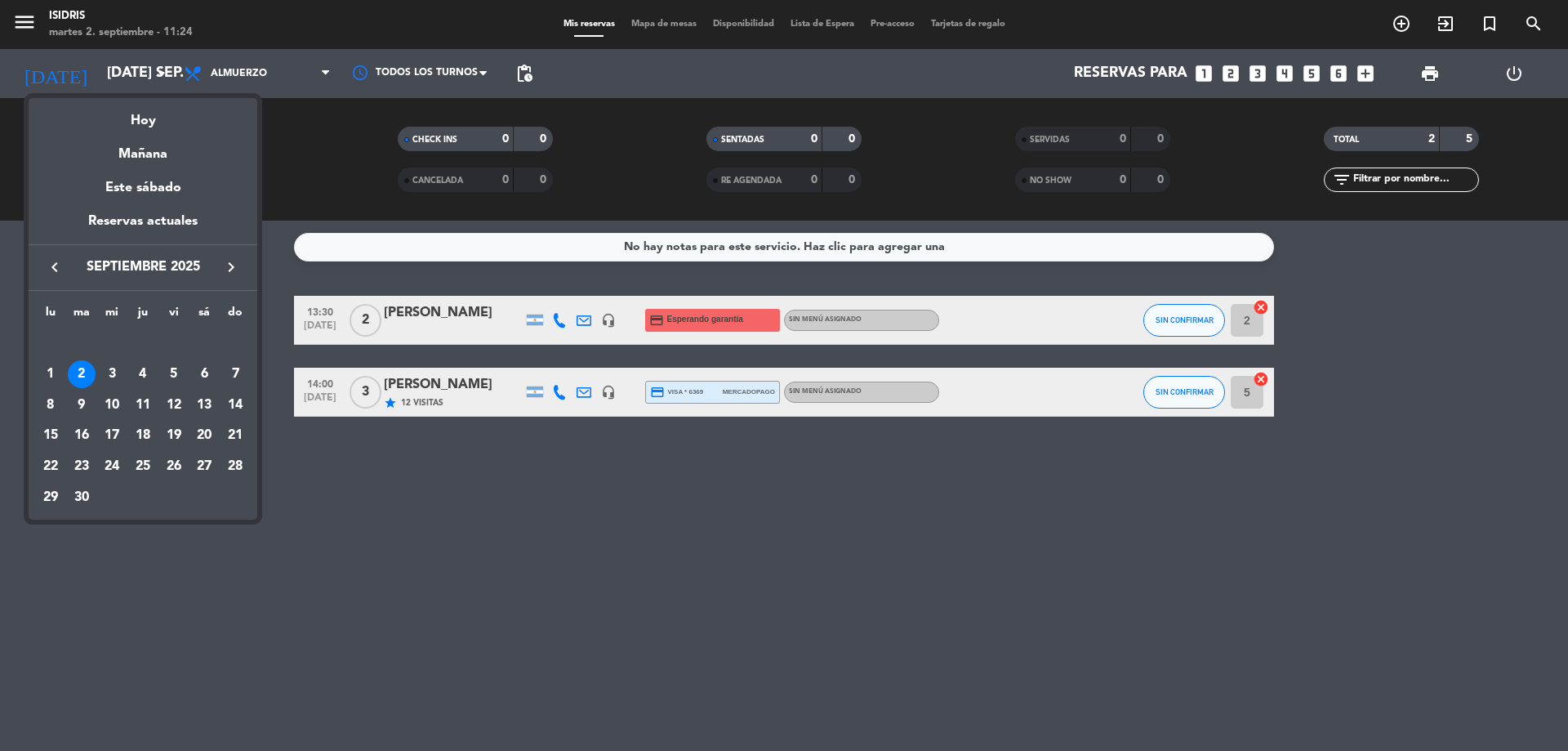
click at [1287, 74] on div at bounding box center [784, 376] width 1568 height 751
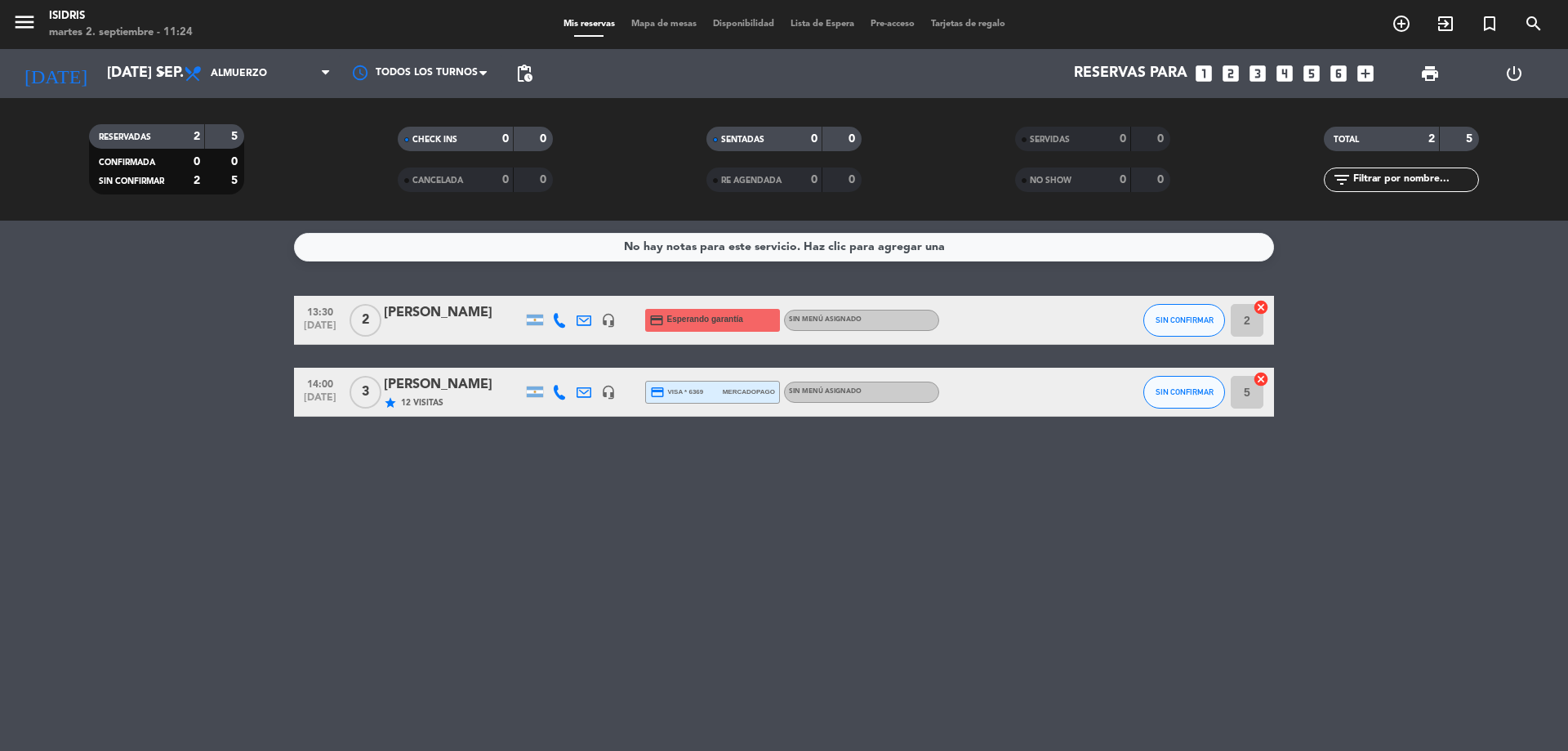
click at [1286, 66] on icon "looks_4" at bounding box center [1285, 74] width 22 height 22
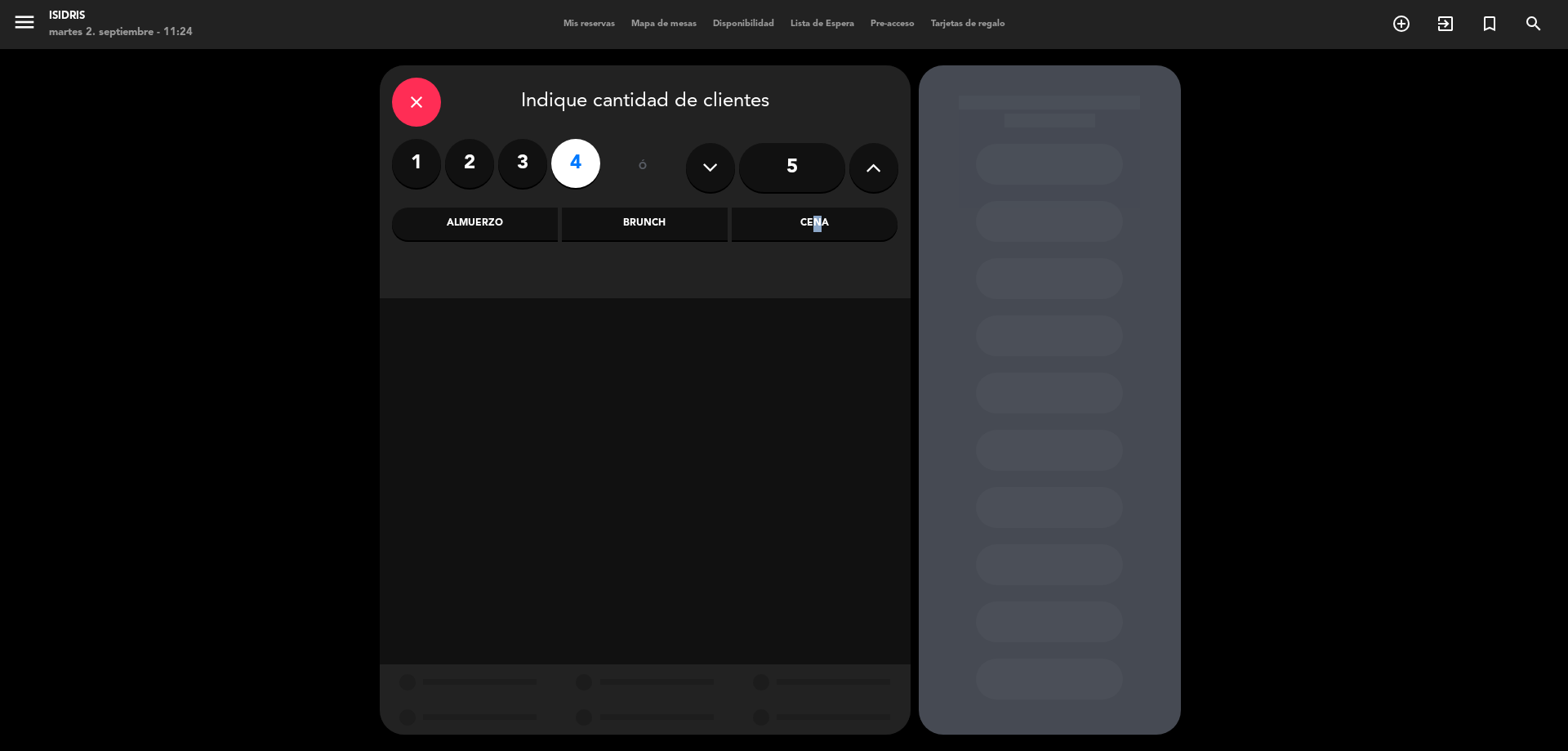
click at [812, 205] on div "close Indique cantidad de clientes 1 2 3 4 ó 5 Almuerzo Brunch Cena" at bounding box center [645, 182] width 530 height 233
click at [815, 222] on div "Cena" at bounding box center [815, 223] width 166 height 32
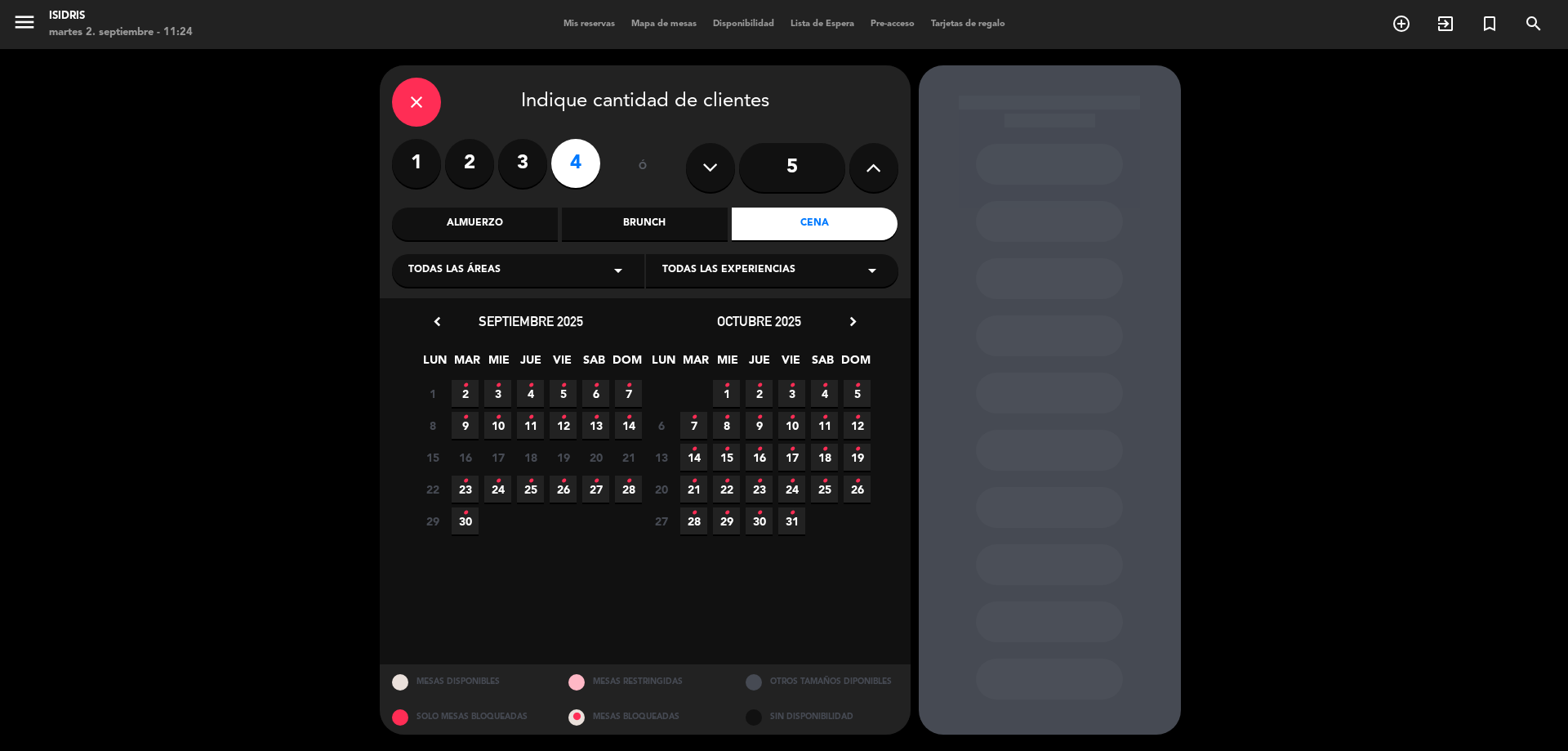
click at [533, 484] on span "25 •" at bounding box center [530, 488] width 27 height 27
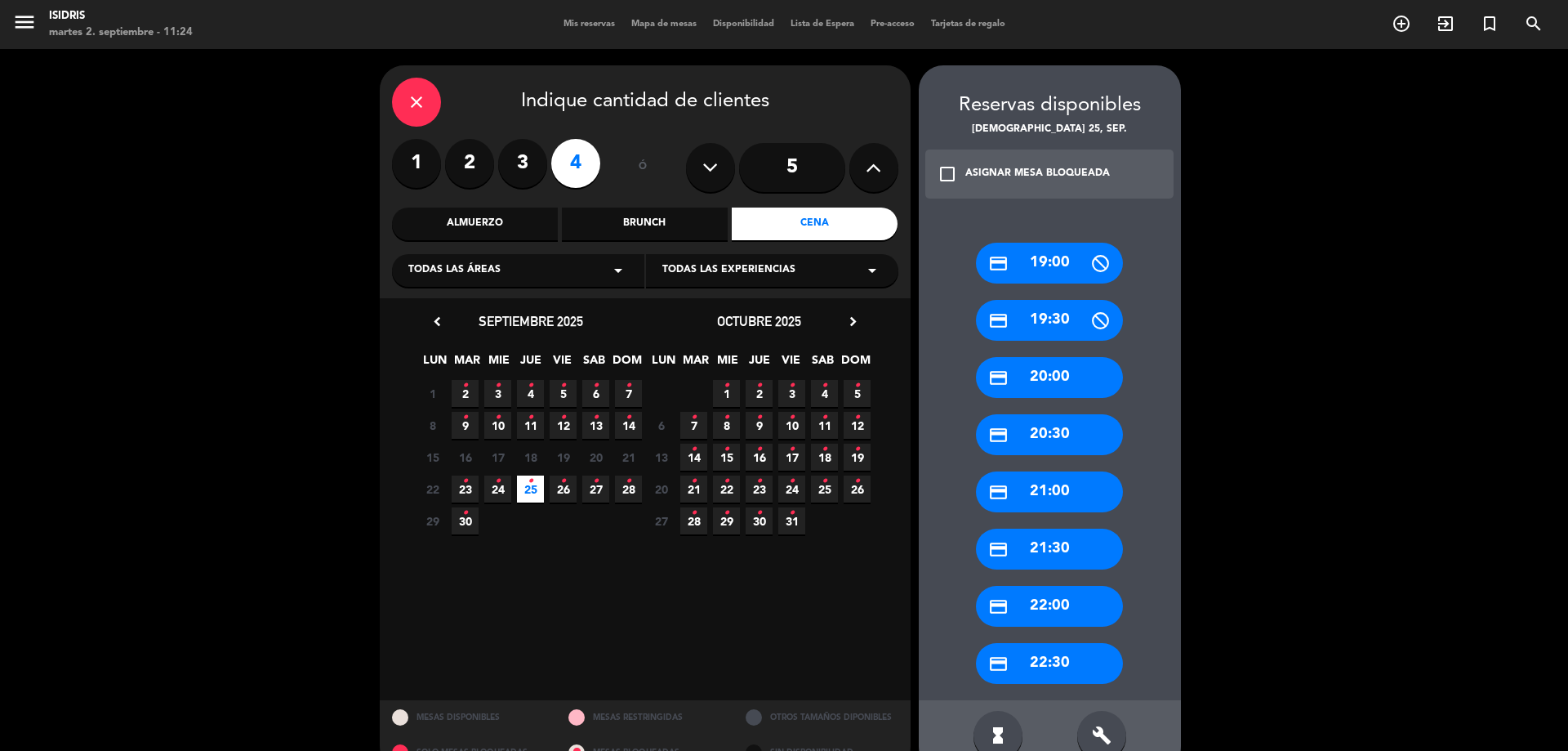
click at [1061, 428] on div "credit_card 20:30" at bounding box center [1049, 434] width 147 height 41
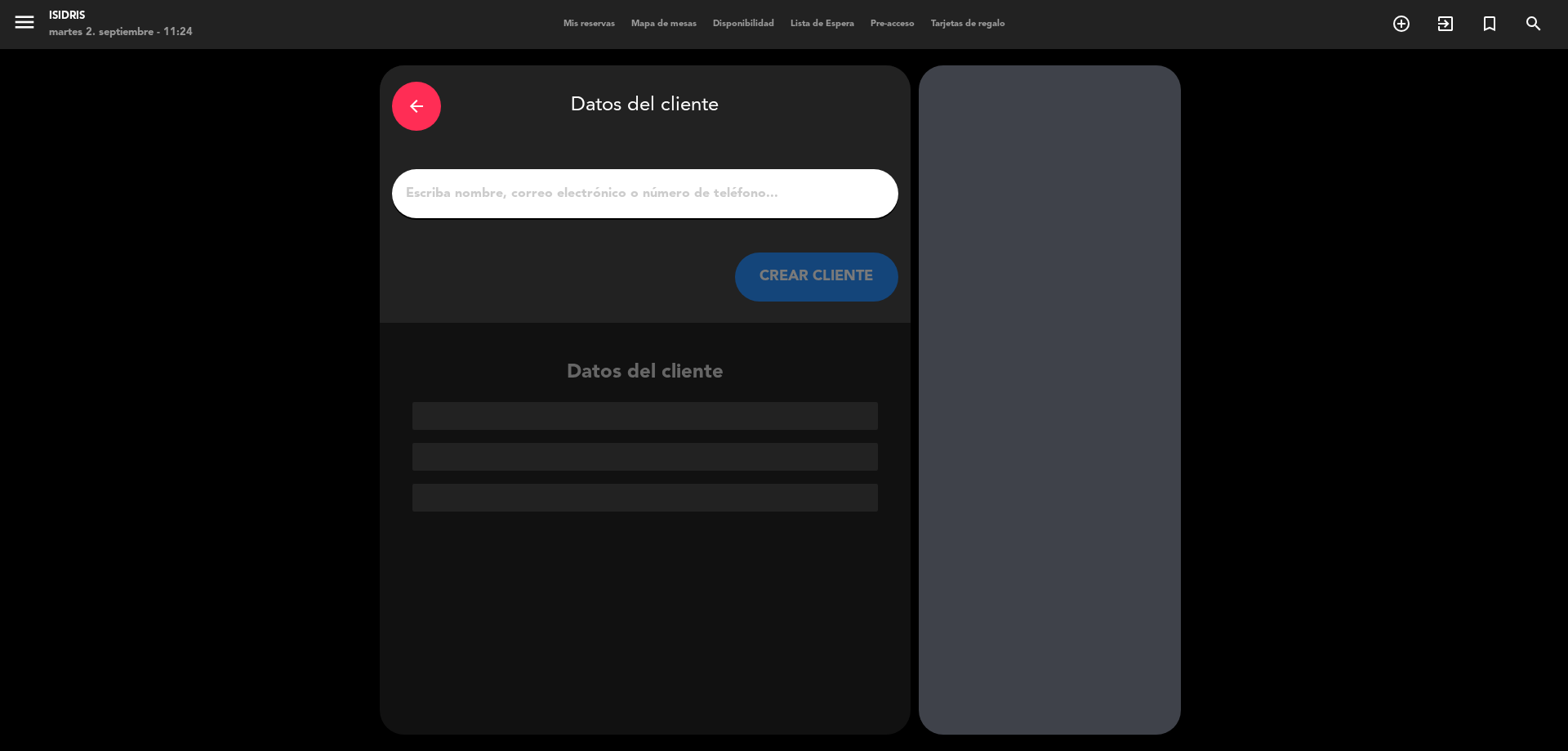
click at [498, 189] on input "1" at bounding box center [645, 194] width 482 height 23
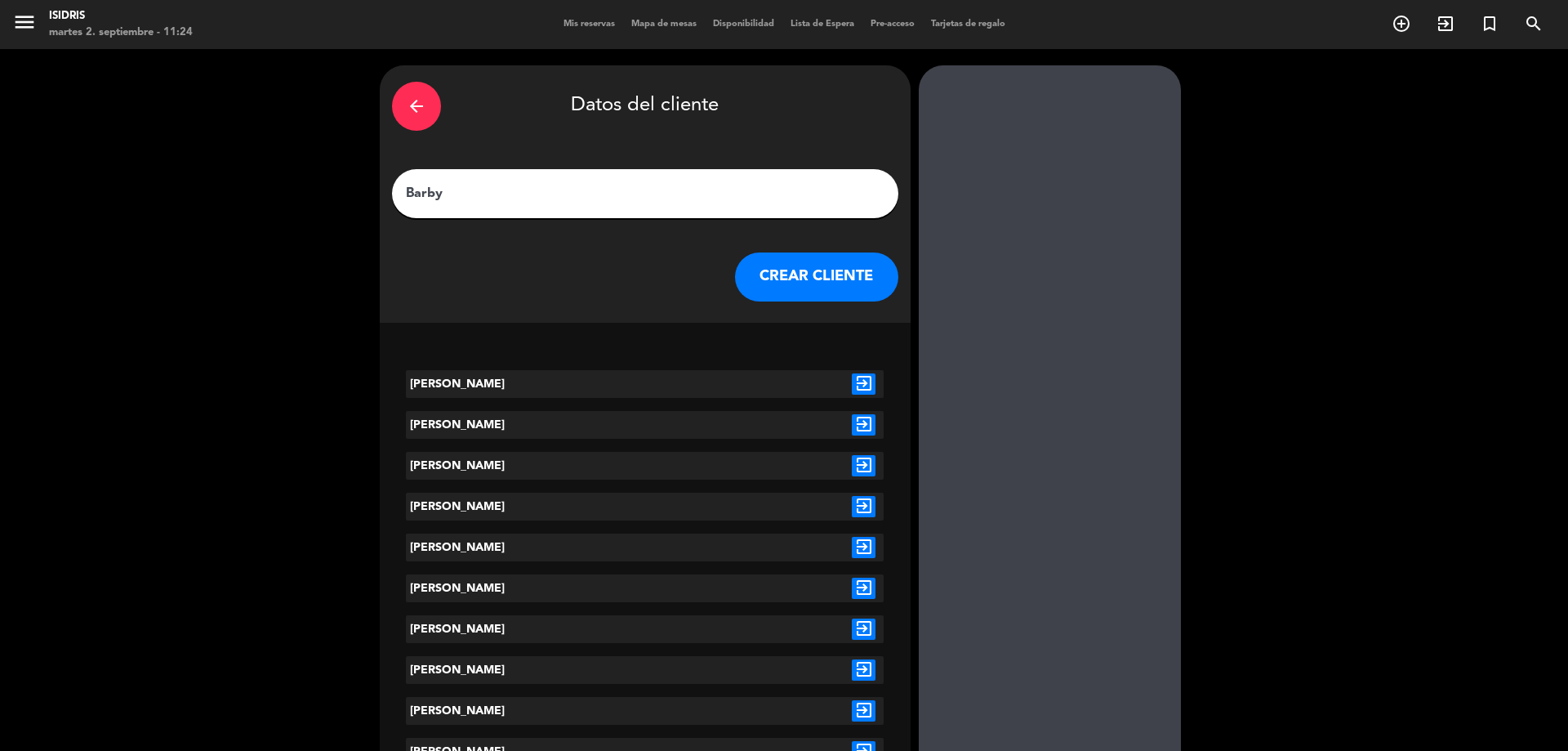
type input "Barby"
click at [857, 385] on icon "exit_to_app" at bounding box center [864, 384] width 24 height 22
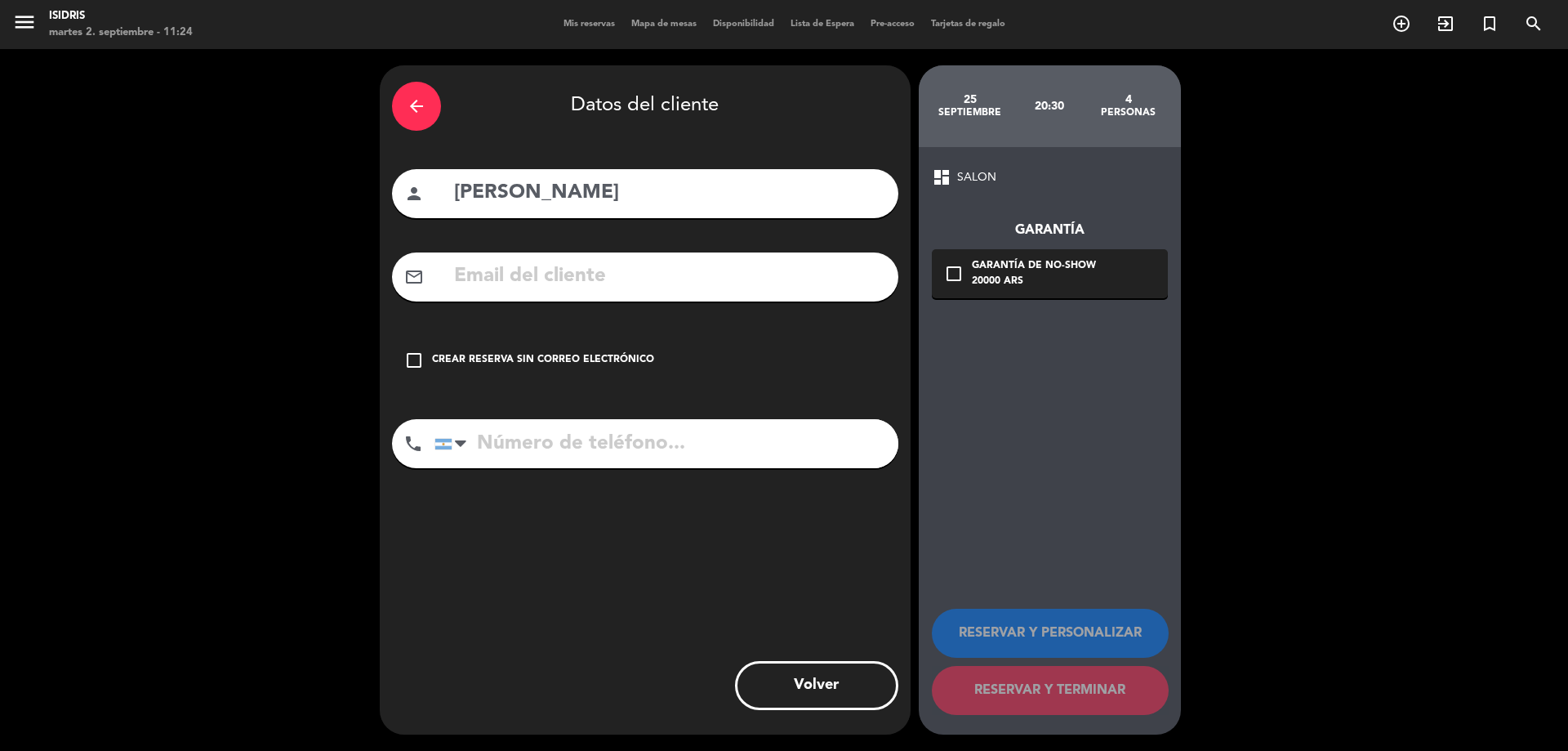
click at [606, 361] on div "Crear reserva sin correo electrónico" at bounding box center [543, 361] width 222 height 17
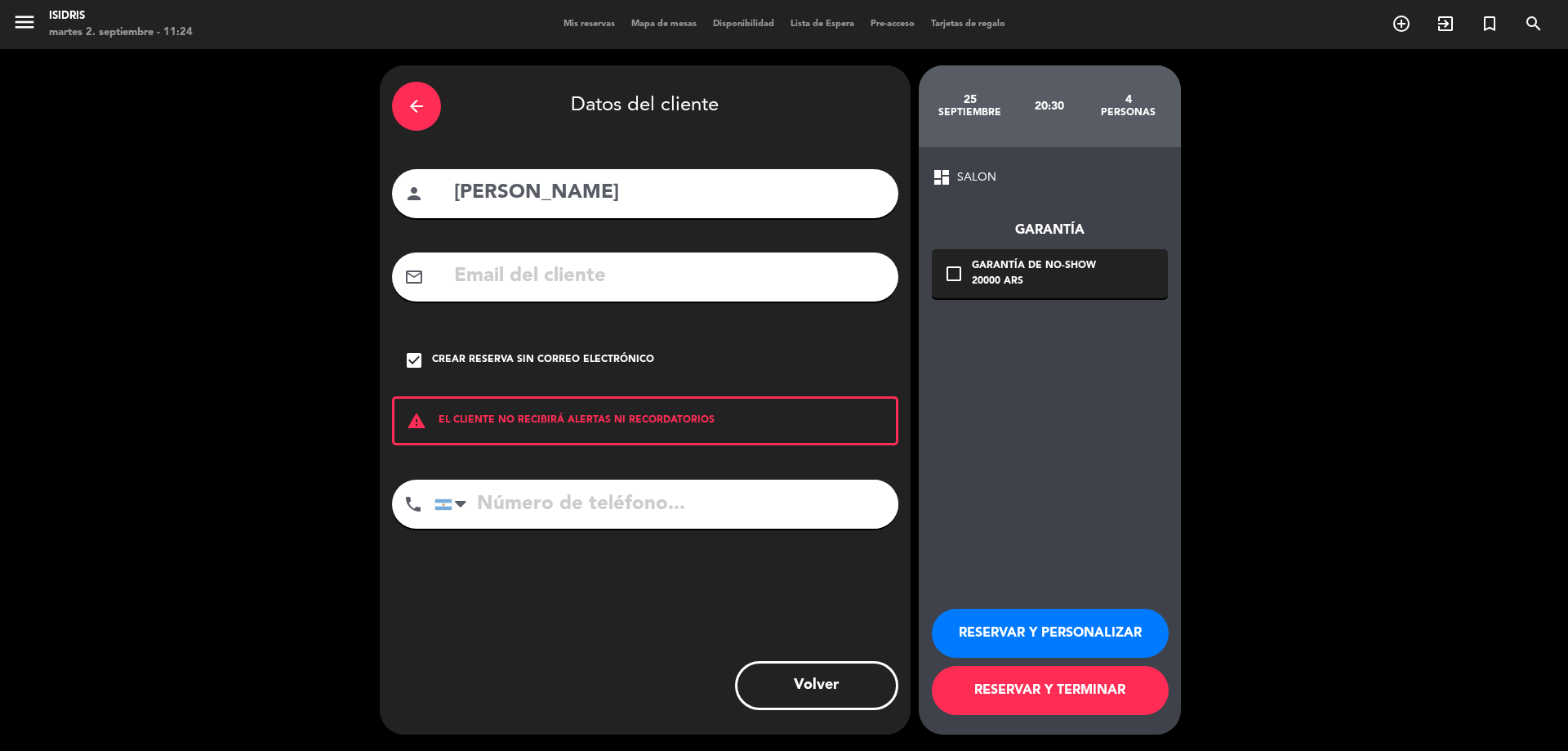
click at [1051, 680] on button "RESERVAR Y TERMINAR" at bounding box center [1050, 690] width 237 height 49
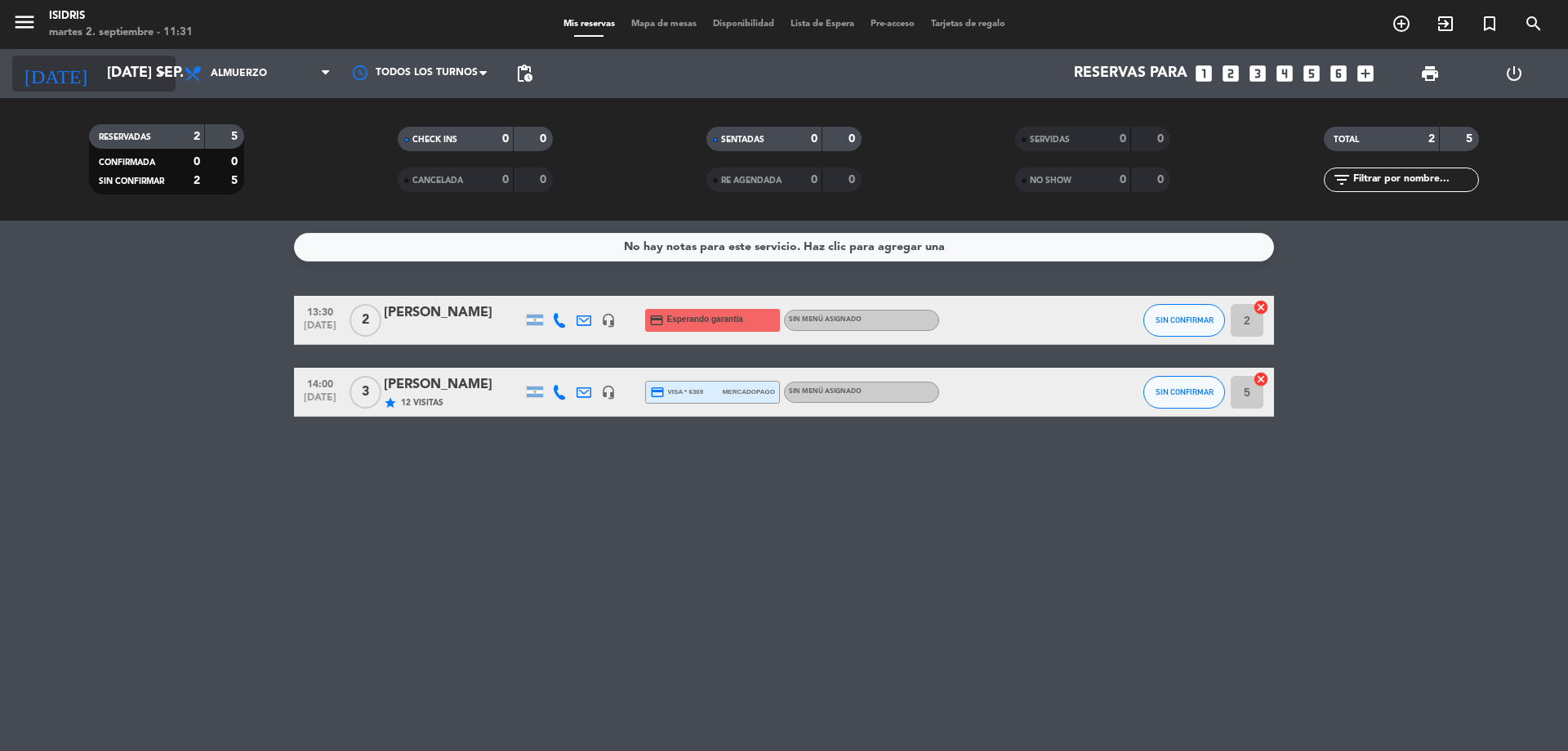
click at [143, 65] on input "[DATE] sep." at bounding box center [193, 73] width 190 height 32
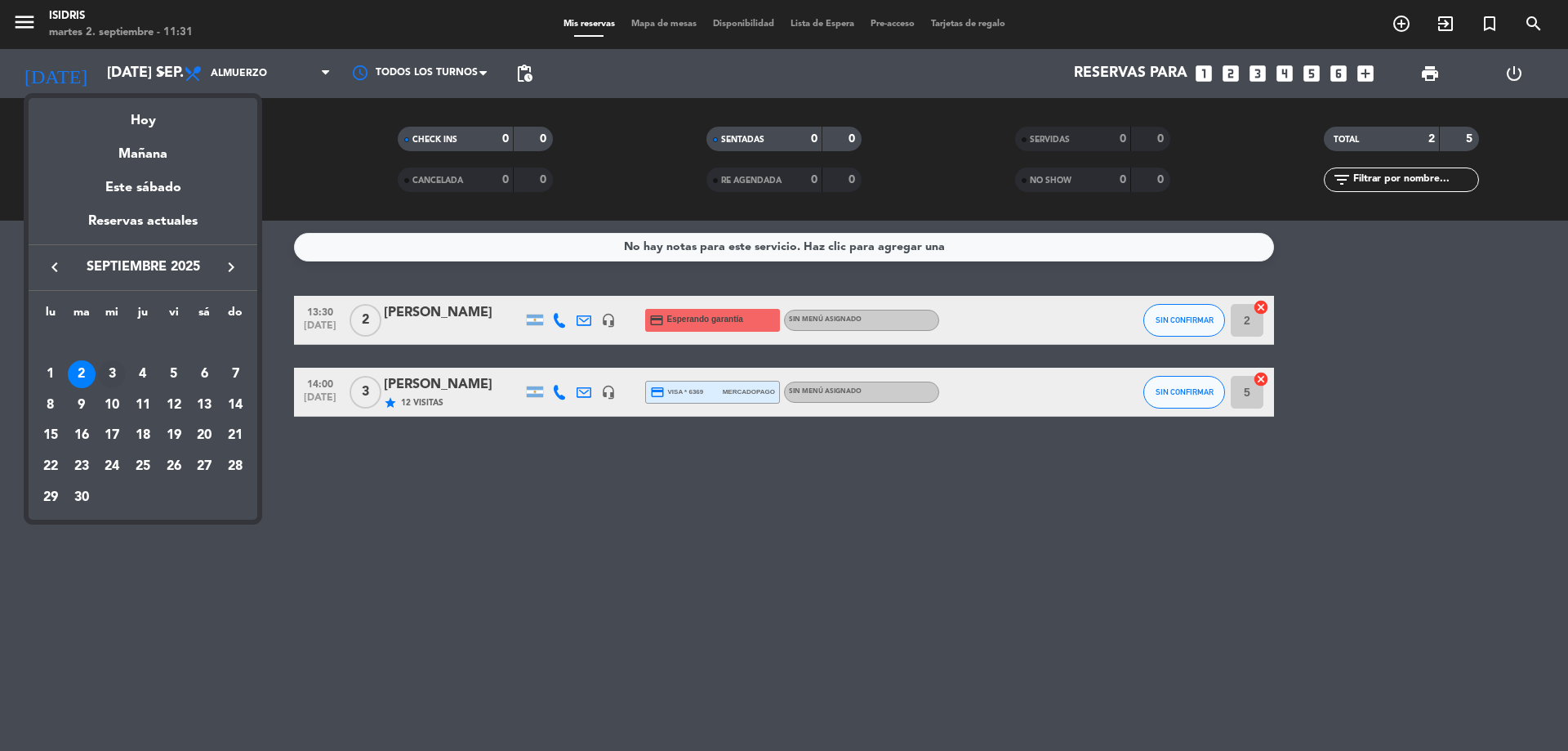
click at [104, 369] on div "3" at bounding box center [112, 375] width 28 height 28
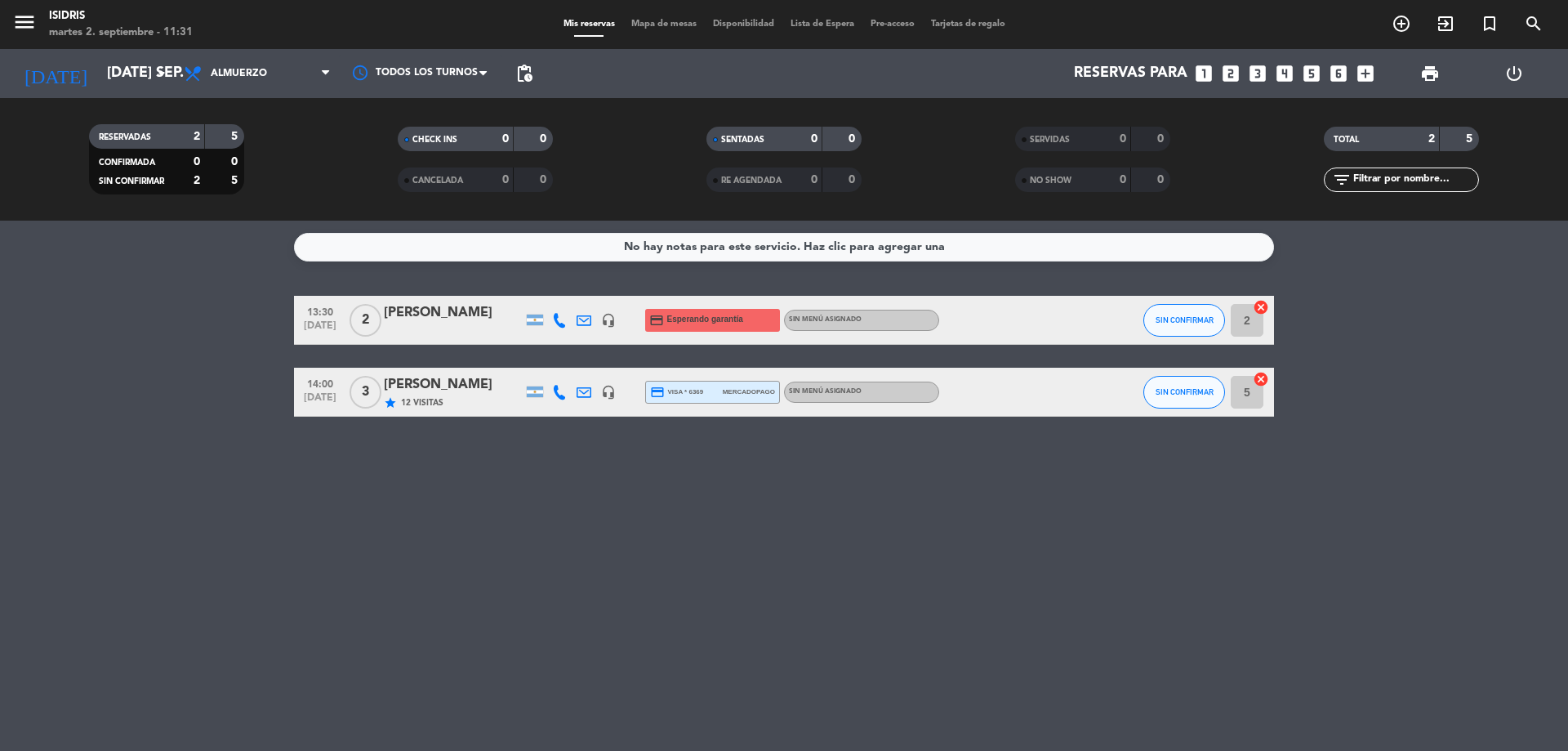
type input "mié. [DATE]"
